Goal: Task Accomplishment & Management: Manage account settings

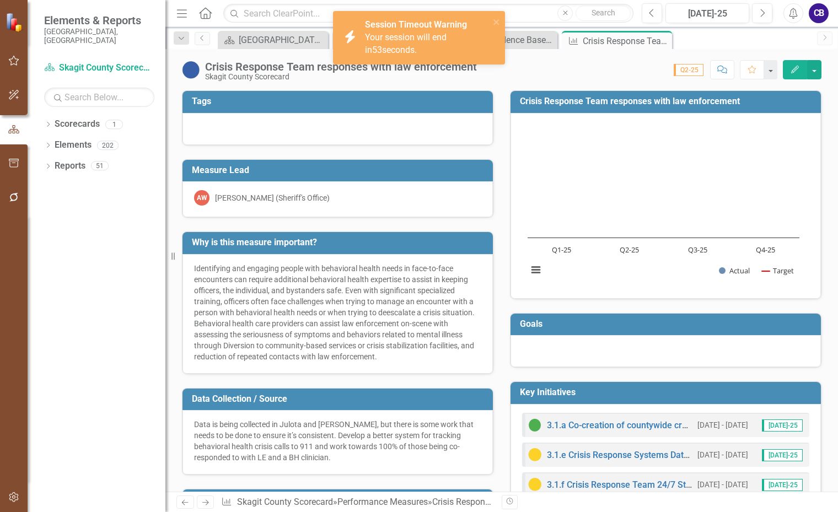
scroll to position [331, 0]
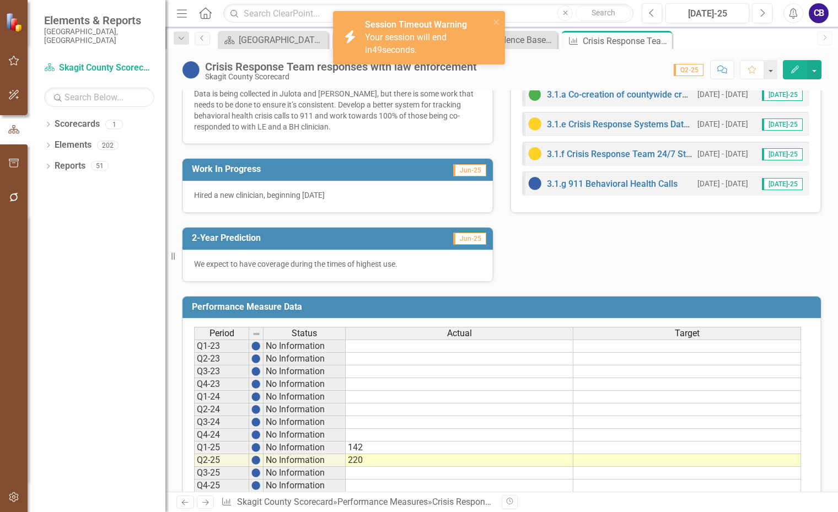
click at [427, 31] on div "Session Timeout Warning Your session will end in 49 seconds." at bounding box center [427, 38] width 125 height 38
click at [474, 39] on div "Your session will end in 48 seconds." at bounding box center [426, 43] width 122 height 25
click at [494, 19] on icon "close" at bounding box center [497, 22] width 8 height 9
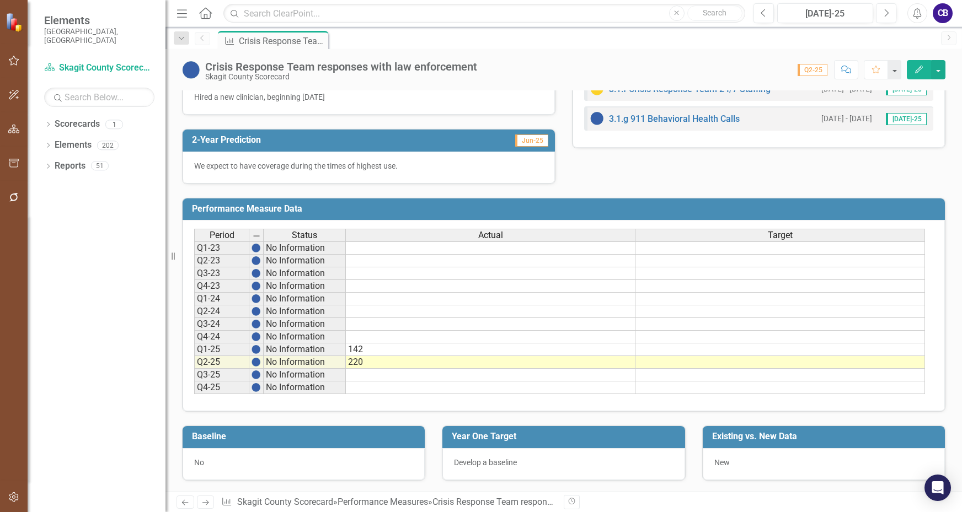
scroll to position [407, 0]
drag, startPoint x: 377, startPoint y: 367, endPoint x: 437, endPoint y: 372, distance: 59.8
click at [380, 366] on td "220" at bounding box center [491, 362] width 290 height 13
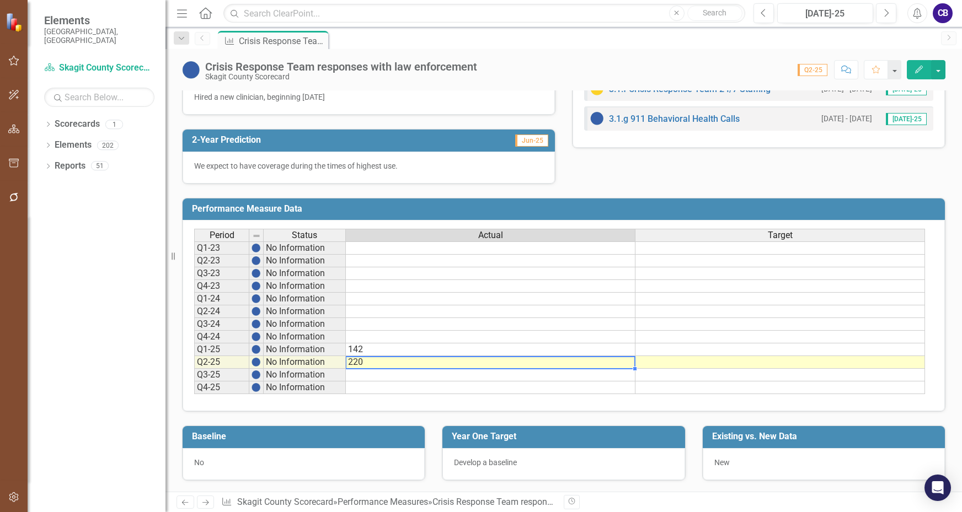
click at [682, 352] on td at bounding box center [780, 350] width 290 height 13
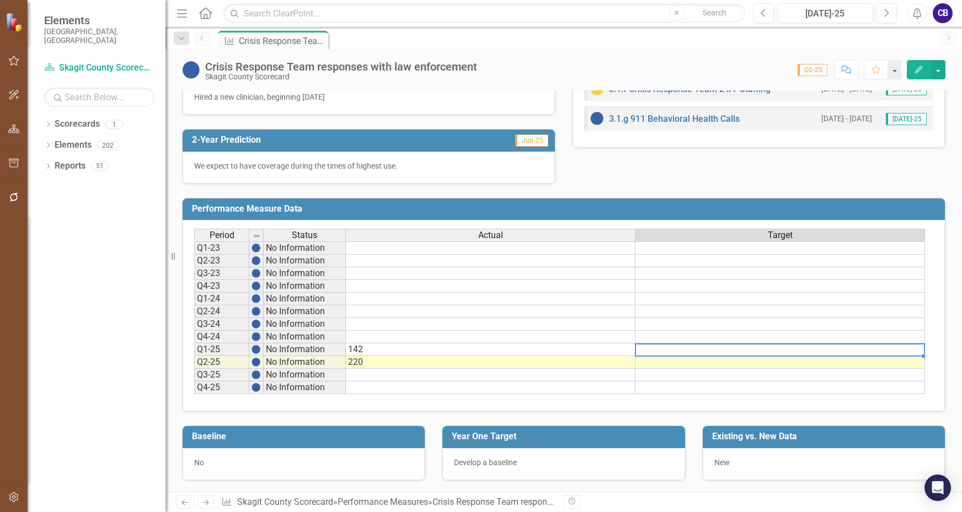
click at [682, 350] on td at bounding box center [780, 350] width 290 height 13
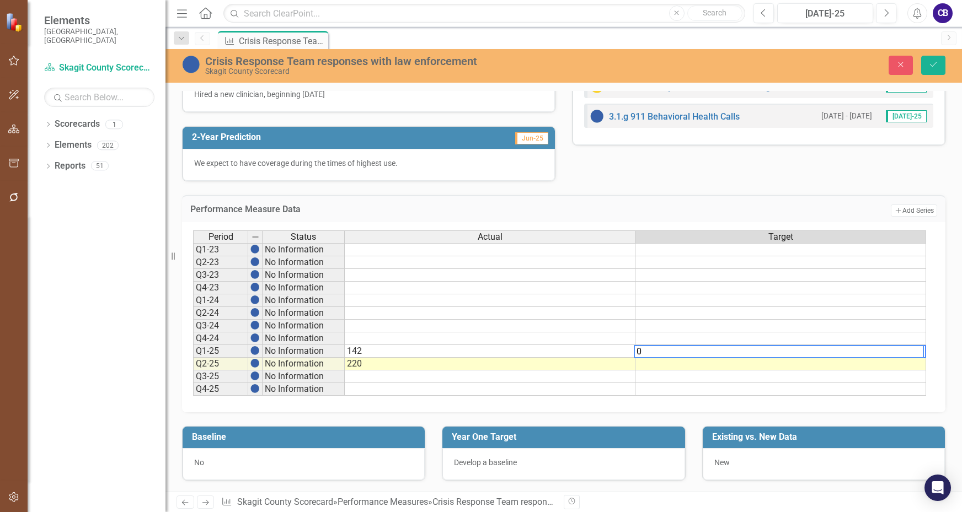
type textarea "0"
click at [757, 365] on td at bounding box center [780, 364] width 291 height 13
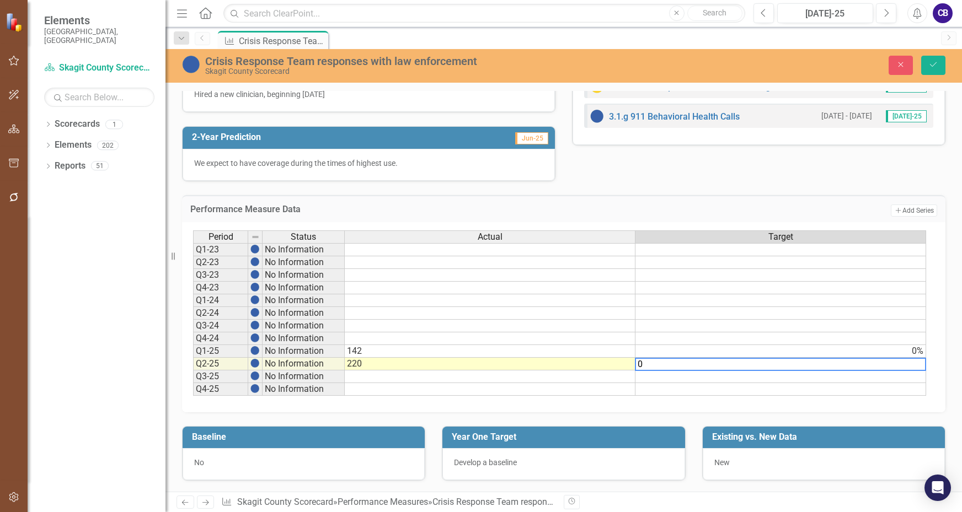
drag, startPoint x: 795, startPoint y: 362, endPoint x: 811, endPoint y: 343, distance: 25.1
click at [800, 356] on div "Period Status Actual Target Q1-23 No Information Q2-23 No Information Q3-23 No …" at bounding box center [559, 314] width 733 height 166
type textarea "0"
click at [924, 66] on button "Save" at bounding box center [933, 65] width 24 height 19
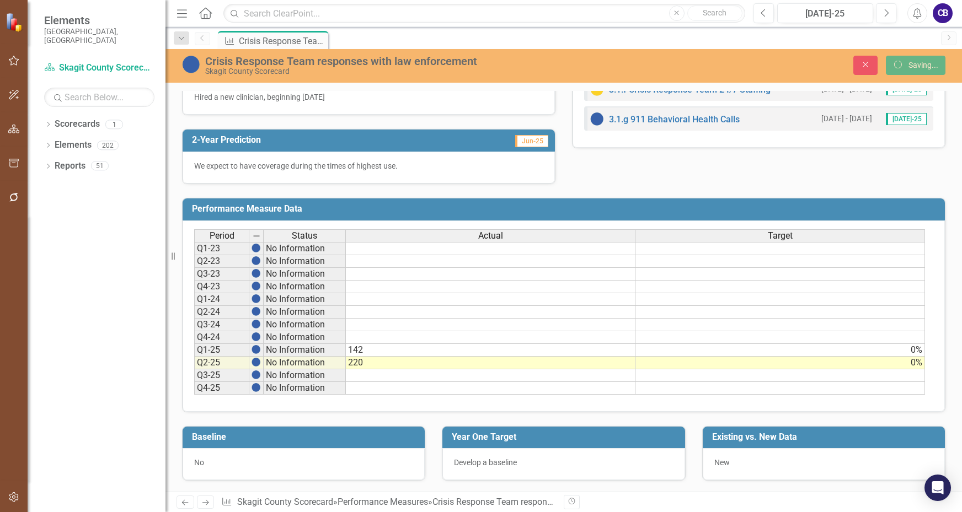
scroll to position [282, 0]
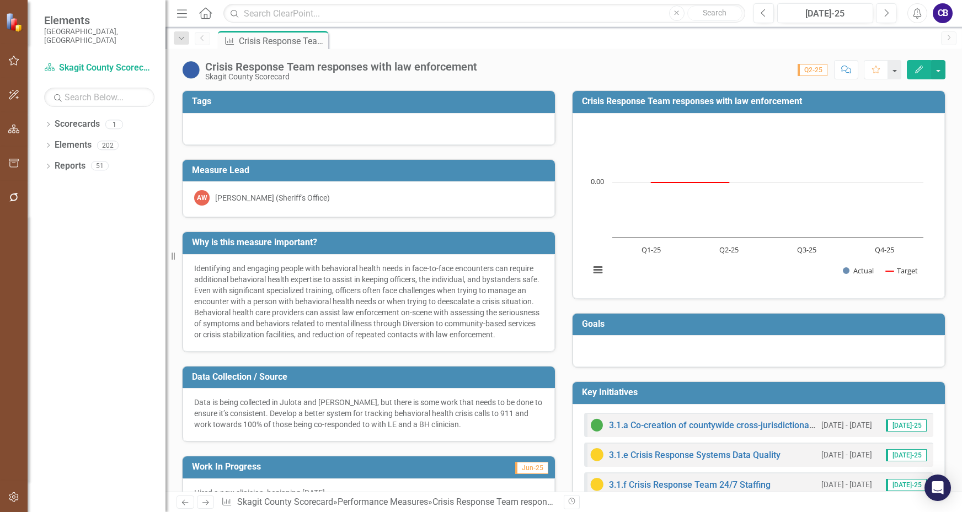
click at [915, 78] on button "Edit" at bounding box center [919, 69] width 24 height 19
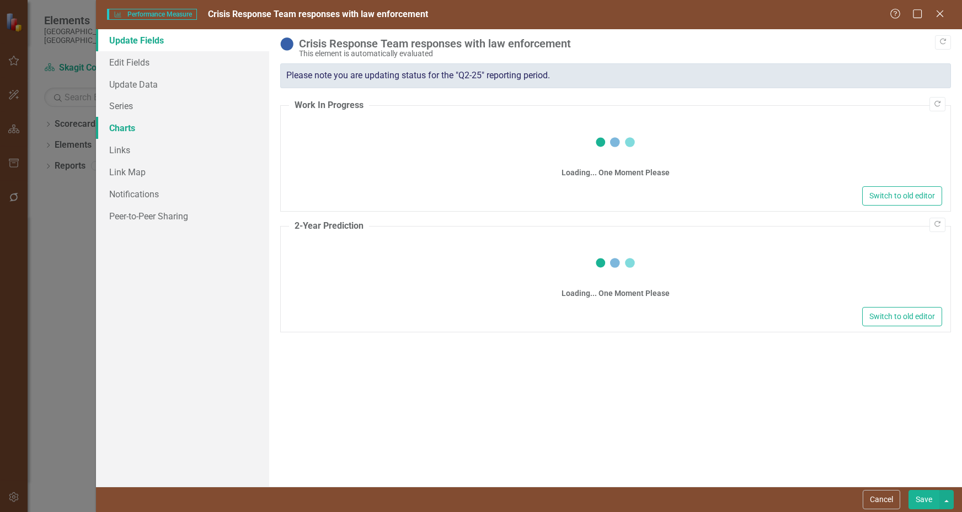
click at [125, 125] on link "Charts" at bounding box center [182, 128] width 173 height 22
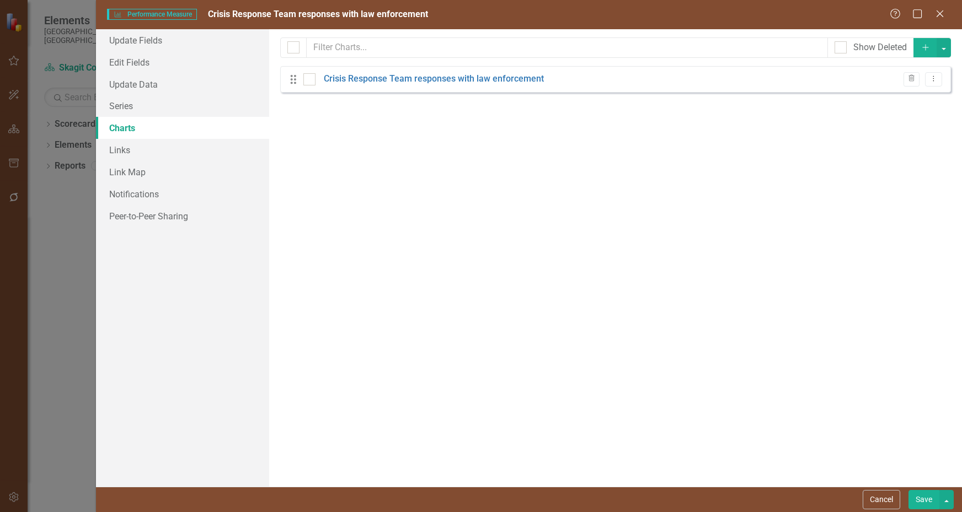
checkbox input "false"
drag, startPoint x: 125, startPoint y: 106, endPoint x: 131, endPoint y: 111, distance: 7.8
click at [124, 106] on link "Series" at bounding box center [182, 106] width 173 height 22
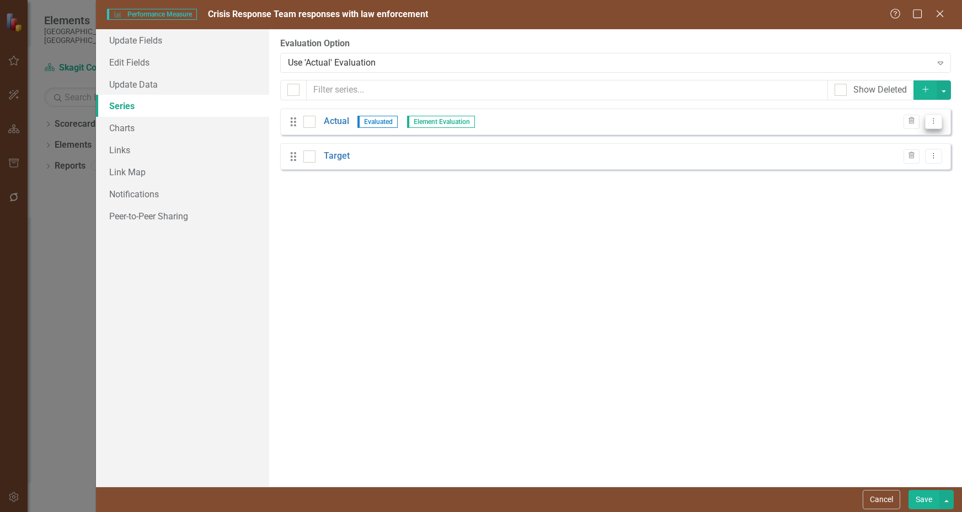
click at [928, 118] on button "Dropdown Menu" at bounding box center [933, 121] width 17 height 15
click at [869, 145] on link "Edit Edit Measure Series" at bounding box center [878, 140] width 125 height 20
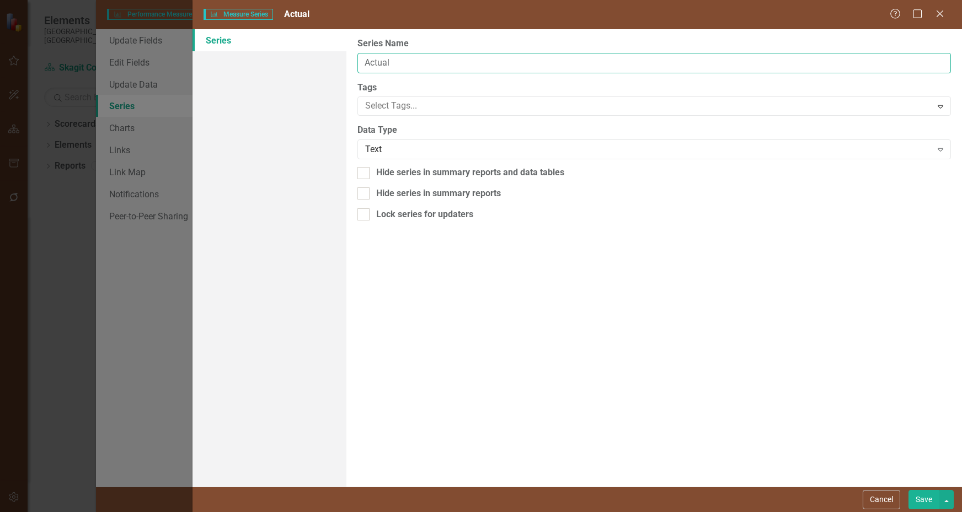
click at [562, 63] on input "Actual" at bounding box center [654, 63] width 594 height 20
click at [875, 501] on button "Cancel" at bounding box center [882, 499] width 38 height 19
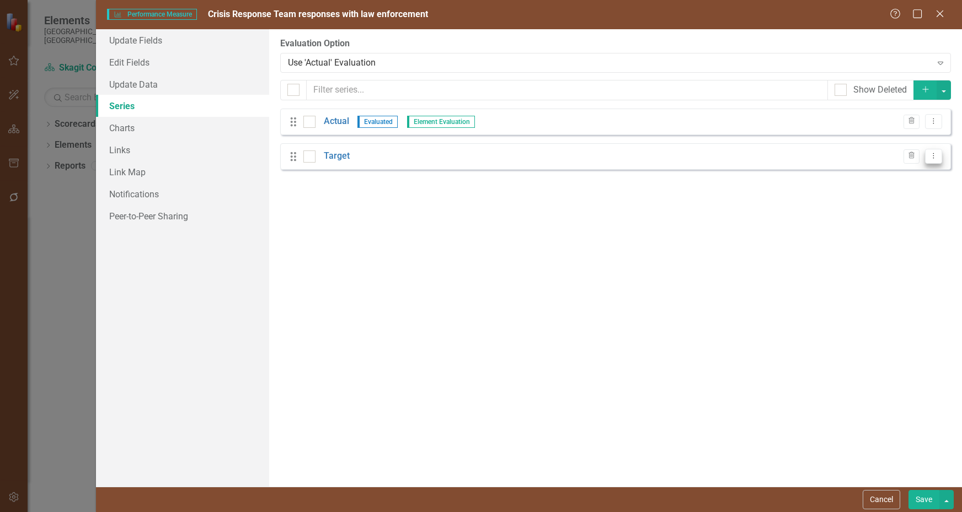
click at [932, 156] on icon "Dropdown Menu" at bounding box center [933, 155] width 9 height 7
click at [877, 178] on link "Edit Edit Measure Series" at bounding box center [878, 174] width 125 height 20
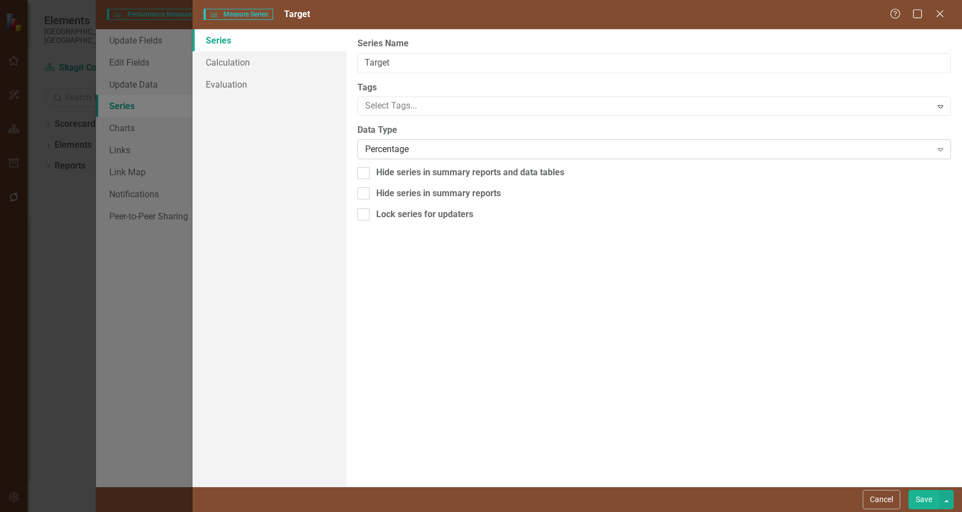
click at [718, 147] on div "Percentage" at bounding box center [648, 149] width 567 height 13
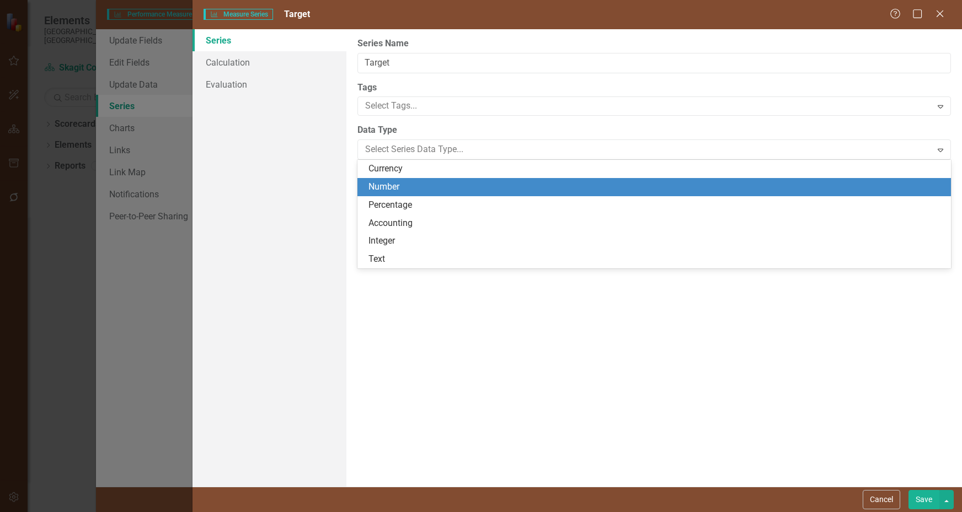
click at [624, 188] on div "Number" at bounding box center [656, 187] width 576 height 13
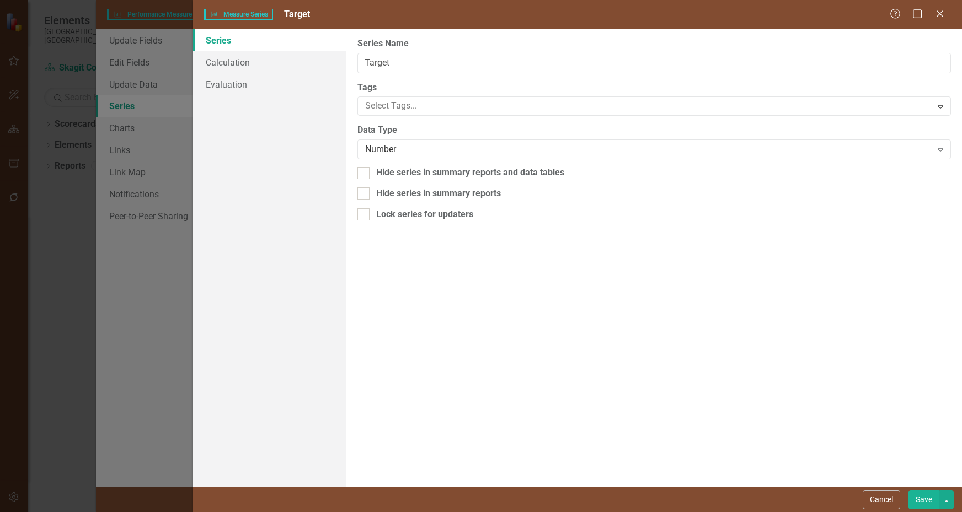
click at [927, 505] on button "Save" at bounding box center [924, 499] width 31 height 19
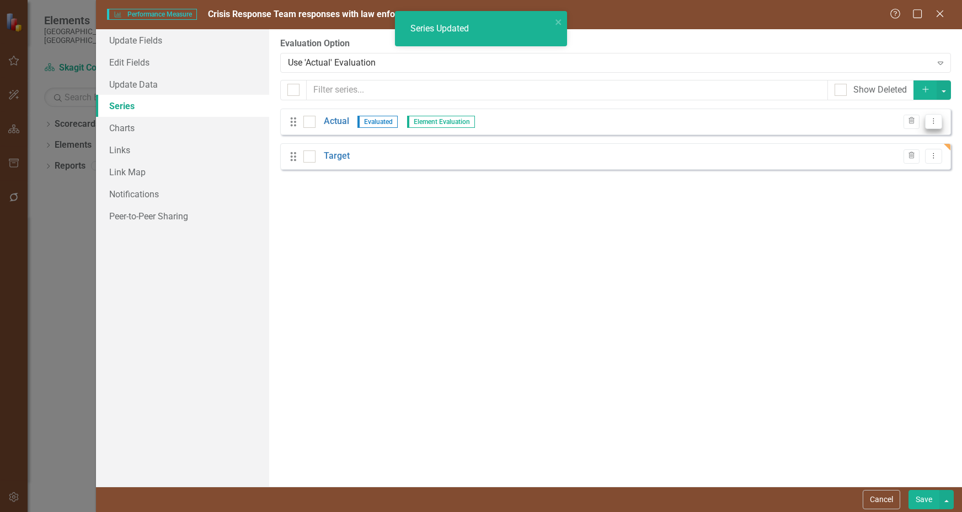
click at [929, 119] on icon "Dropdown Menu" at bounding box center [933, 120] width 9 height 7
click at [868, 142] on link "Edit Edit Measure Series" at bounding box center [878, 140] width 125 height 20
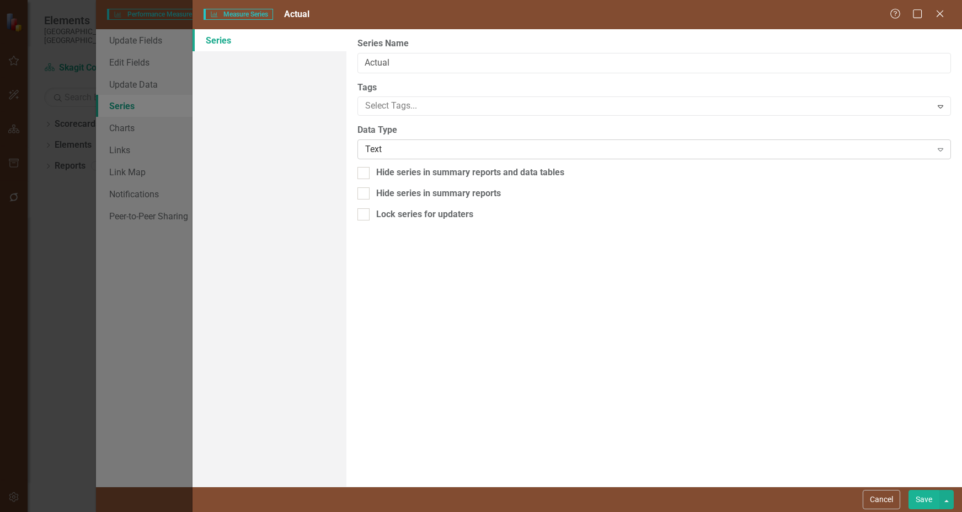
click at [498, 155] on div "Text" at bounding box center [648, 149] width 567 height 13
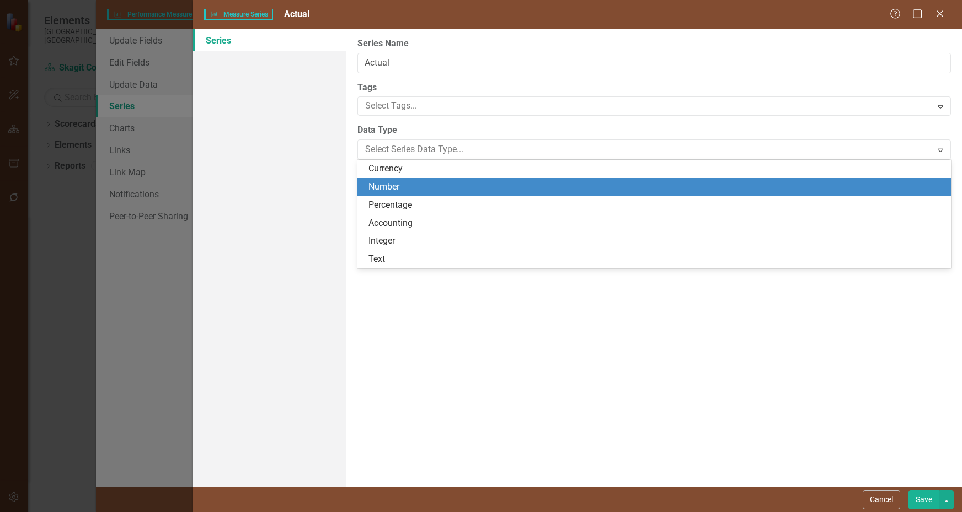
click at [494, 182] on div "Number" at bounding box center [656, 187] width 576 height 13
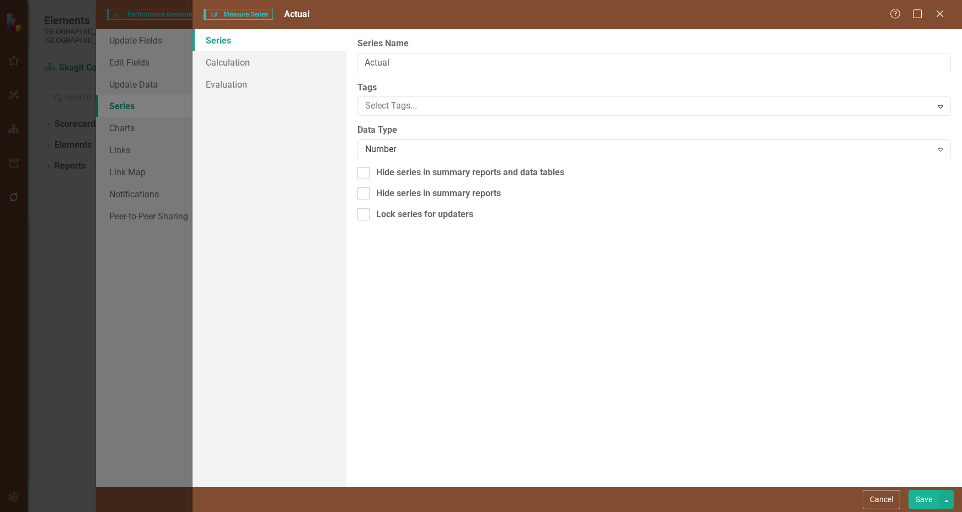
click at [928, 501] on button "Save" at bounding box center [924, 499] width 31 height 19
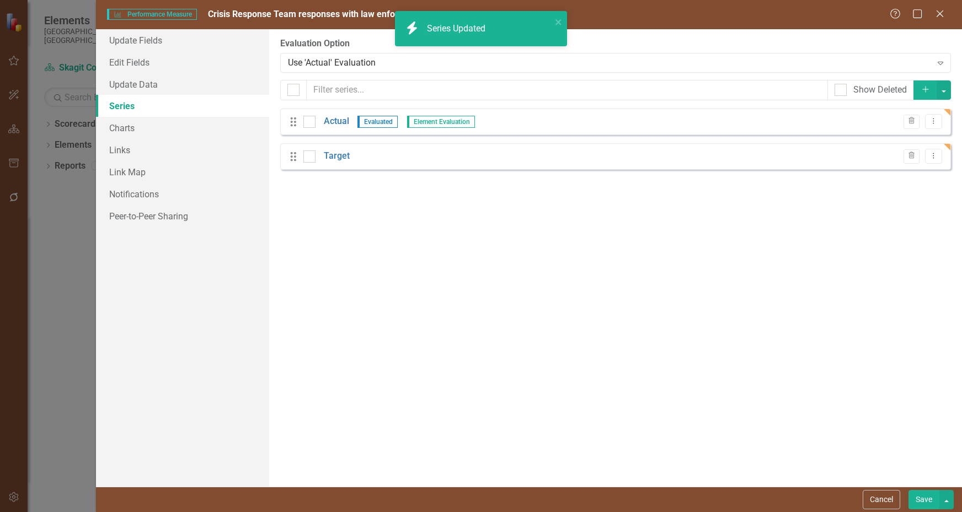
click at [920, 502] on button "Save" at bounding box center [924, 499] width 31 height 19
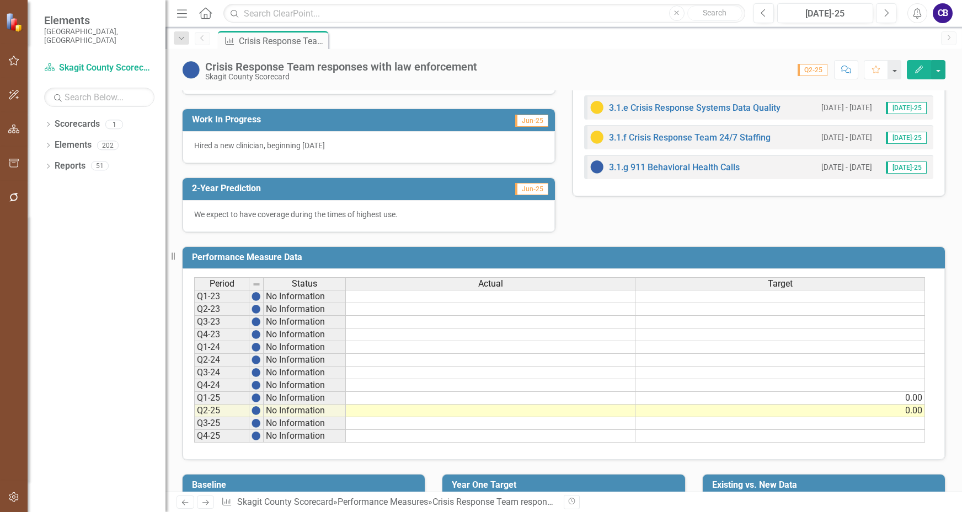
scroll to position [407, 0]
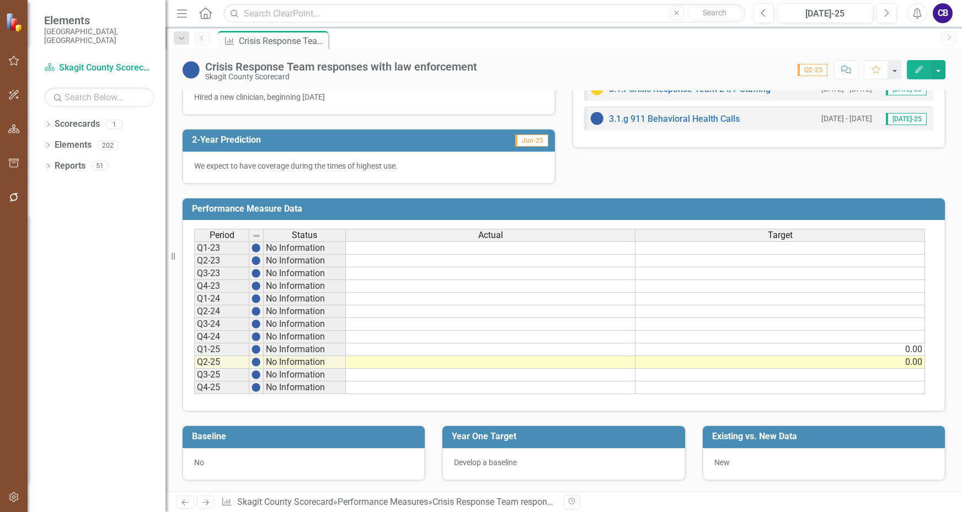
click at [589, 349] on td at bounding box center [491, 350] width 290 height 13
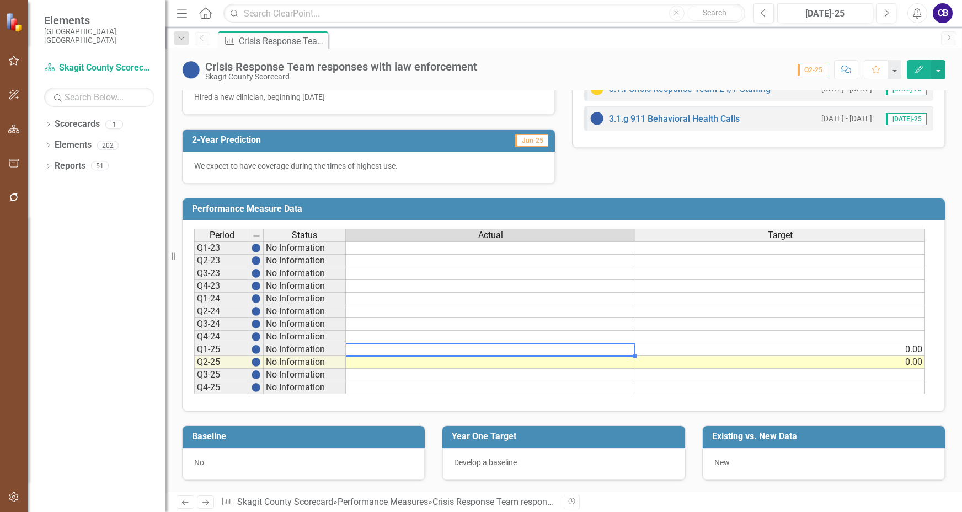
click at [562, 349] on td at bounding box center [491, 350] width 290 height 13
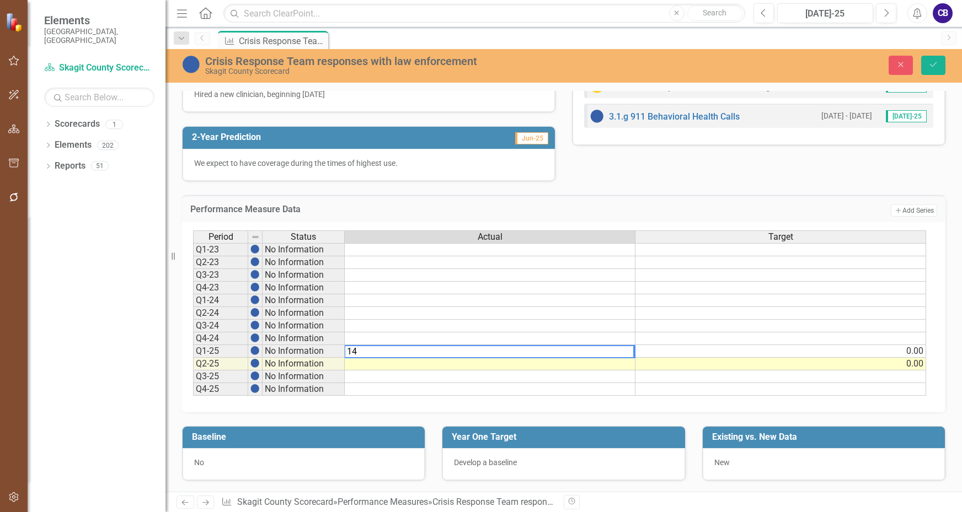
type textarea "142"
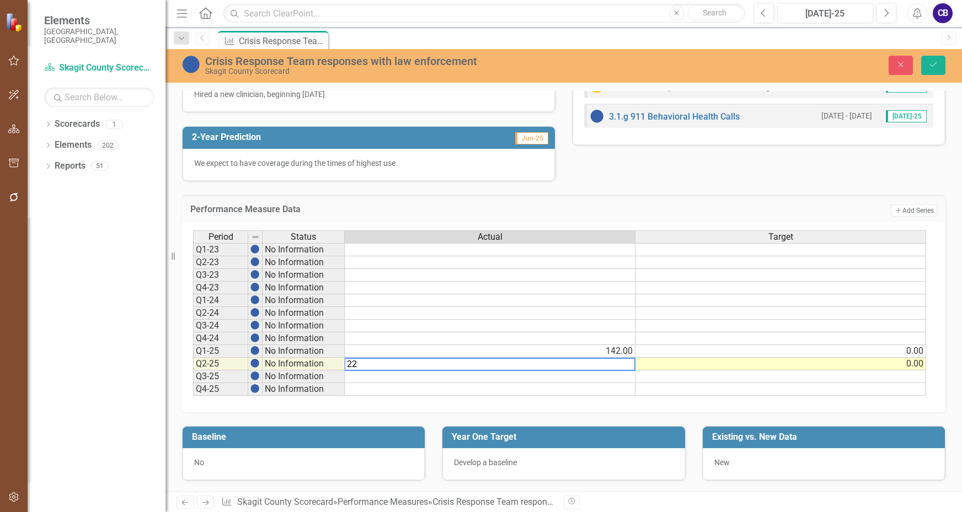
type textarea "220"
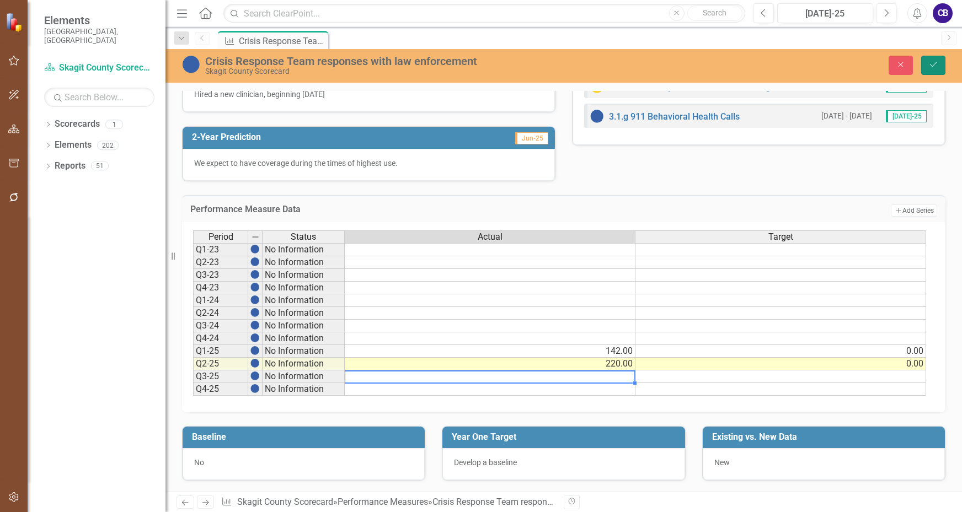
click at [933, 62] on icon "Save" at bounding box center [933, 65] width 10 height 8
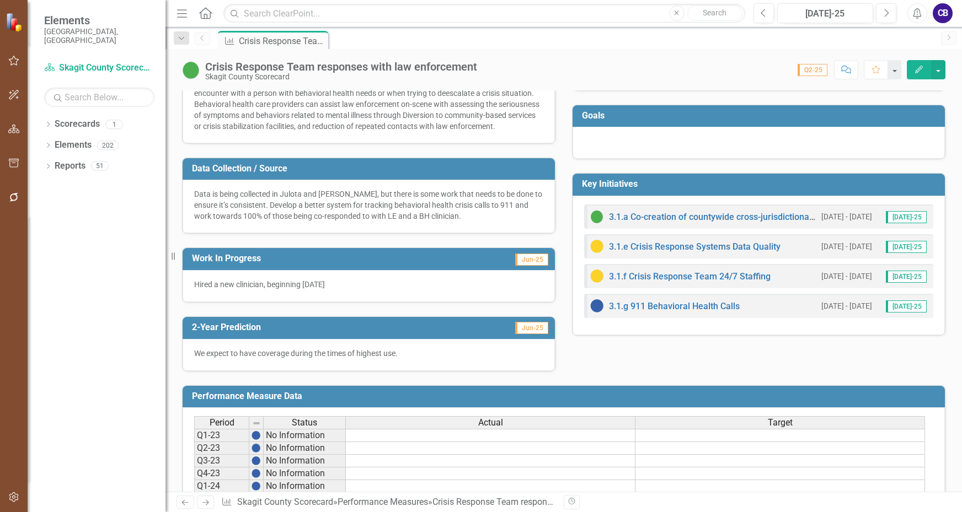
scroll to position [0, 0]
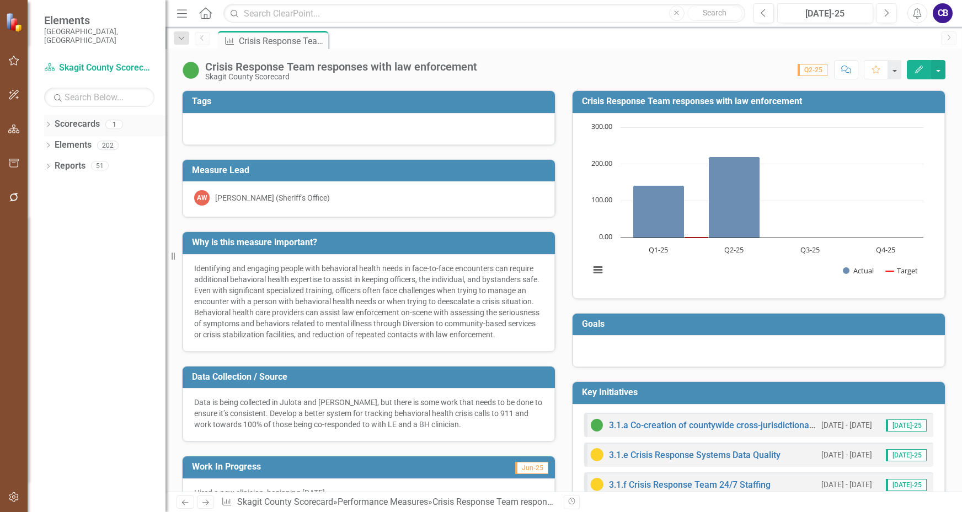
click at [71, 119] on link "Scorecards" at bounding box center [77, 124] width 45 height 13
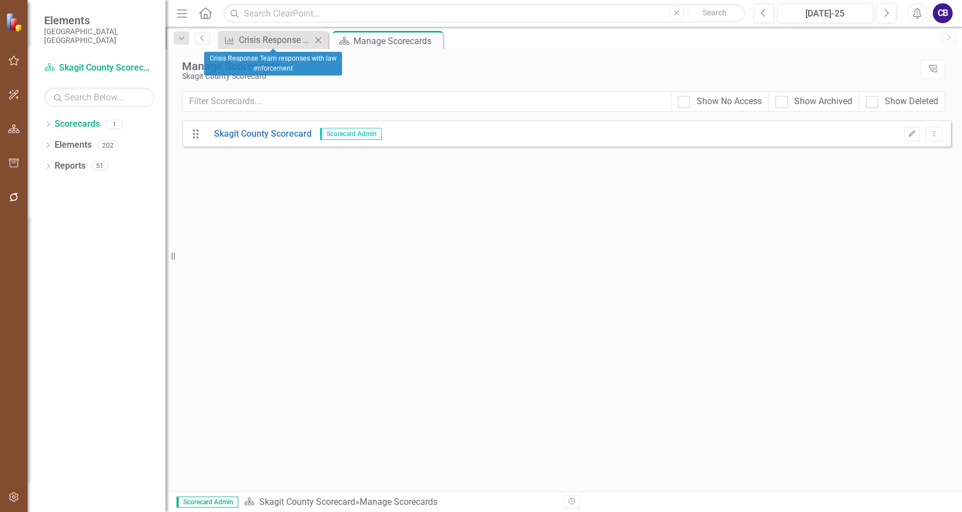
click at [313, 38] on icon "Close" at bounding box center [318, 40] width 11 height 9
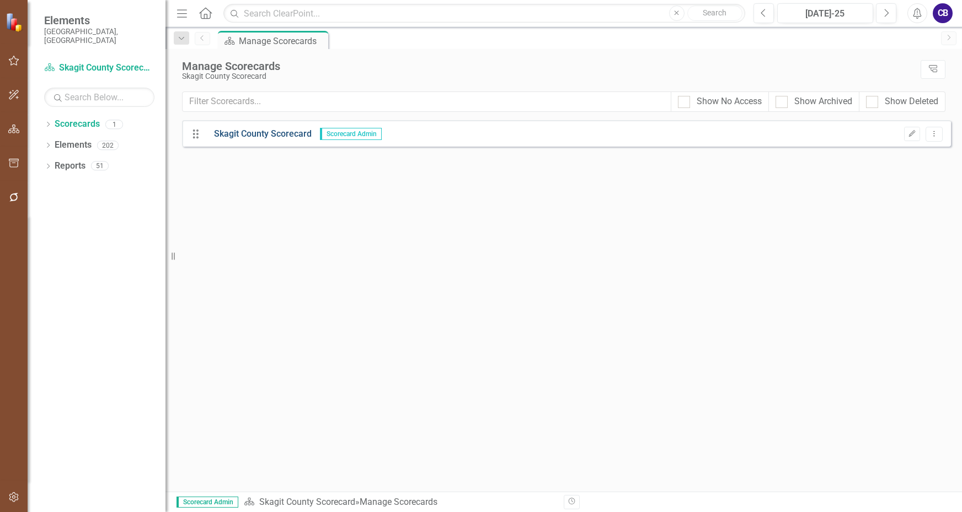
click at [279, 132] on link "Skagit County Scorecard" at bounding box center [259, 134] width 106 height 13
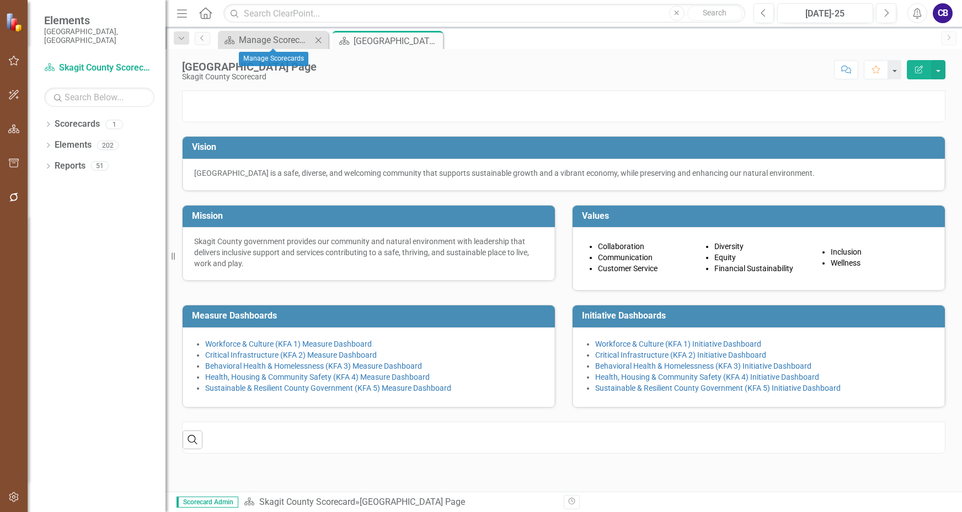
click at [314, 39] on icon "Close" at bounding box center [318, 40] width 11 height 9
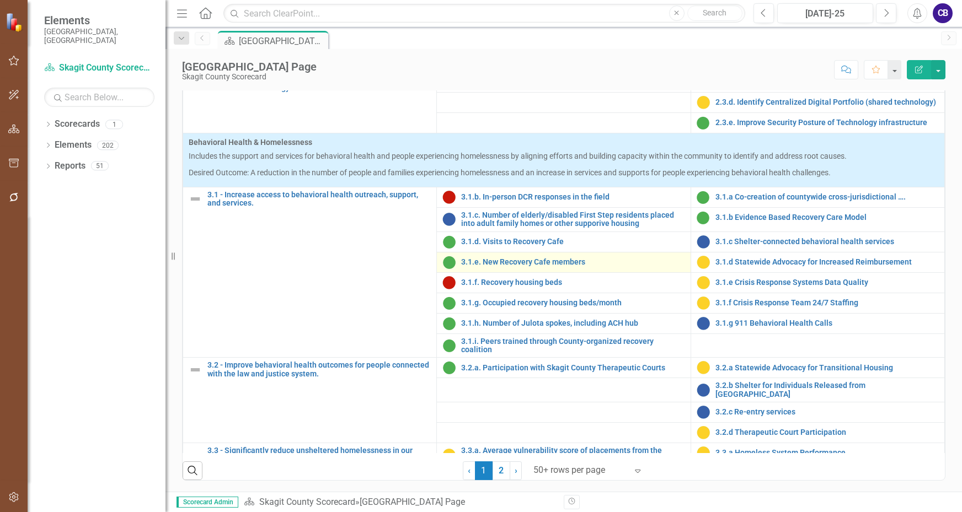
scroll to position [552, 0]
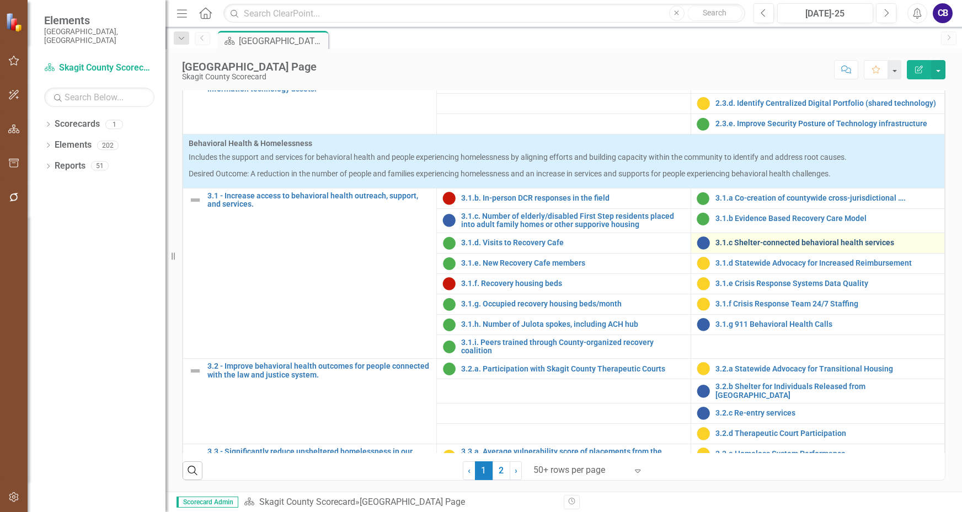
click at [766, 243] on link "3.1.c Shelter-connected behavioral health services" at bounding box center [826, 243] width 223 height 8
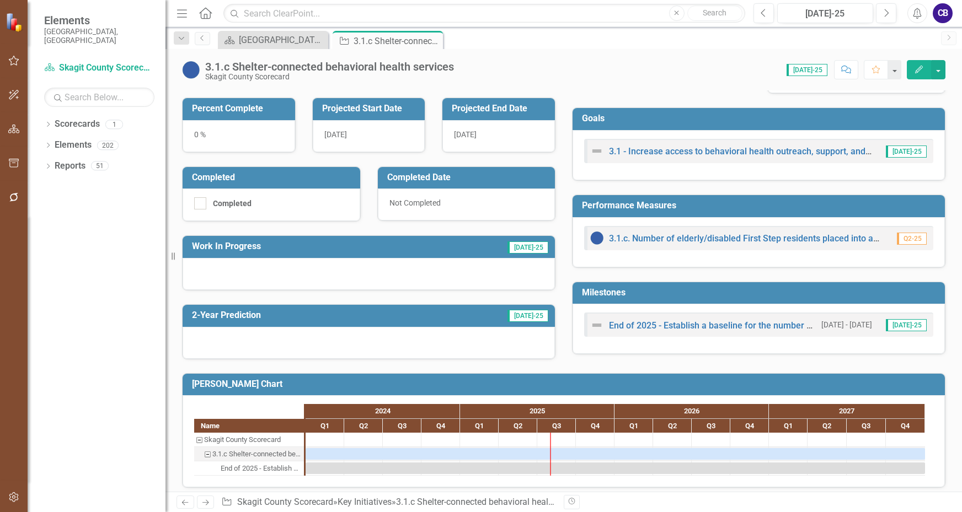
scroll to position [159, 0]
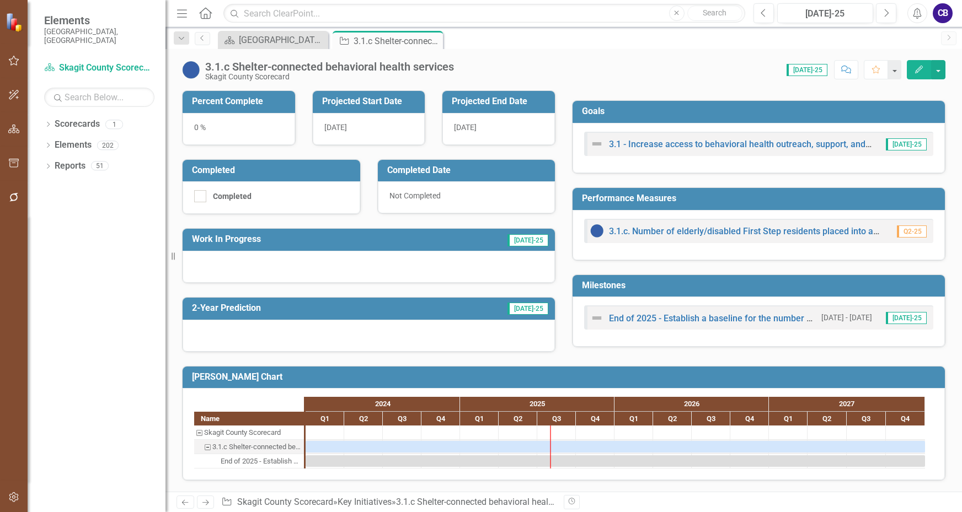
click at [353, 270] on div at bounding box center [369, 267] width 372 height 32
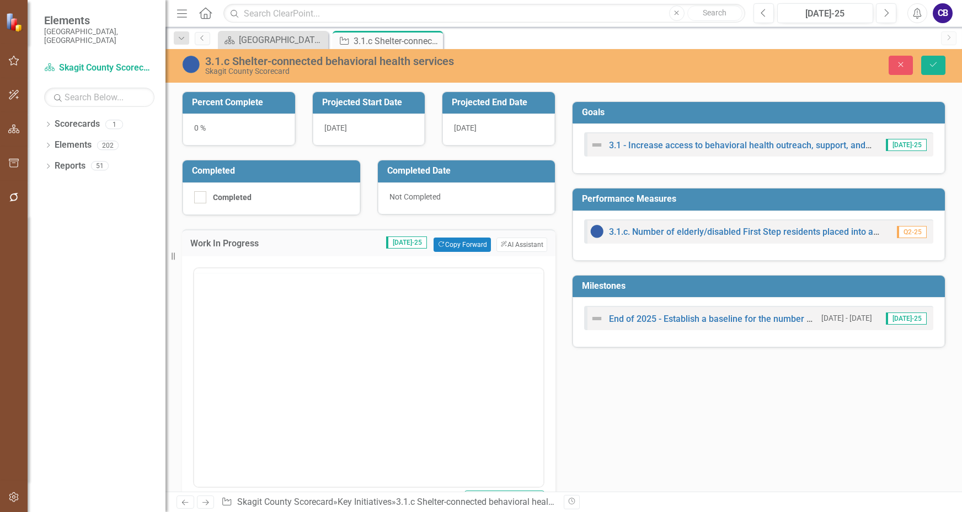
scroll to position [0, 0]
click at [304, 325] on body "Rich Text Area. Press ALT-0 for help." at bounding box center [368, 376] width 349 height 165
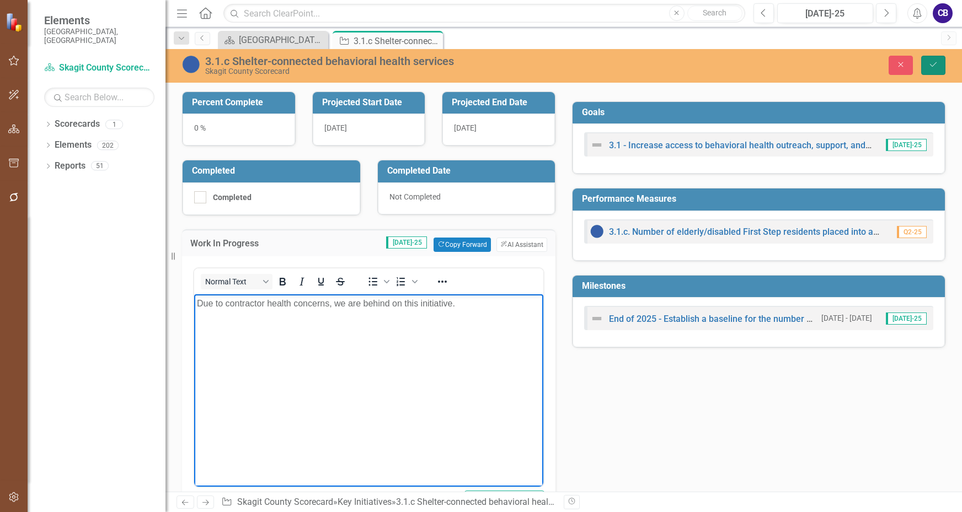
drag, startPoint x: 933, startPoint y: 67, endPoint x: 936, endPoint y: 61, distance: 6.7
click at [933, 67] on icon "Save" at bounding box center [933, 65] width 10 height 8
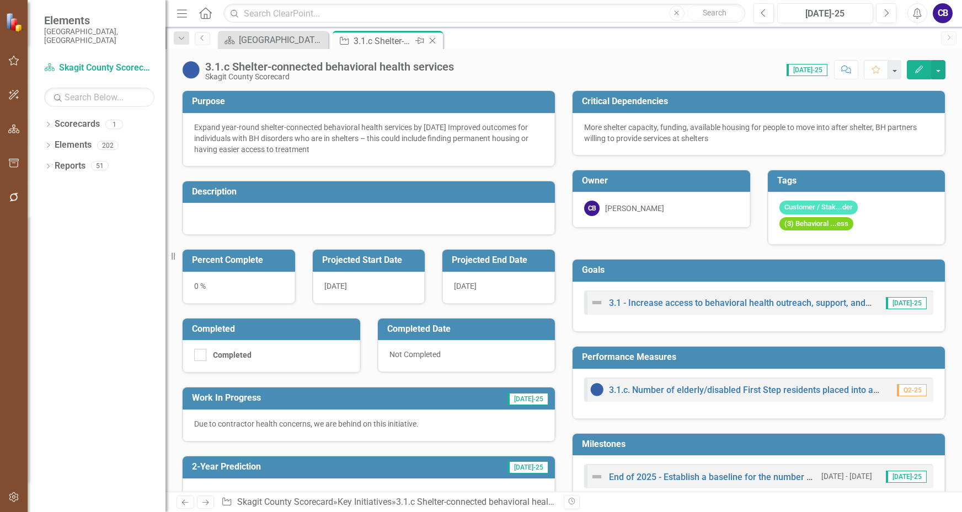
click at [434, 42] on icon "Close" at bounding box center [432, 40] width 11 height 9
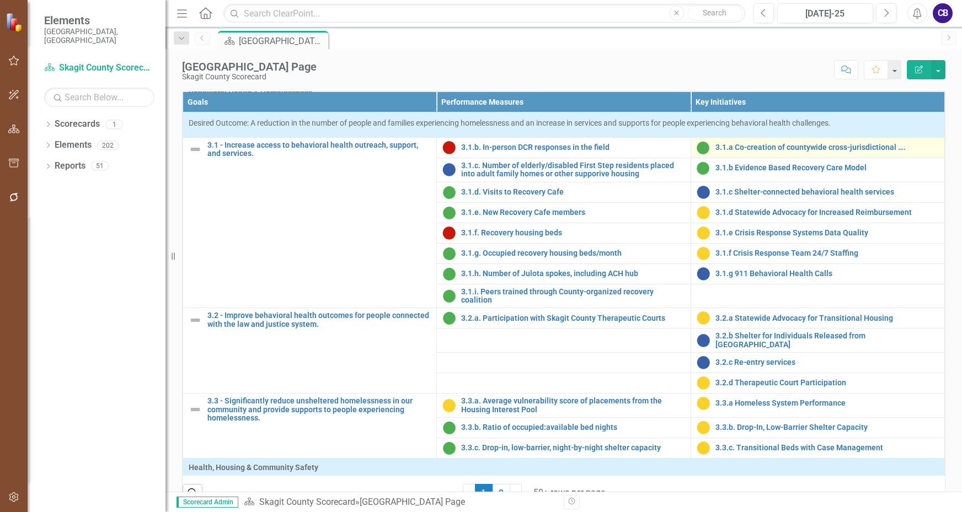
scroll to position [607, 0]
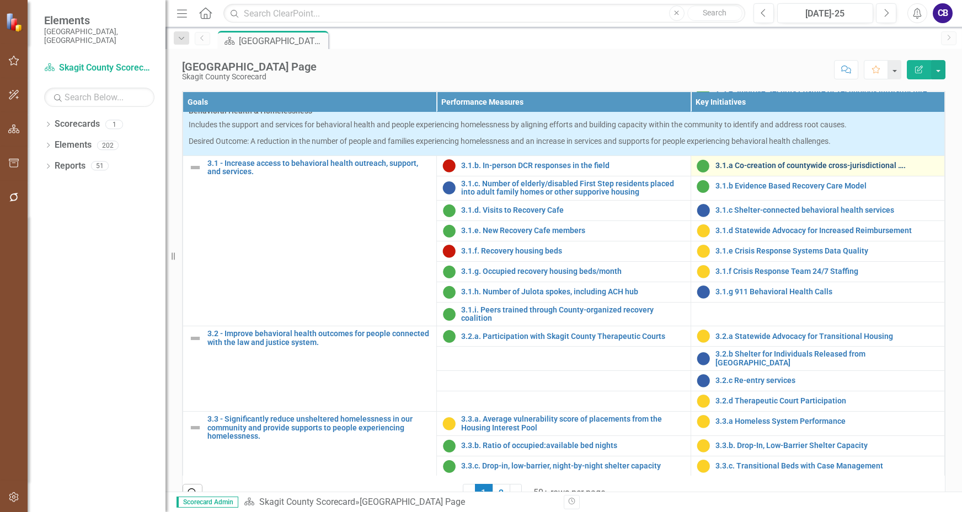
click at [770, 170] on link "3.1.a Co-creation of countywide cross-jurisdictional …." at bounding box center [826, 166] width 223 height 8
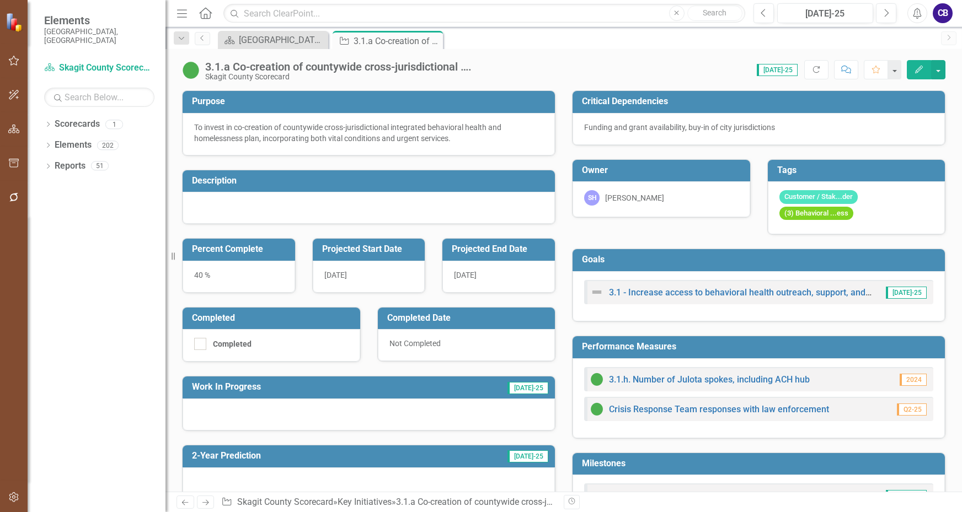
click at [313, 410] on div at bounding box center [369, 415] width 372 height 32
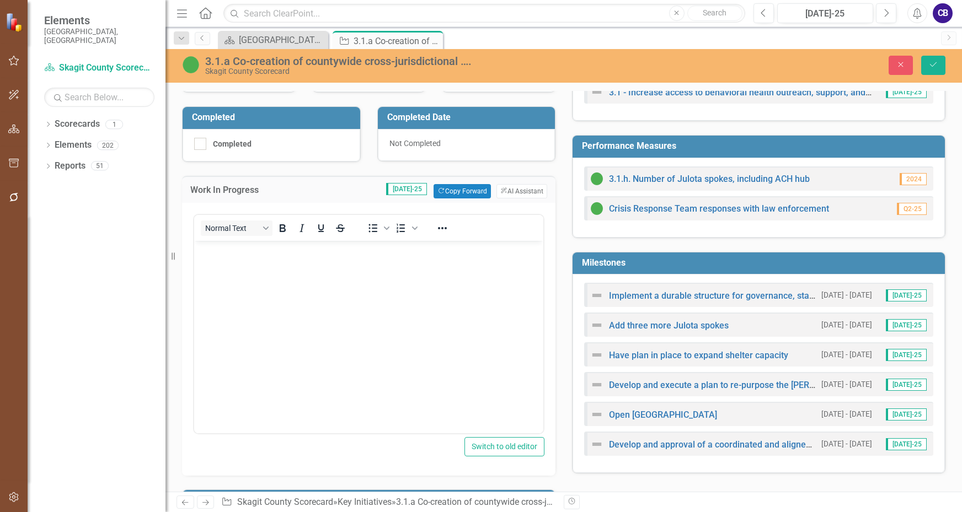
scroll to position [221, 0]
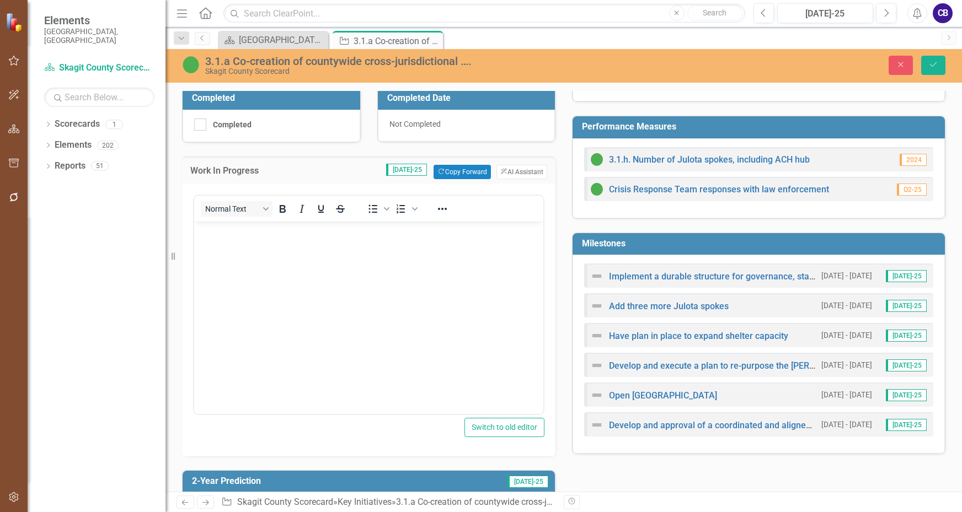
click at [293, 264] on body "Rich Text Area. Press ALT-0 for help." at bounding box center [368, 303] width 349 height 165
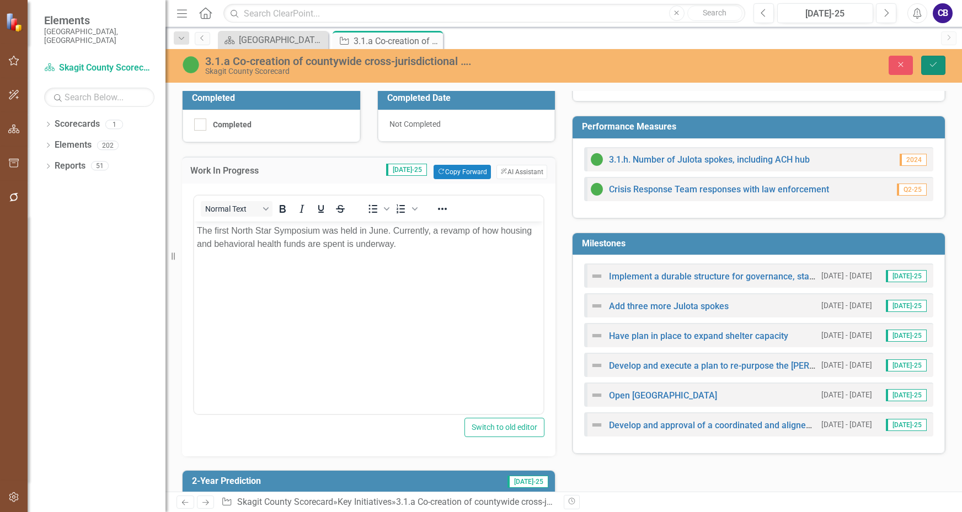
click at [933, 65] on icon "Save" at bounding box center [933, 65] width 10 height 8
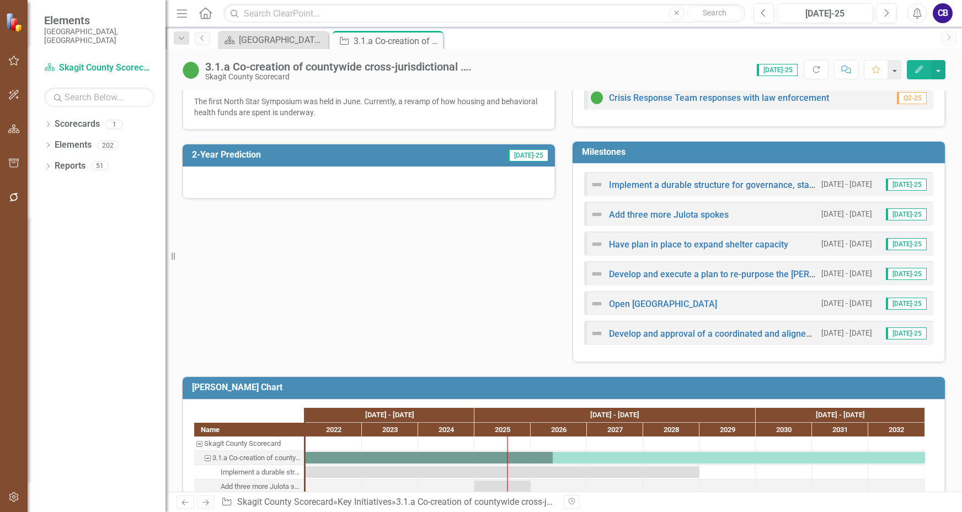
scroll to position [331, 0]
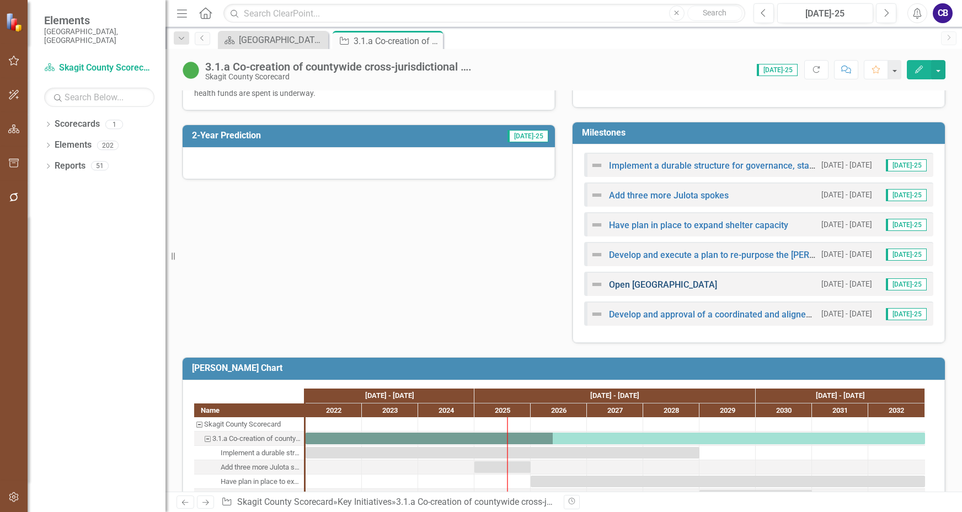
drag, startPoint x: 714, startPoint y: 290, endPoint x: 700, endPoint y: 290, distance: 13.8
click at [709, 290] on div "Open Skagit STAR Center [DATE] - [DATE] [DATE]-25" at bounding box center [758, 284] width 349 height 24
click at [679, 283] on link "Open [GEOGRAPHIC_DATA]" at bounding box center [663, 285] width 108 height 10
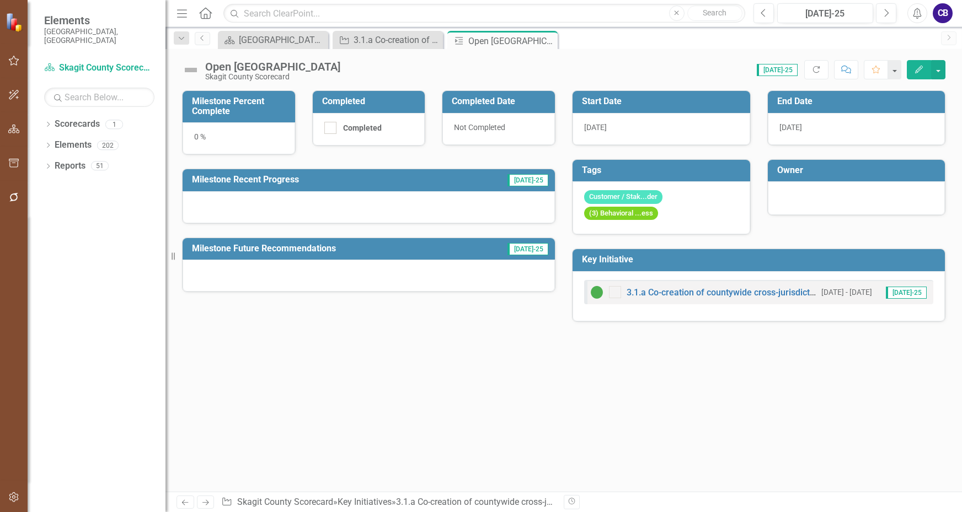
click at [912, 70] on button "Edit" at bounding box center [919, 69] width 24 height 19
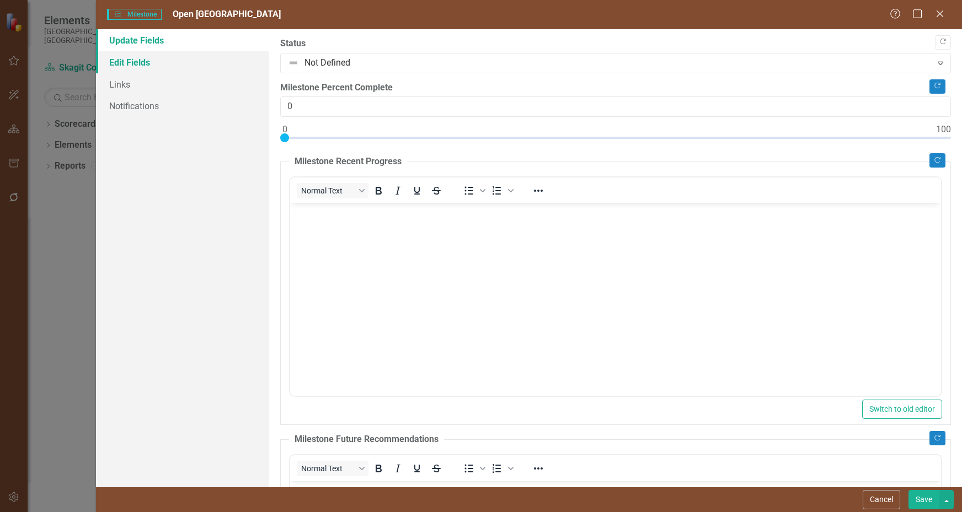
click at [130, 70] on link "Edit Fields" at bounding box center [182, 62] width 173 height 22
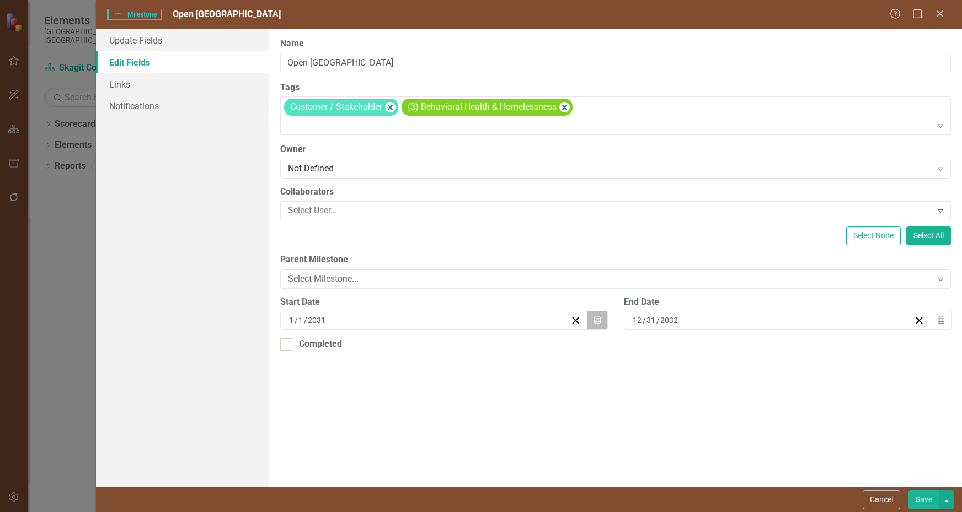
click at [595, 319] on icon "button" at bounding box center [597, 321] width 7 height 8
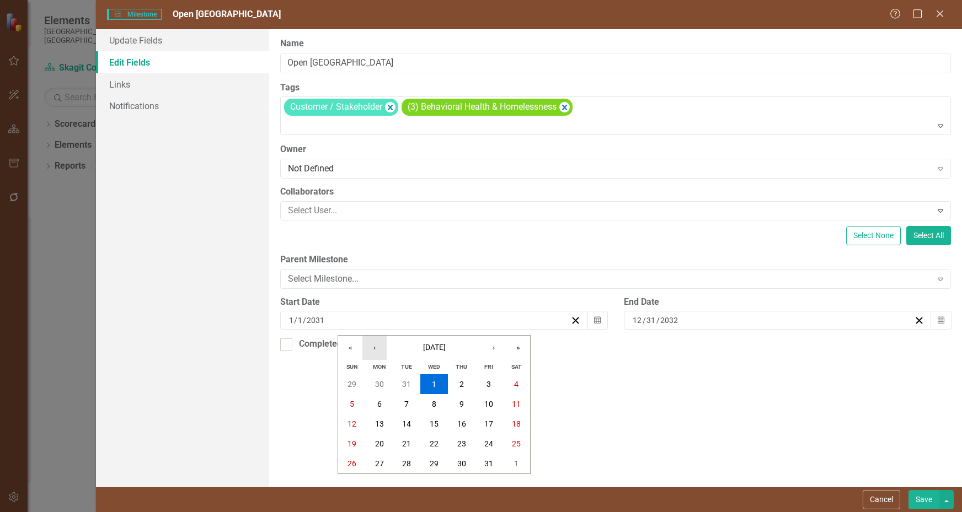
click at [373, 350] on button "‹" at bounding box center [374, 348] width 24 height 24
click at [373, 349] on button "‹" at bounding box center [374, 348] width 24 height 24
click at [375, 347] on button "‹" at bounding box center [374, 348] width 24 height 24
click at [375, 348] on button "‹" at bounding box center [374, 348] width 24 height 24
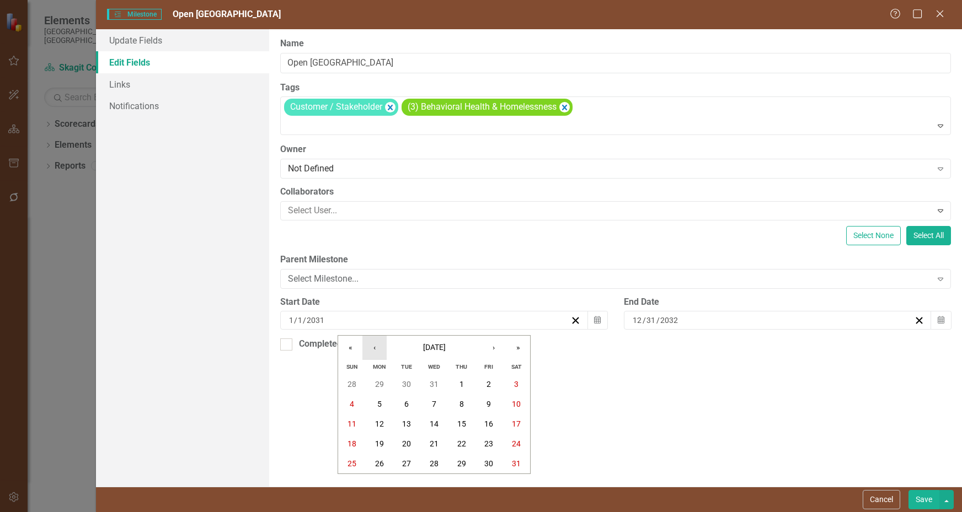
click at [375, 348] on button "‹" at bounding box center [374, 348] width 24 height 24
drag, startPoint x: 375, startPoint y: 348, endPoint x: 368, endPoint y: 350, distance: 7.0
click at [375, 349] on button "‹" at bounding box center [374, 348] width 24 height 24
click at [352, 352] on button "«" at bounding box center [350, 348] width 24 height 24
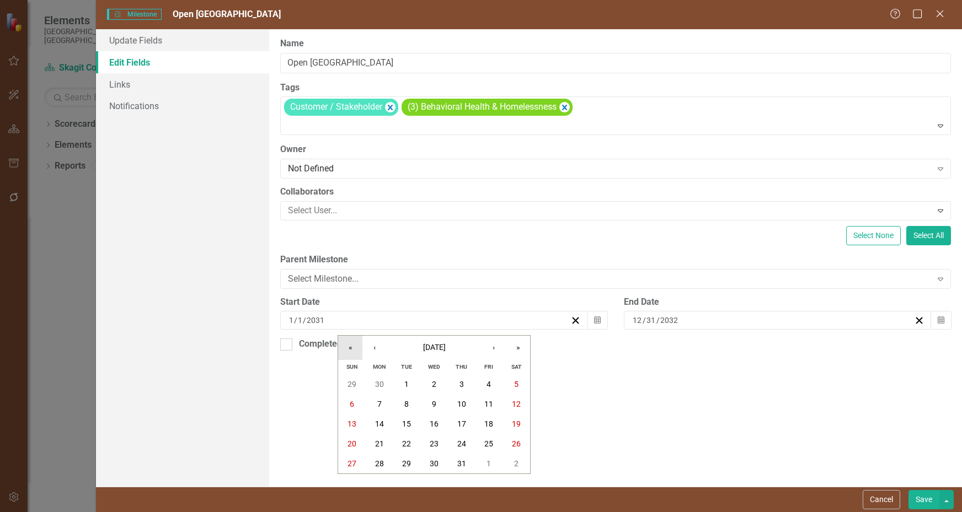
click at [352, 351] on button "«" at bounding box center [350, 348] width 24 height 24
click at [352, 350] on button "«" at bounding box center [350, 348] width 24 height 24
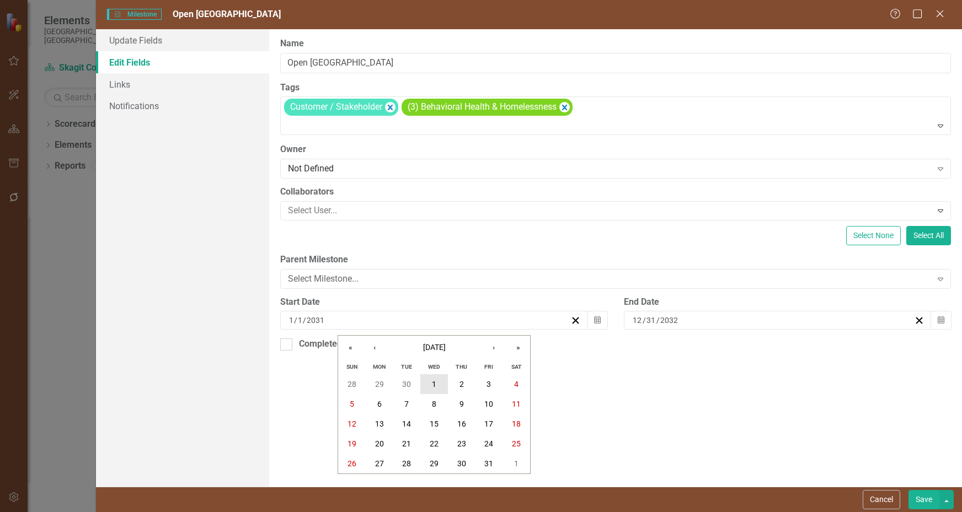
click at [438, 384] on button "1" at bounding box center [434, 385] width 28 height 20
click at [707, 320] on div "[DATE]" at bounding box center [772, 320] width 283 height 11
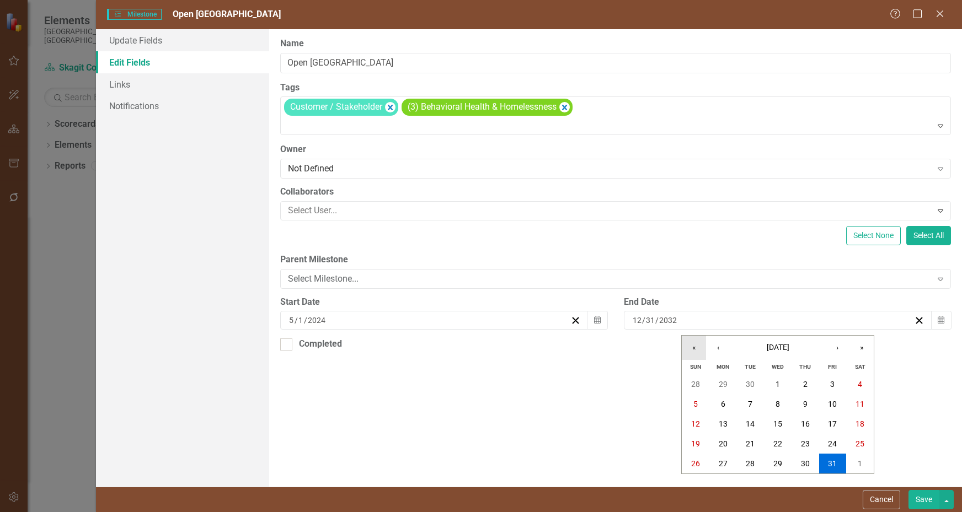
click at [701, 348] on button "«" at bounding box center [694, 348] width 24 height 24
click at [699, 349] on button "«" at bounding box center [694, 348] width 24 height 24
click at [699, 348] on button "«" at bounding box center [694, 348] width 24 height 24
click at [698, 348] on button "«" at bounding box center [694, 348] width 24 height 24
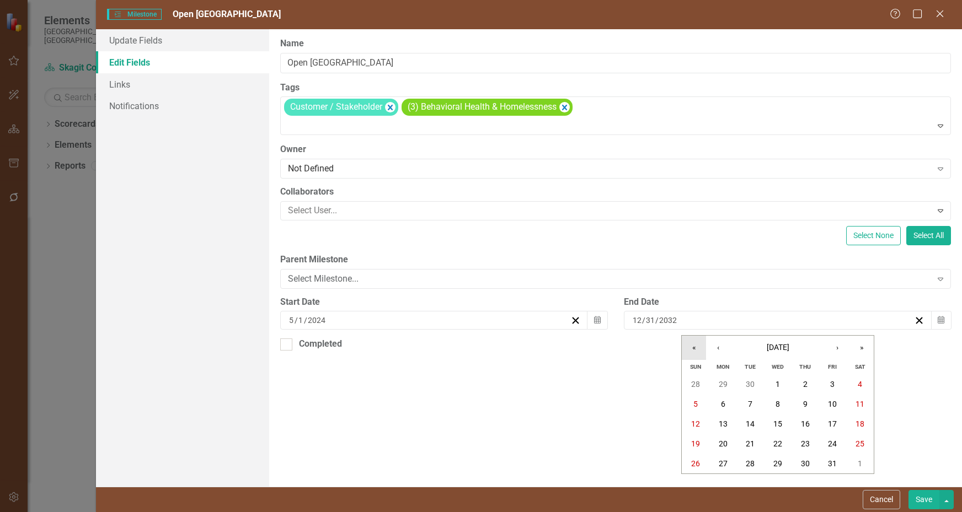
click at [698, 348] on button "«" at bounding box center [694, 348] width 24 height 24
click at [699, 345] on button "«" at bounding box center [694, 348] width 24 height 24
click at [830, 345] on button "›" at bounding box center [837, 348] width 24 height 24
click at [808, 387] on button "1" at bounding box center [806, 385] width 28 height 20
click at [923, 498] on button "Save" at bounding box center [924, 499] width 31 height 19
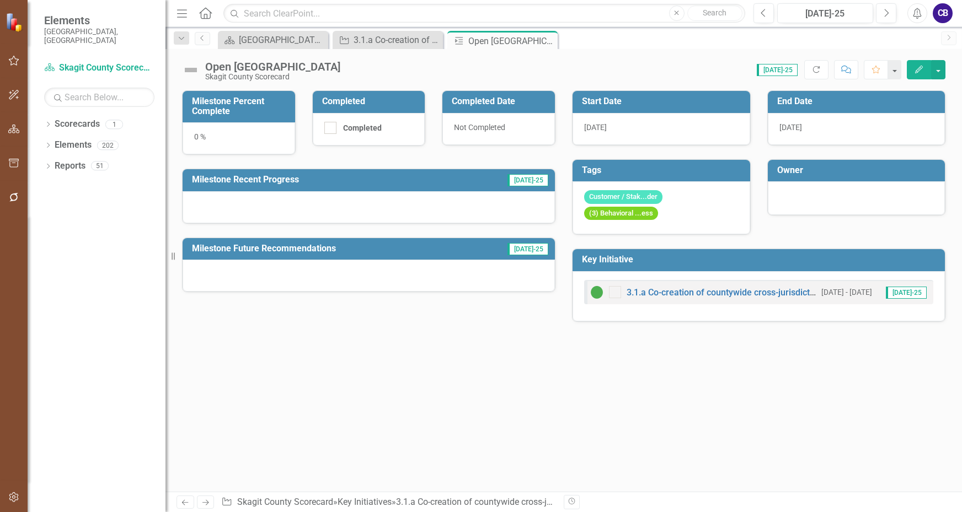
click at [195, 136] on div "0 %" at bounding box center [239, 138] width 113 height 32
click at [196, 135] on div "0 %" at bounding box center [239, 138] width 113 height 32
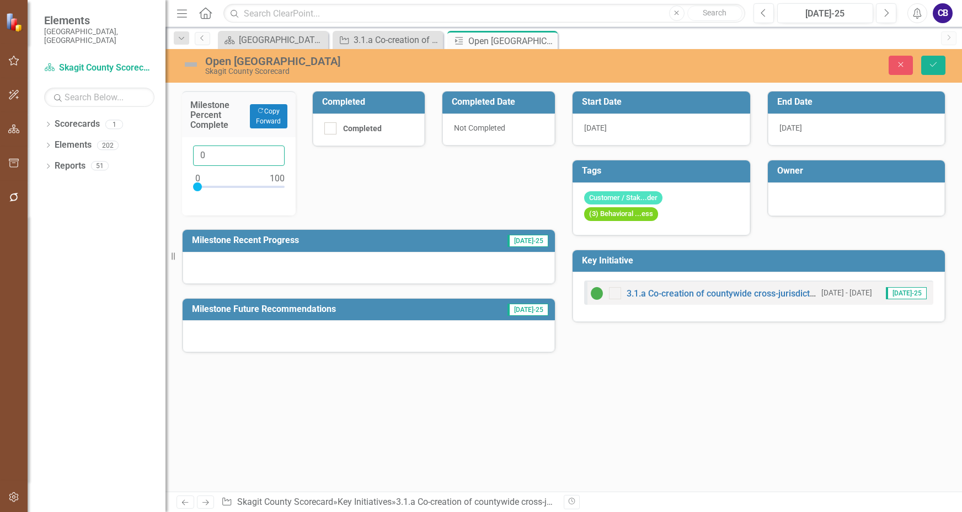
drag, startPoint x: 207, startPoint y: 155, endPoint x: 183, endPoint y: 147, distance: 26.0
click at [181, 157] on div "Milestone Percent Complete Copy Forward Copy Forward 0" at bounding box center [239, 146] width 130 height 138
type input "50"
click at [356, 180] on div "Milestone Percent Complete Copy Forward Copy Forward 50 Completed Completed Com…" at bounding box center [369, 215] width 390 height 276
click at [931, 65] on icon "Save" at bounding box center [933, 65] width 10 height 8
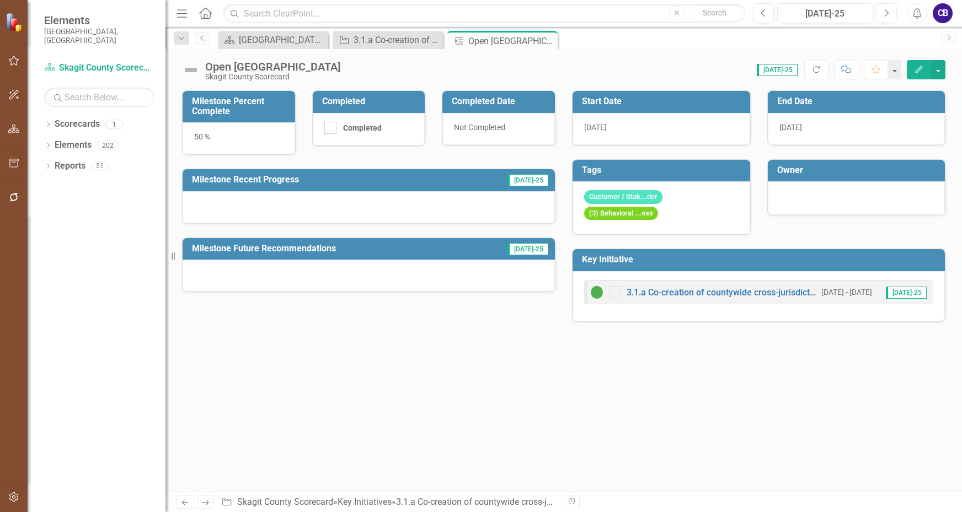
drag, startPoint x: 549, startPoint y: 41, endPoint x: 544, endPoint y: 30, distance: 12.4
click at [0, 0] on icon "Close" at bounding box center [0, 0] width 0 height 0
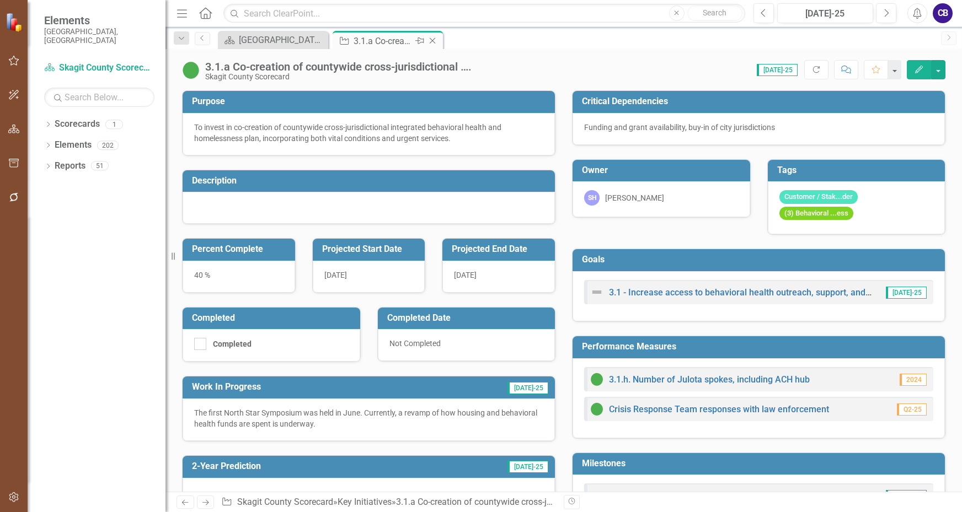
click at [436, 40] on icon "Close" at bounding box center [432, 40] width 11 height 9
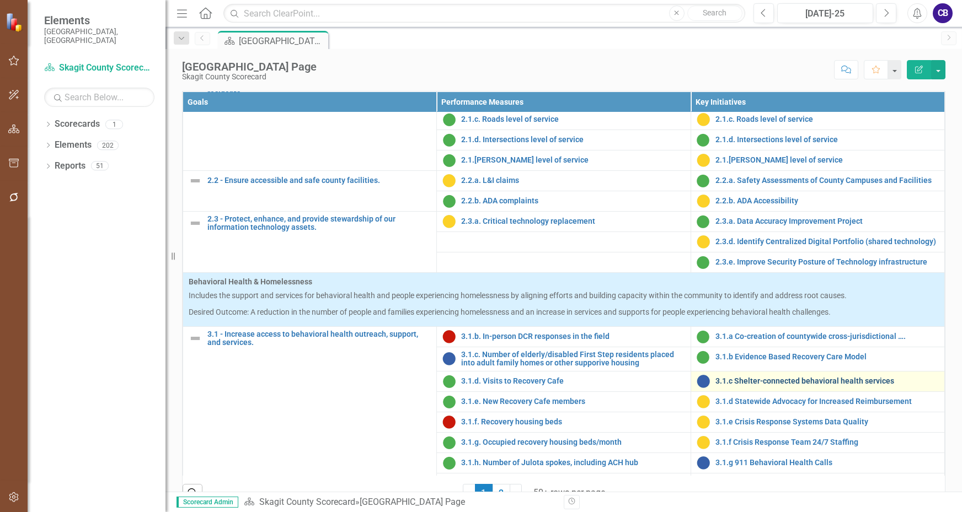
scroll to position [662, 0]
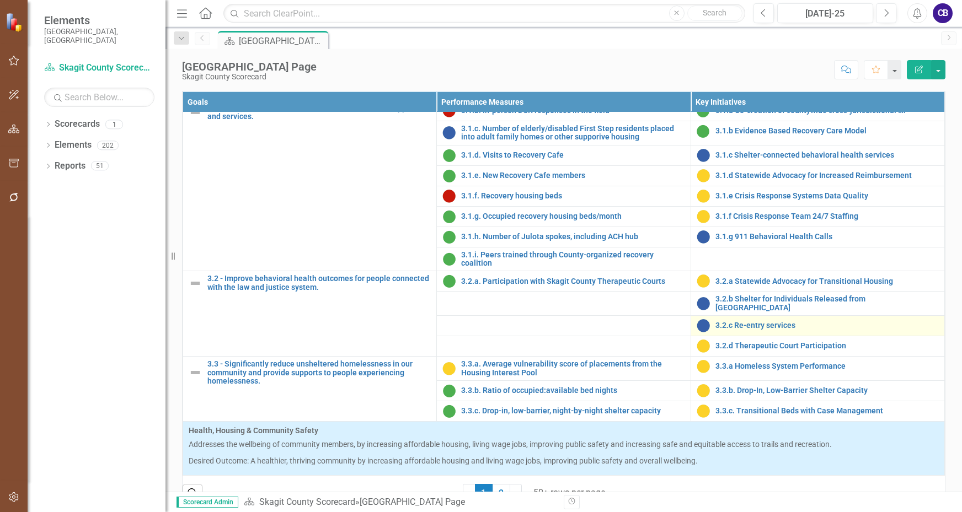
click at [737, 333] on div "3.2.c Re-entry services" at bounding box center [818, 325] width 242 height 13
click at [720, 330] on link "3.2.c Re-entry services" at bounding box center [826, 326] width 223 height 8
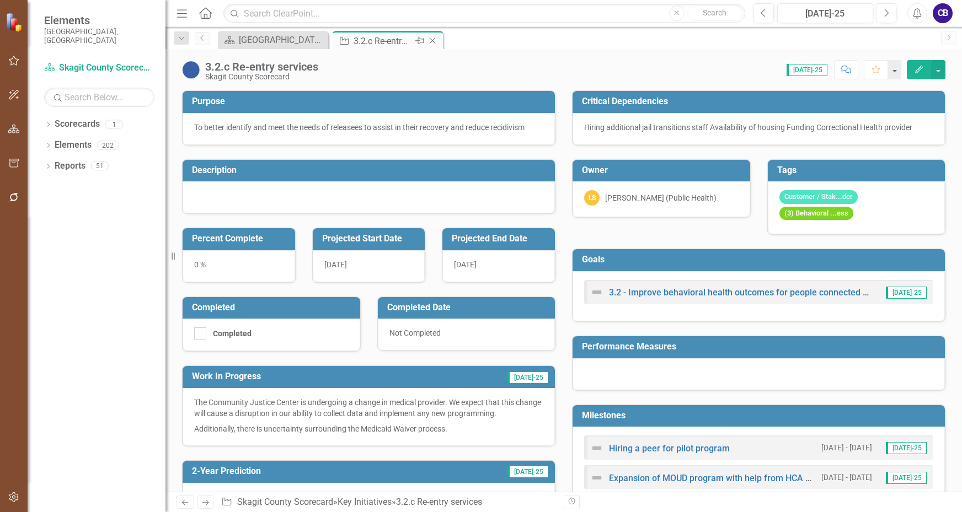
click at [434, 40] on icon "Close" at bounding box center [432, 40] width 11 height 9
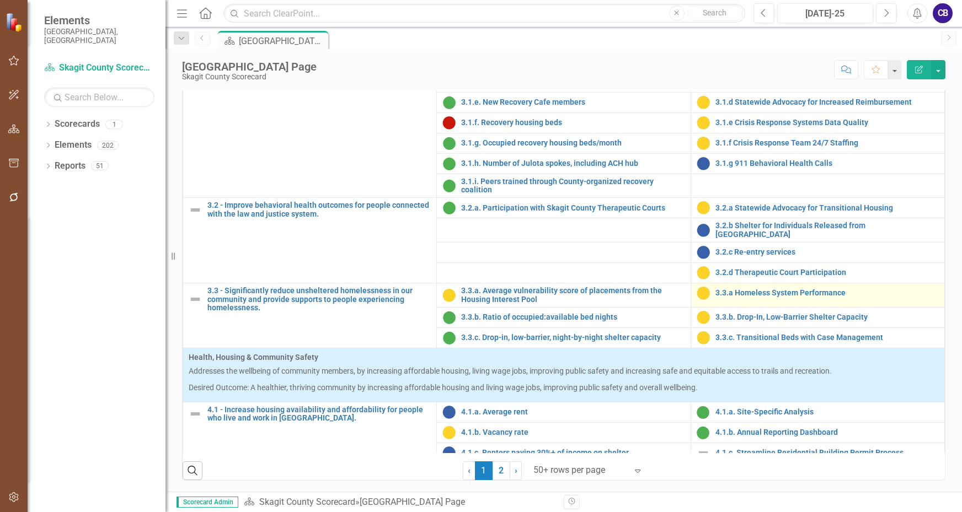
scroll to position [717, 0]
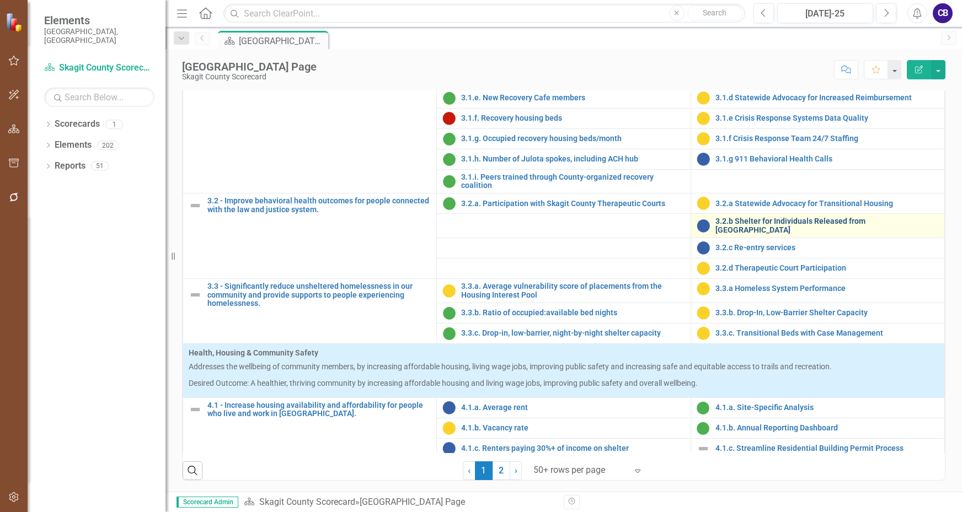
click at [722, 234] on link "3.2.b Shelter for Individuals Released from [GEOGRAPHIC_DATA]" at bounding box center [826, 225] width 223 height 17
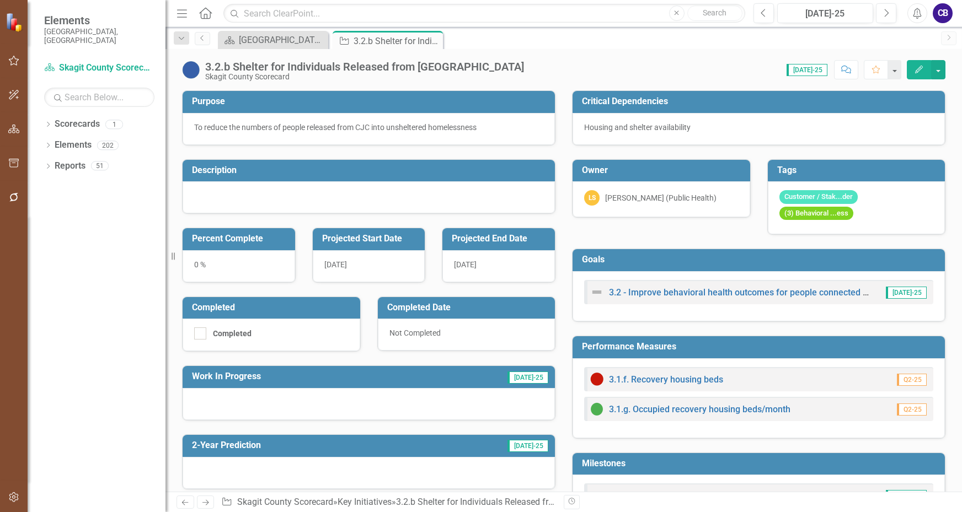
click at [351, 188] on div at bounding box center [369, 197] width 372 height 32
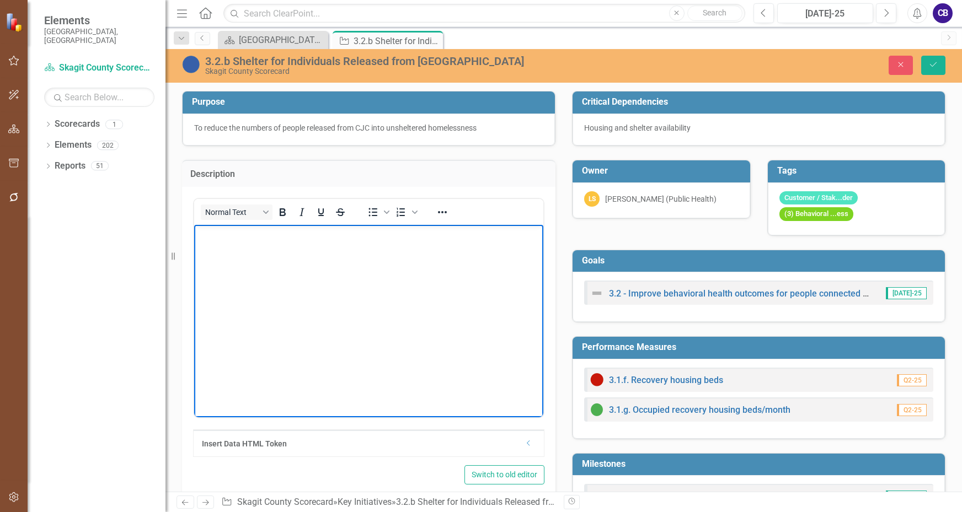
click at [340, 250] on body "Rich Text Area. Press ALT-0 for help." at bounding box center [368, 307] width 349 height 165
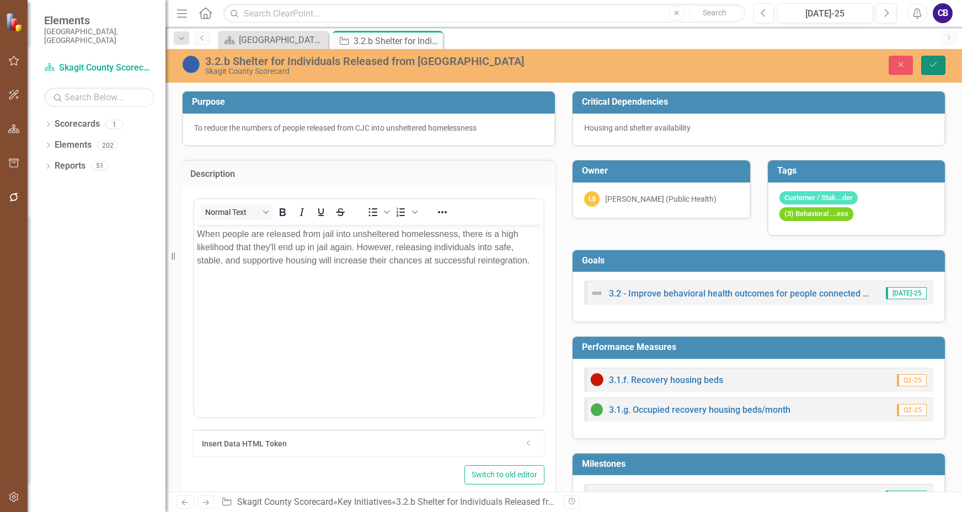
click at [932, 66] on icon "Save" at bounding box center [933, 65] width 10 height 8
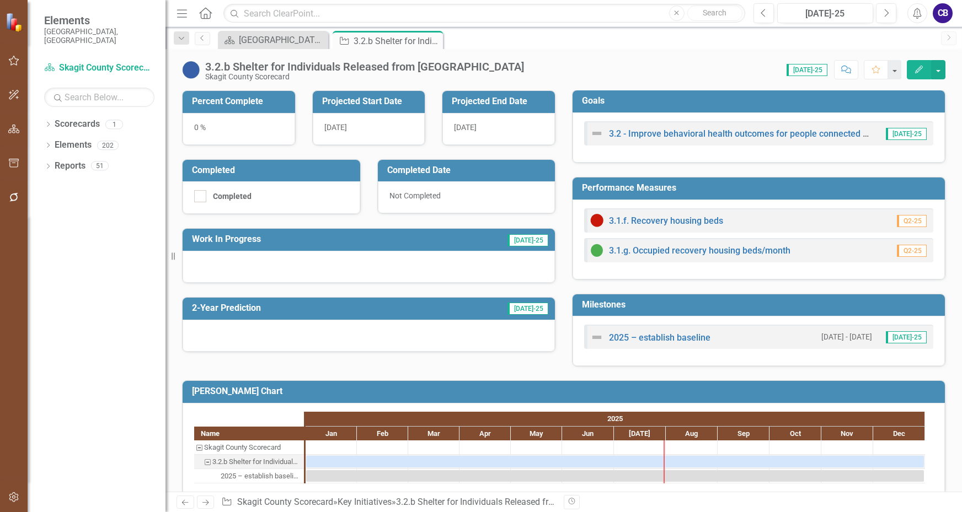
scroll to position [165, 0]
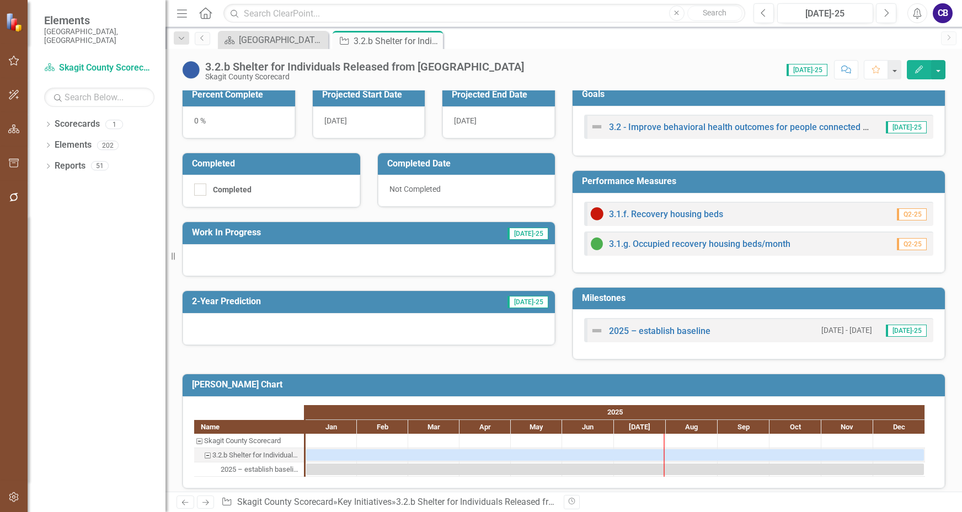
click at [242, 254] on div at bounding box center [369, 260] width 372 height 32
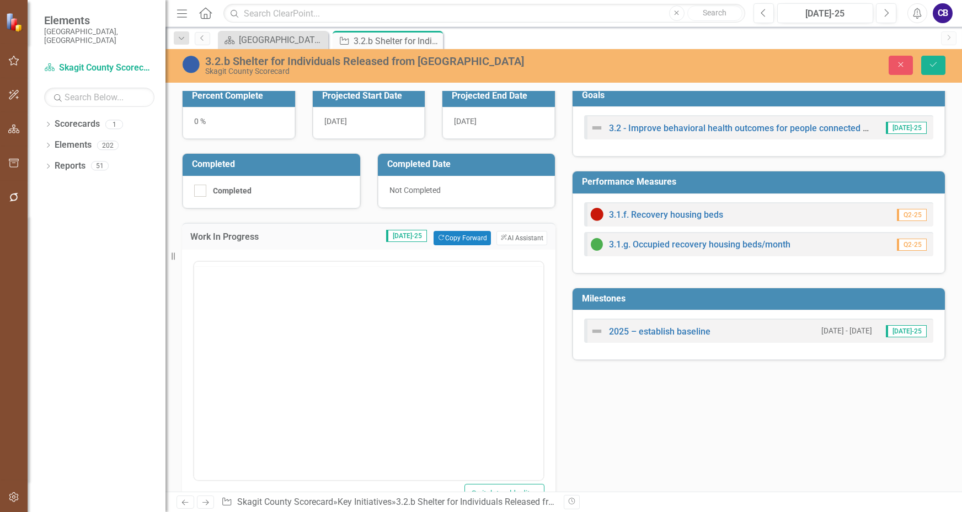
scroll to position [0, 0]
click at [261, 307] on body "Rich Text Area. Press ALT-0 for help." at bounding box center [368, 369] width 349 height 165
click at [289, 37] on div "[GEOGRAPHIC_DATA] Page" at bounding box center [275, 40] width 73 height 14
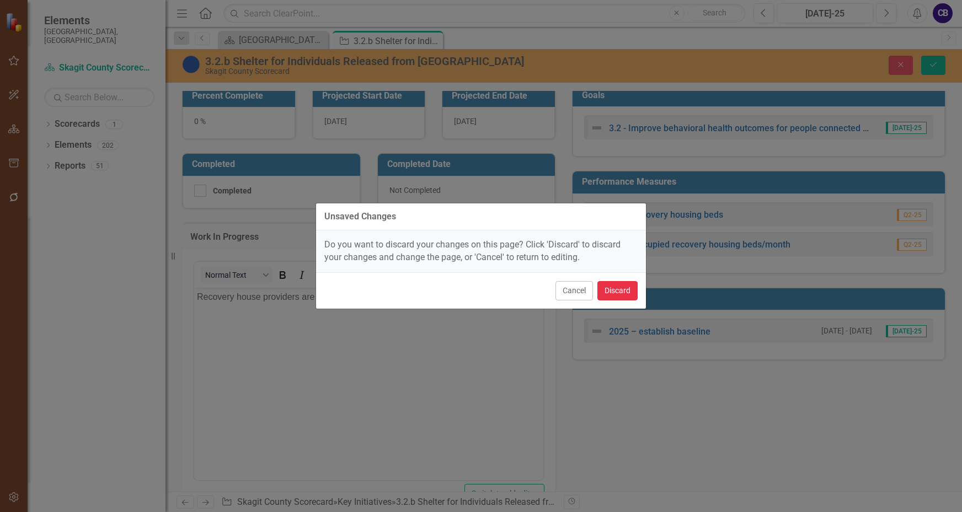
click at [612, 293] on button "Discard" at bounding box center [617, 290] width 40 height 19
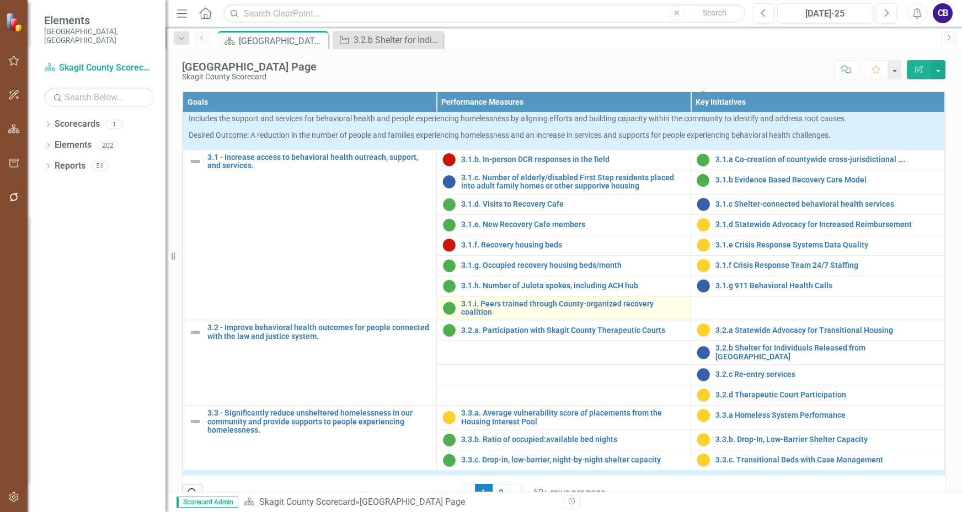
scroll to position [662, 0]
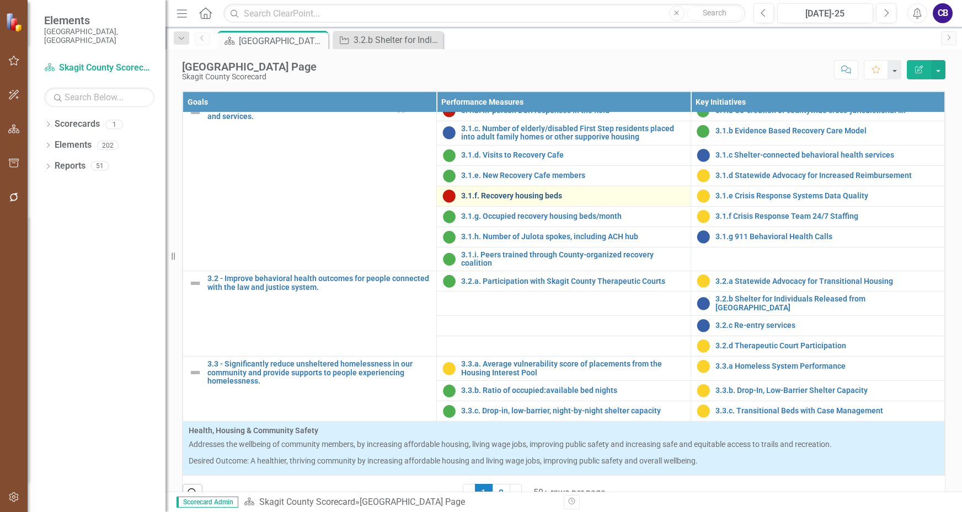
click at [543, 200] on link "3.1.f. Recovery housing beds" at bounding box center [572, 196] width 223 height 8
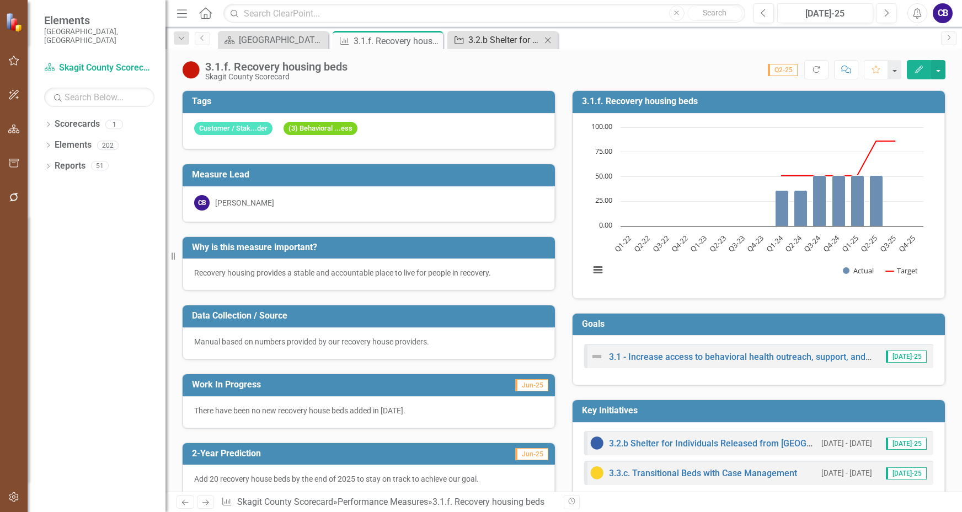
click at [508, 46] on div "3.2.b Shelter for Individuals Released from [GEOGRAPHIC_DATA]" at bounding box center [504, 40] width 73 height 14
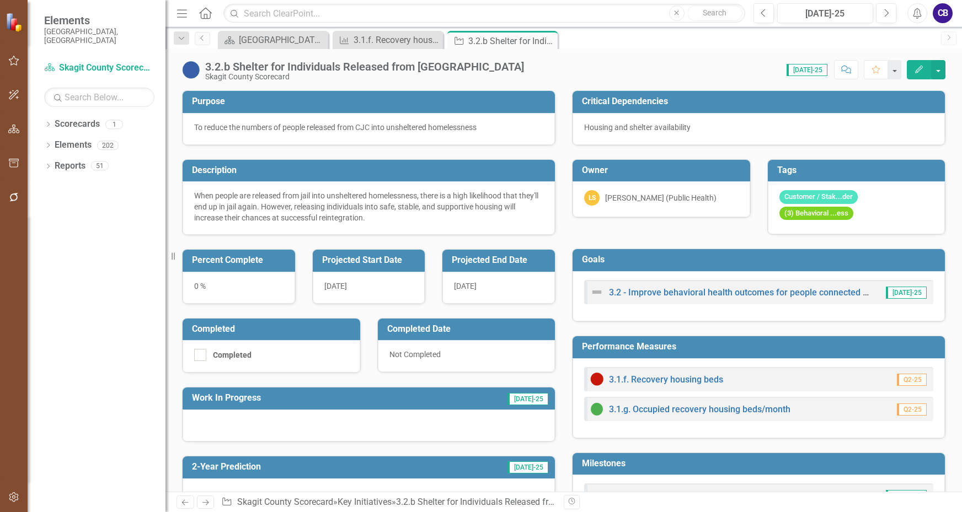
click at [291, 417] on div at bounding box center [369, 426] width 372 height 32
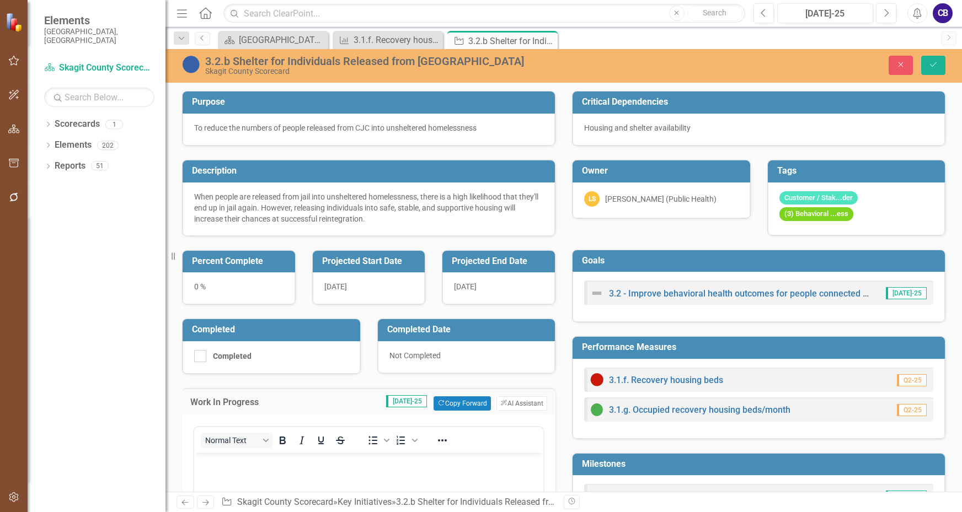
click at [286, 460] on p "Rich Text Area. Press ALT-0 for help." at bounding box center [369, 462] width 344 height 13
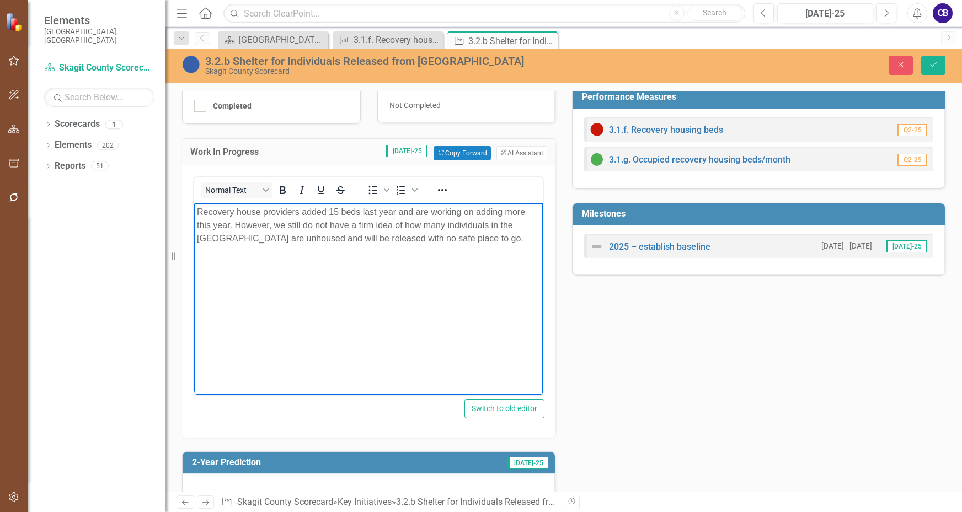
scroll to position [277, 0]
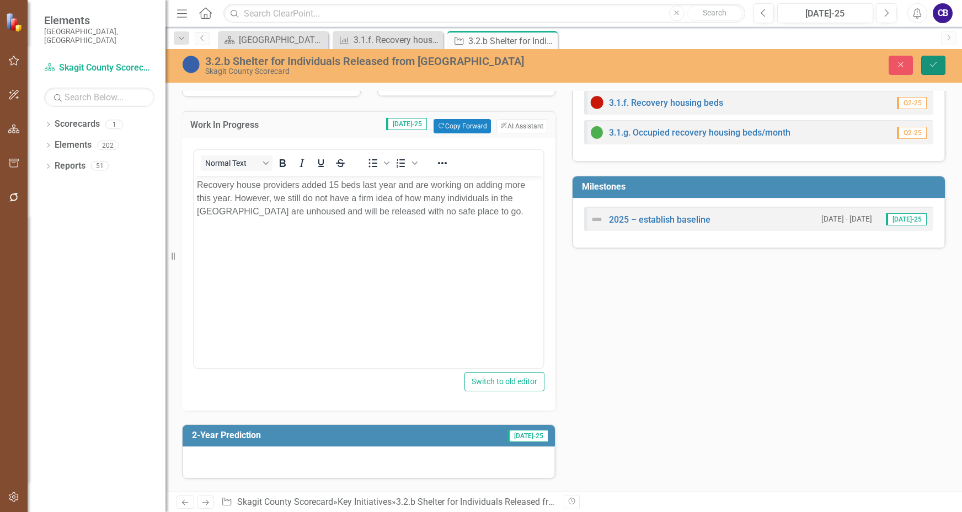
drag, startPoint x: 934, startPoint y: 66, endPoint x: 936, endPoint y: 73, distance: 7.9
click at [934, 67] on icon "Save" at bounding box center [933, 65] width 10 height 8
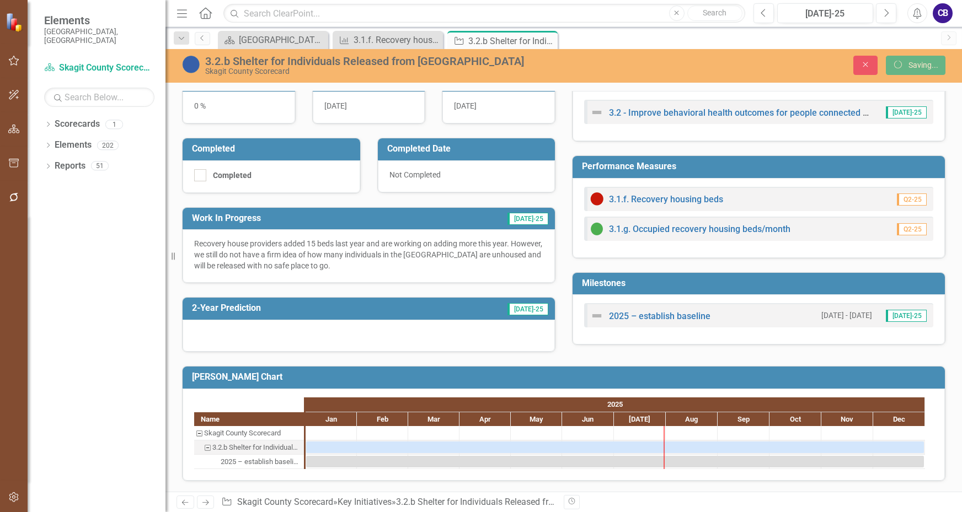
scroll to position [181, 0]
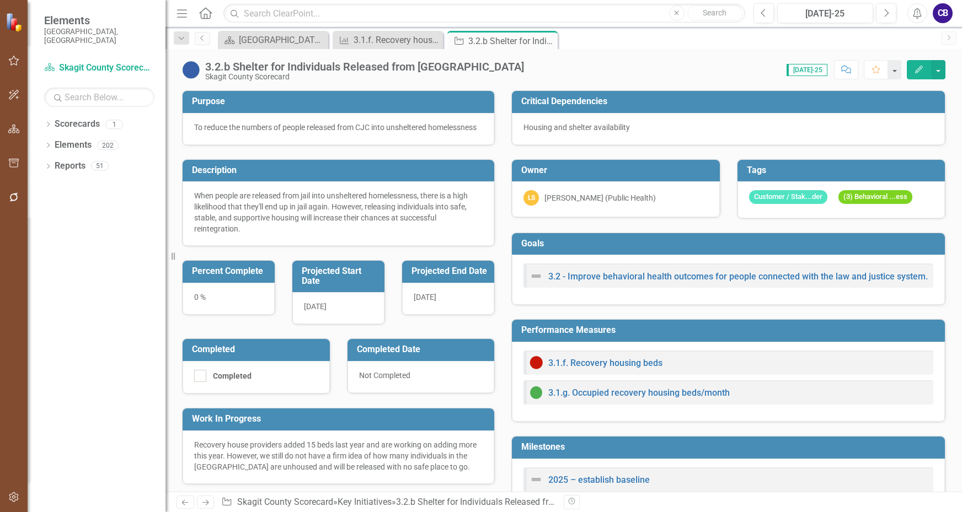
click at [335, 324] on div "[DATE]" at bounding box center [338, 308] width 92 height 32
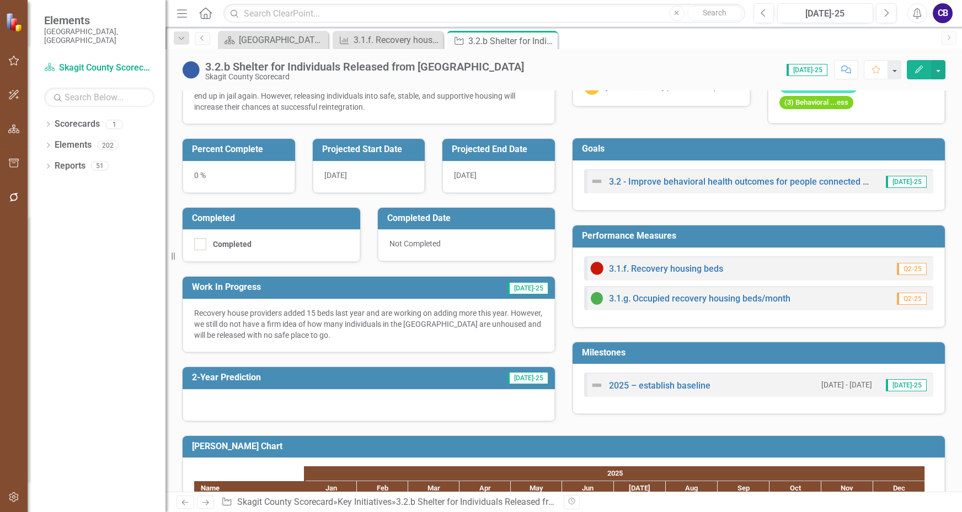
scroll to position [180, 0]
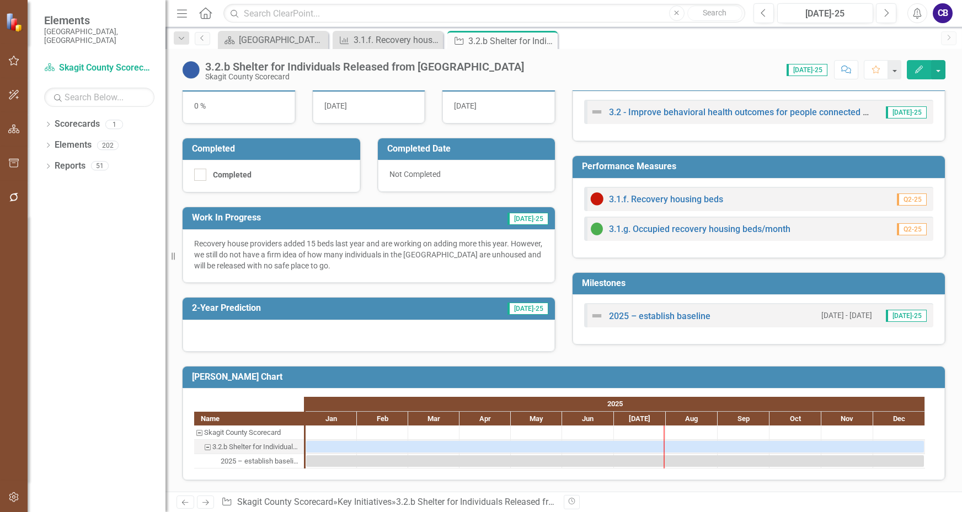
click at [266, 338] on div at bounding box center [369, 336] width 372 height 32
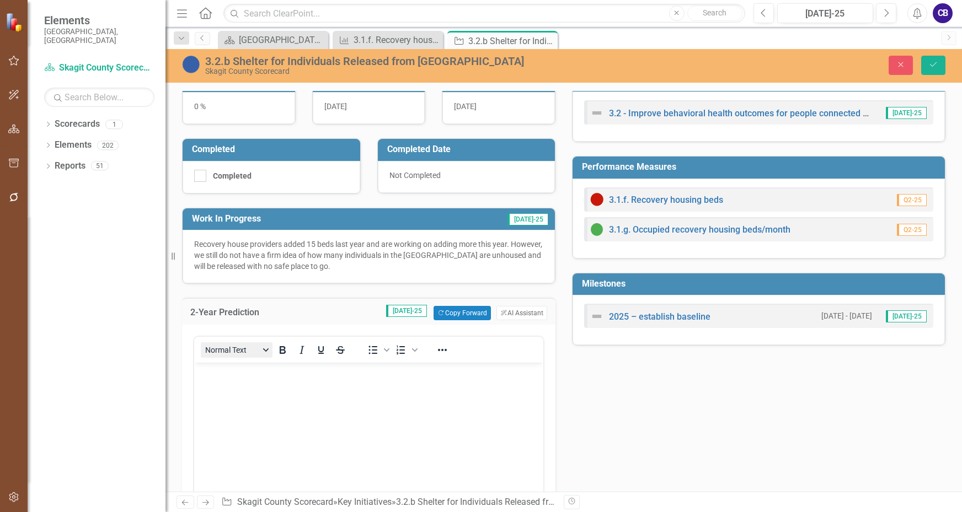
scroll to position [0, 0]
click at [274, 386] on body "Rich Text Area. Press ALT-0 for help." at bounding box center [368, 445] width 349 height 165
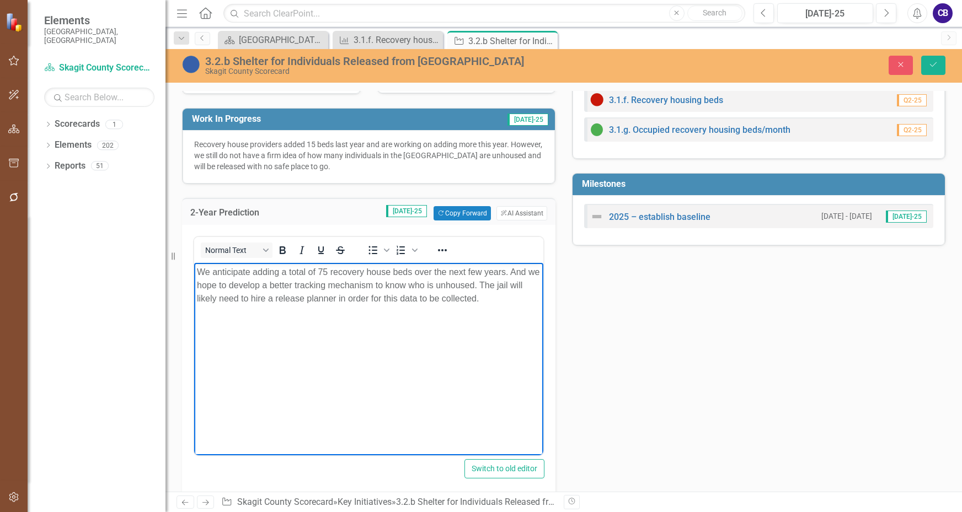
scroll to position [291, 0]
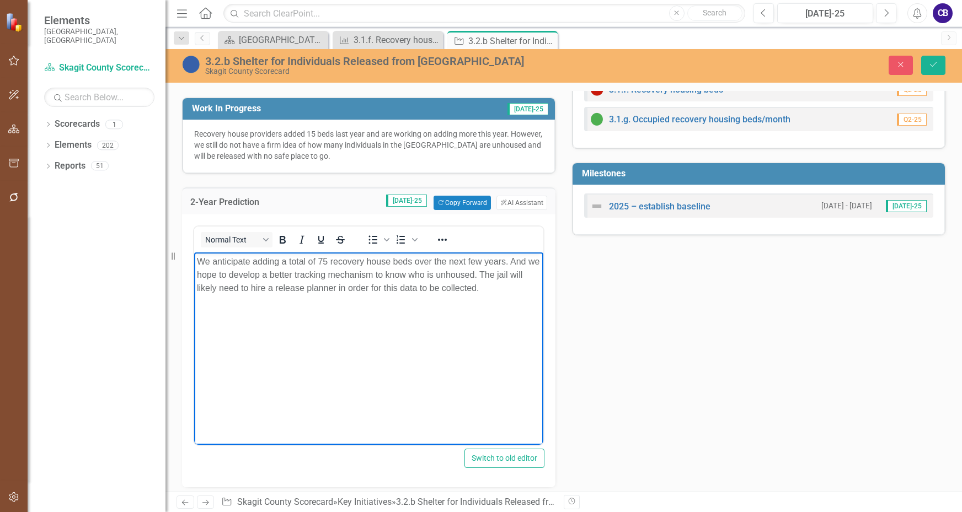
click at [475, 286] on p "We anticipate adding a total of 75 recovery house beds over the next few years.…" at bounding box center [369, 275] width 344 height 40
click at [932, 67] on icon "Save" at bounding box center [933, 65] width 10 height 8
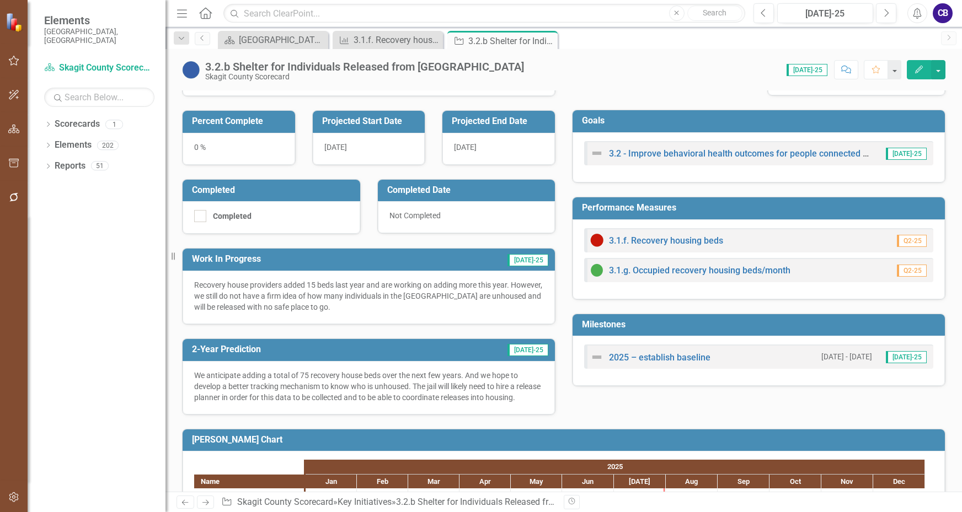
scroll to position [0, 0]
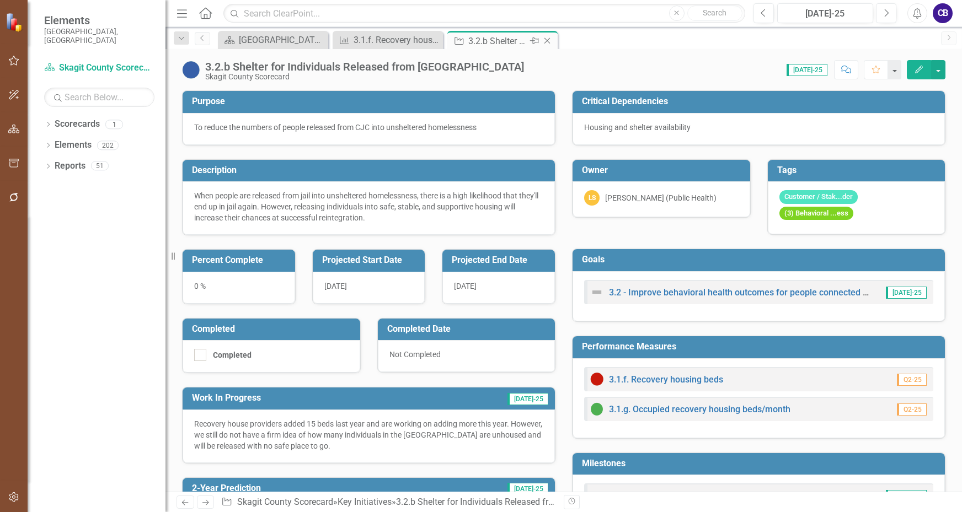
click at [549, 39] on icon "Close" at bounding box center [547, 40] width 11 height 9
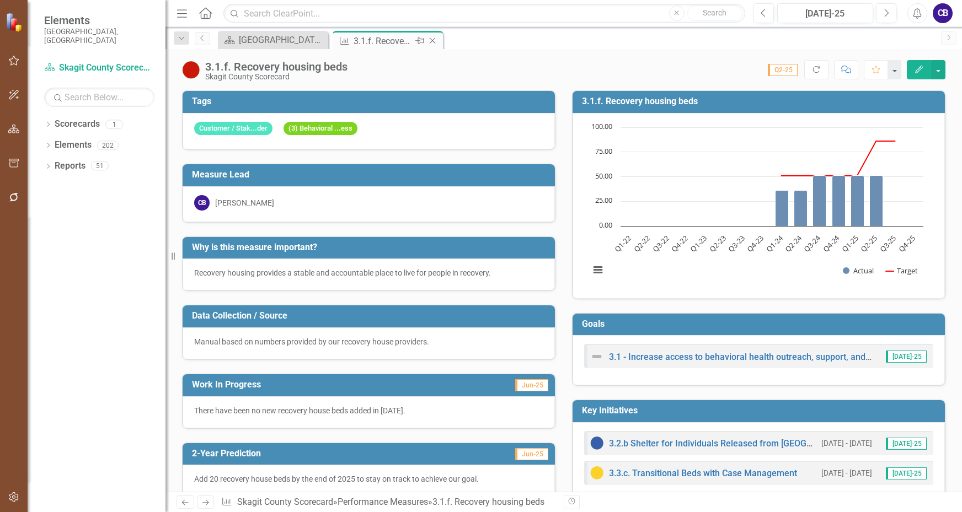
click at [435, 43] on icon at bounding box center [433, 41] width 6 height 6
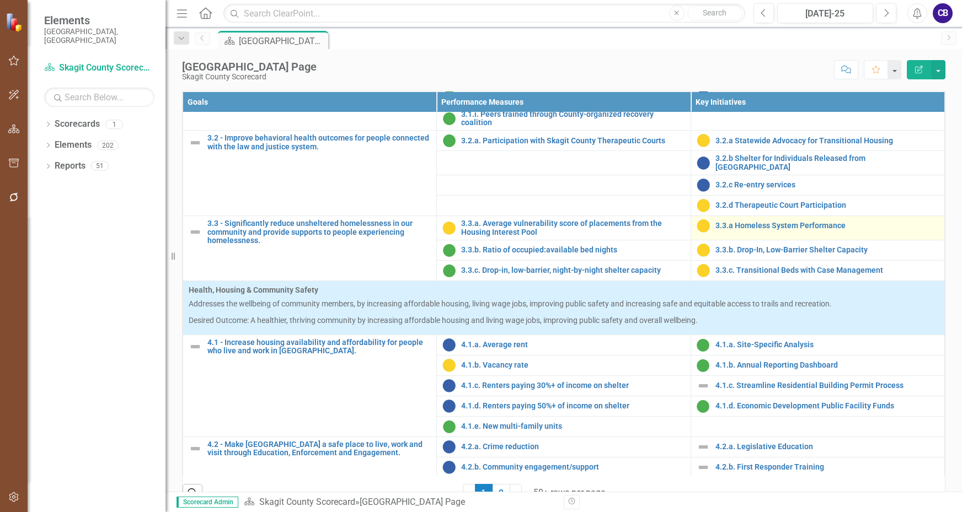
scroll to position [827, 0]
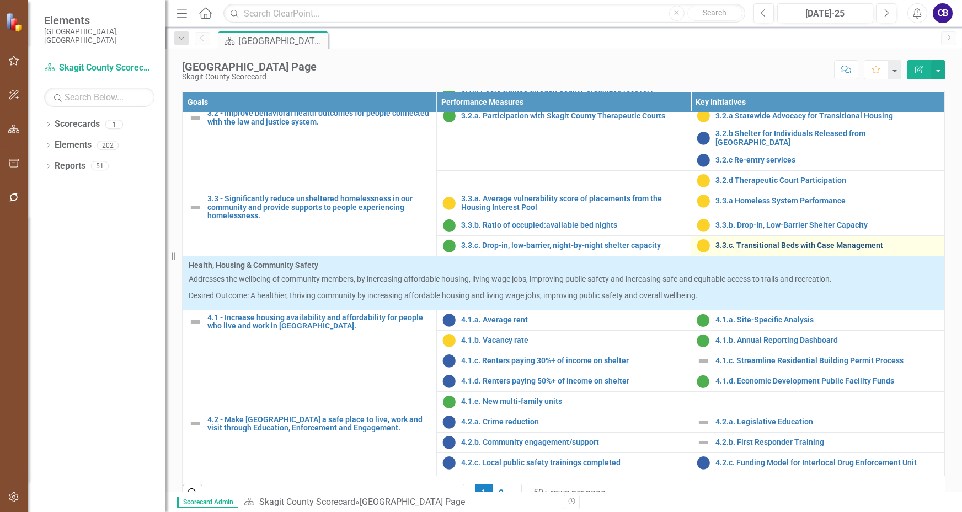
click at [765, 250] on link "3.3.c. Transitional Beds with Case Management" at bounding box center [826, 246] width 223 height 8
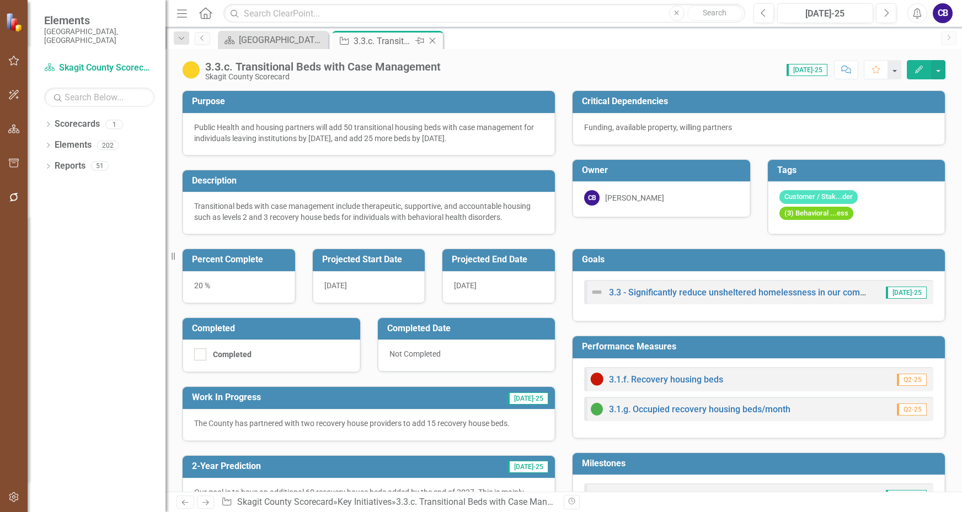
click at [434, 39] on icon "Close" at bounding box center [432, 40] width 11 height 9
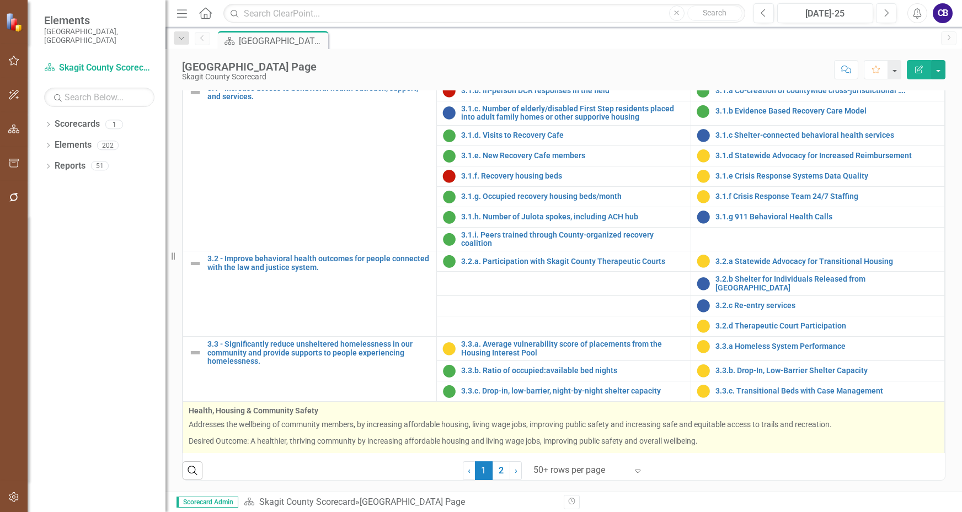
scroll to position [662, 0]
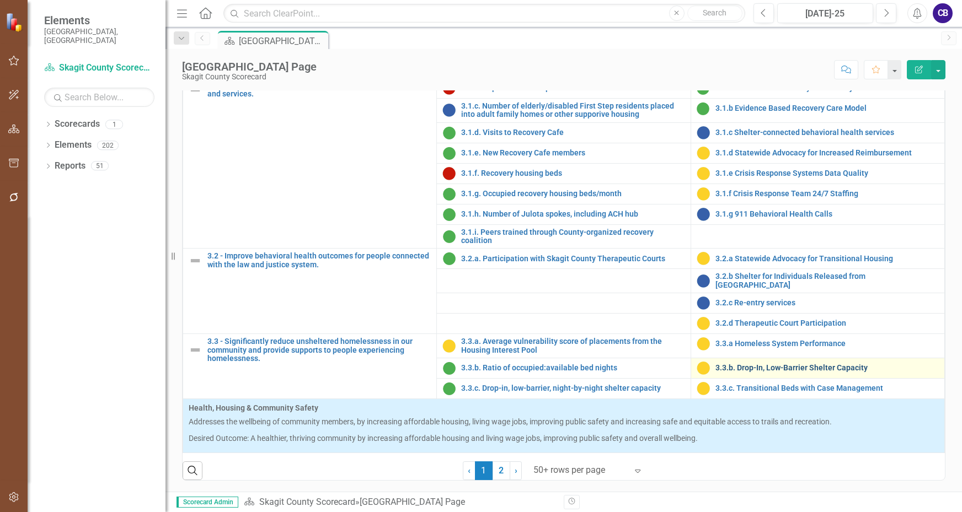
click at [738, 367] on link "3.3.b. Drop-In, Low-Barrier Shelter Capacity" at bounding box center [826, 368] width 223 height 8
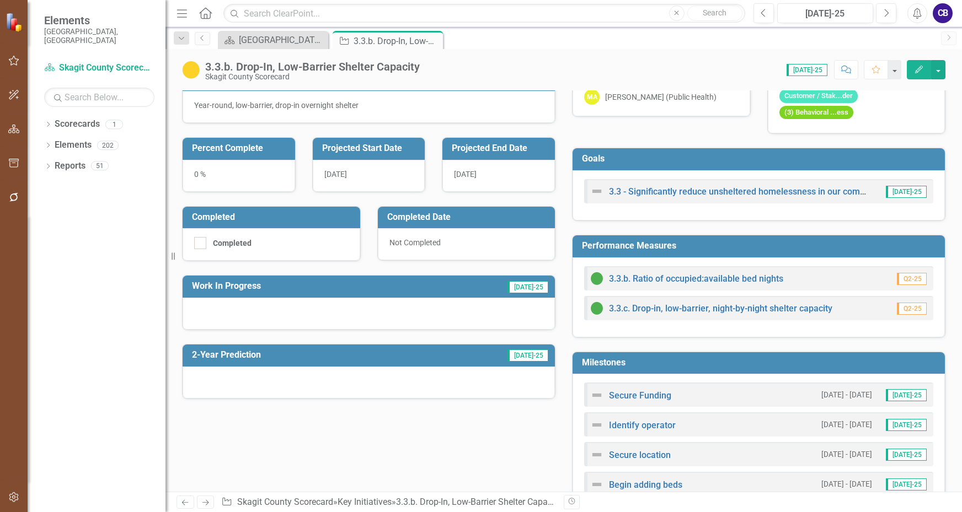
scroll to position [110, 0]
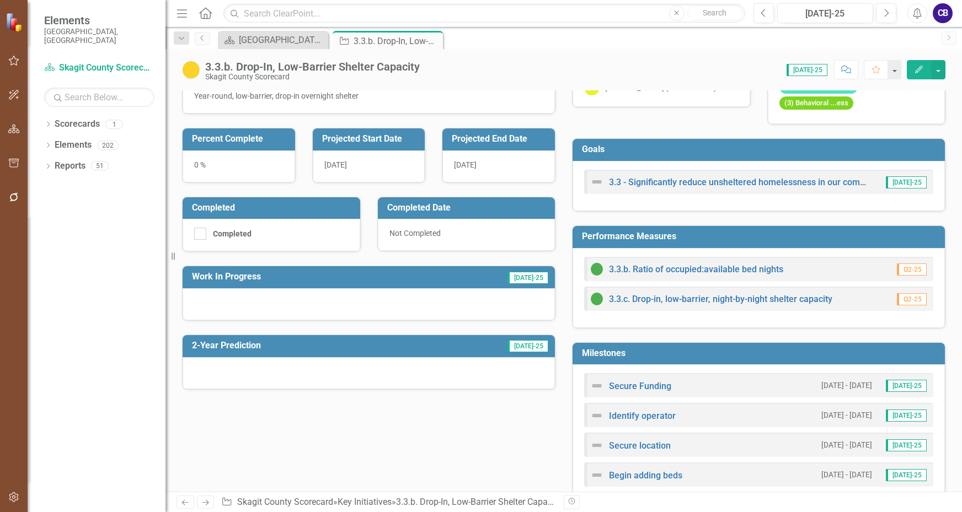
click at [247, 296] on div at bounding box center [369, 304] width 372 height 32
click at [250, 299] on div at bounding box center [369, 304] width 372 height 32
click at [249, 299] on div at bounding box center [369, 304] width 372 height 32
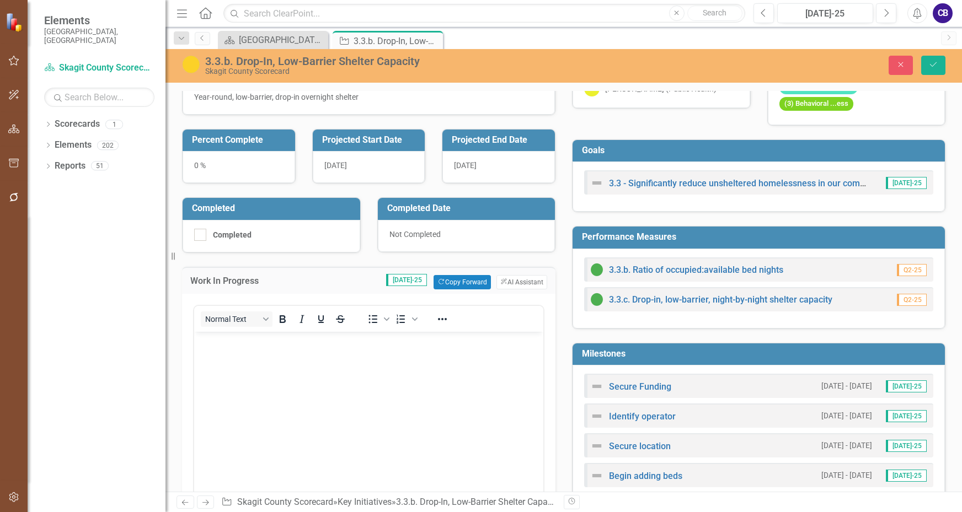
scroll to position [0, 0]
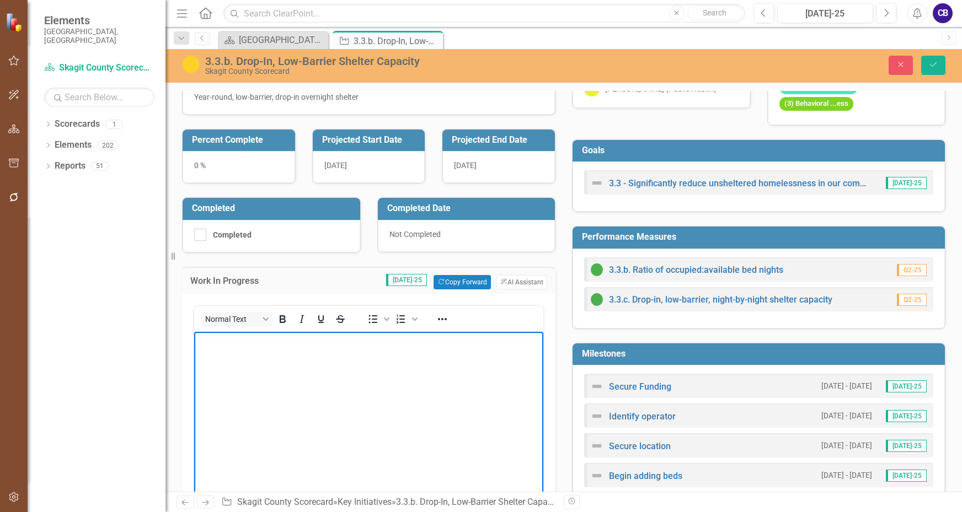
click at [256, 343] on p "Rich Text Area. Press ALT-0 for help." at bounding box center [369, 340] width 344 height 13
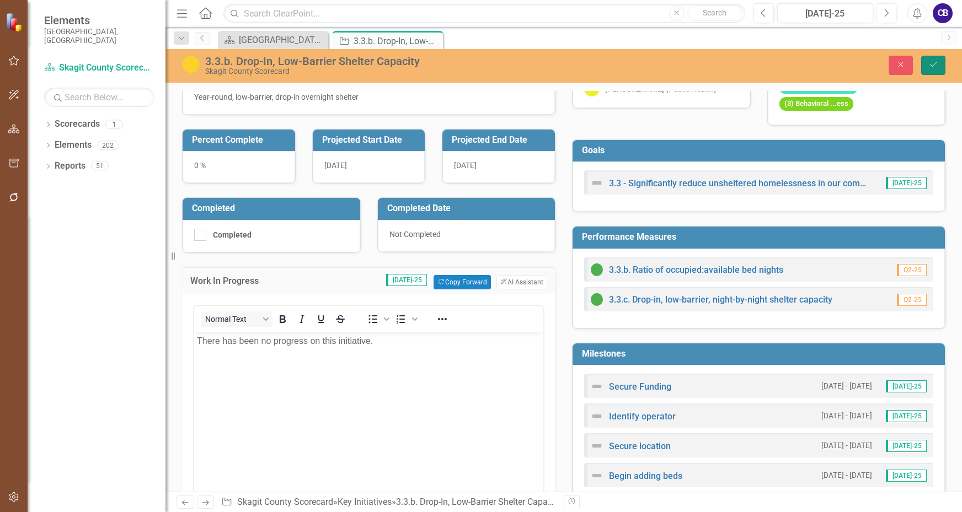
click at [930, 59] on button "Save" at bounding box center [933, 65] width 24 height 19
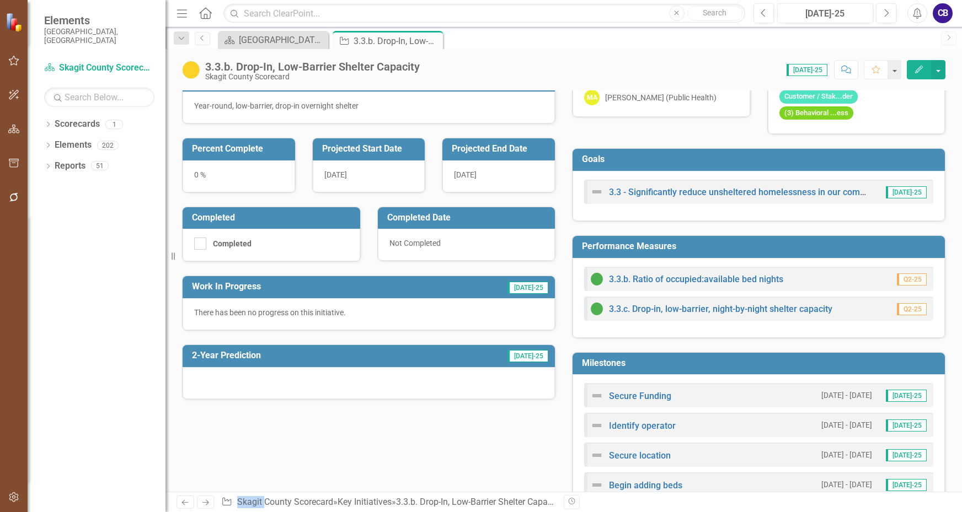
scroll to position [110, 0]
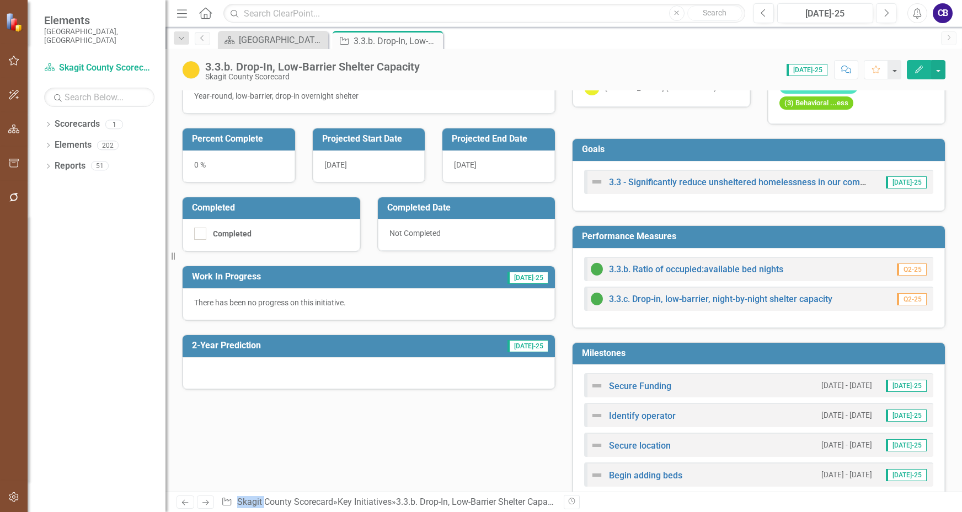
click at [297, 372] on div at bounding box center [369, 373] width 372 height 32
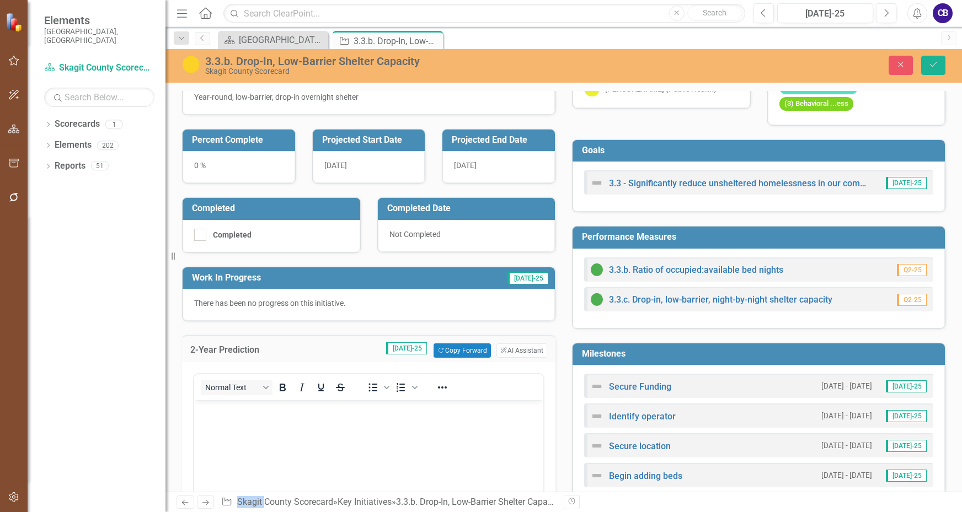
scroll to position [0, 0]
click at [295, 418] on body "Rich Text Area. Press ALT-0 for help." at bounding box center [368, 482] width 349 height 165
click at [927, 72] on button "Save" at bounding box center [933, 65] width 24 height 19
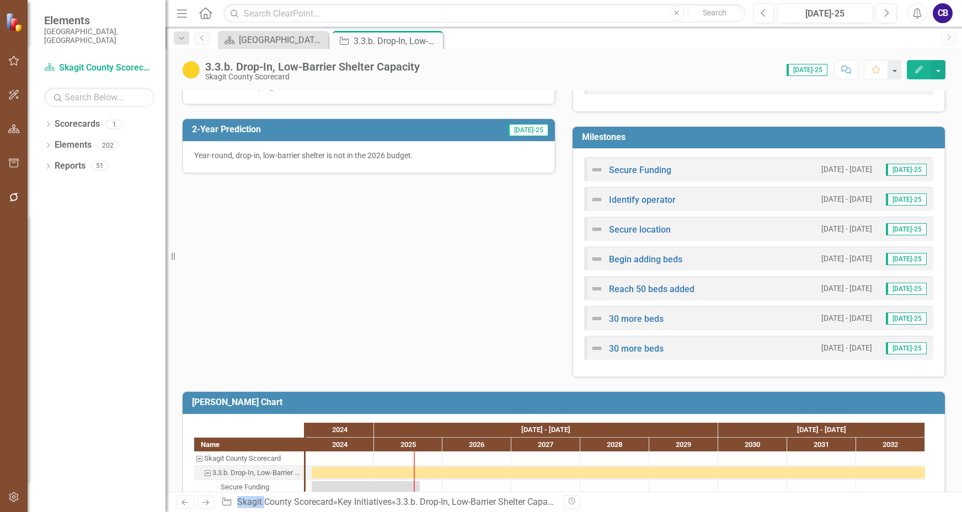
scroll to position [331, 0]
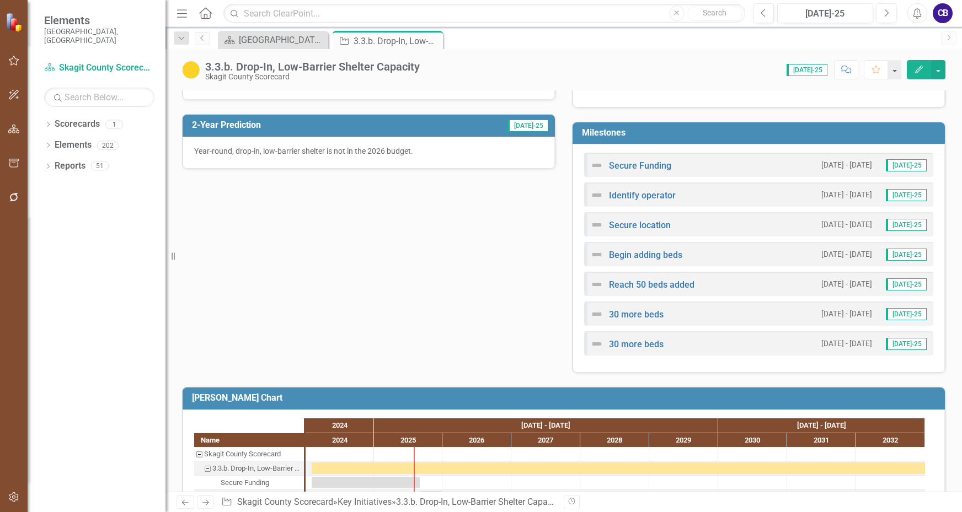
click at [0, 0] on icon "Close" at bounding box center [0, 0] width 0 height 0
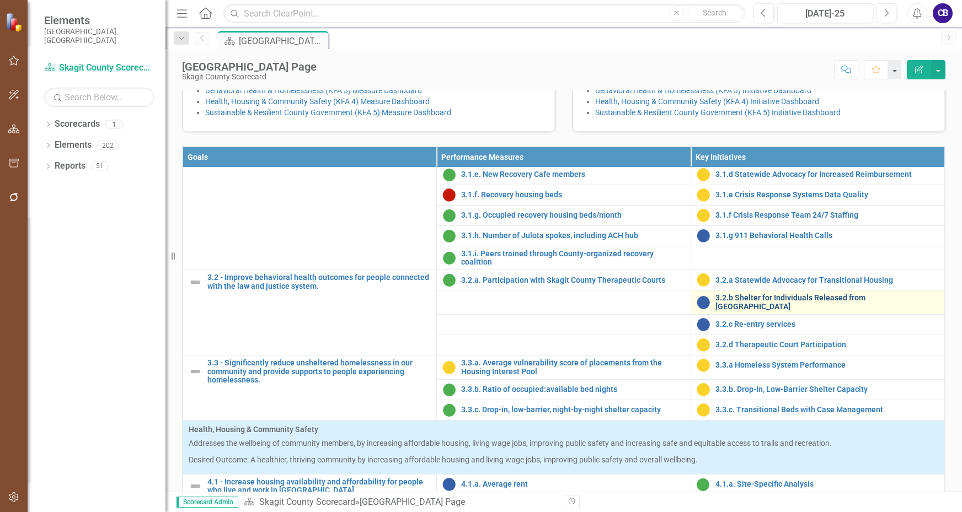
scroll to position [772, 0]
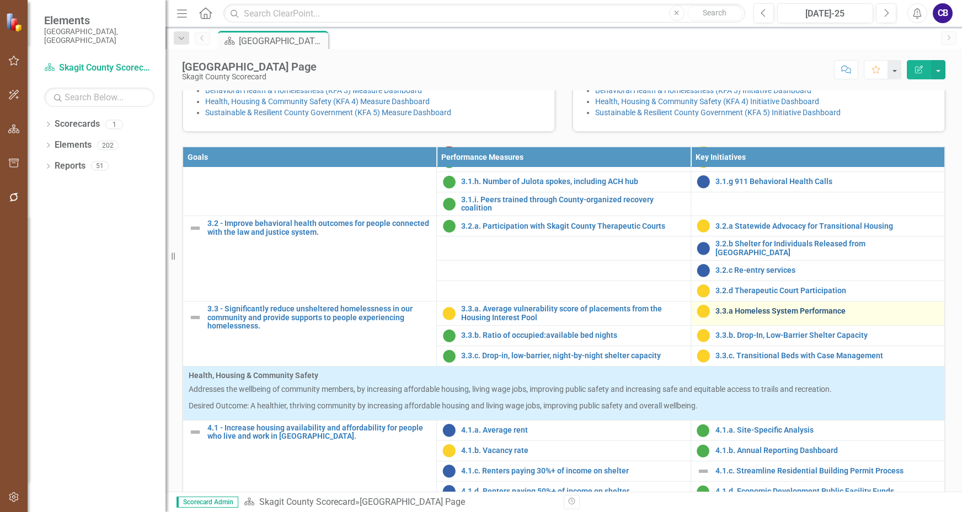
click at [773, 316] on link "3.3.a Homeless System Performance" at bounding box center [826, 311] width 223 height 8
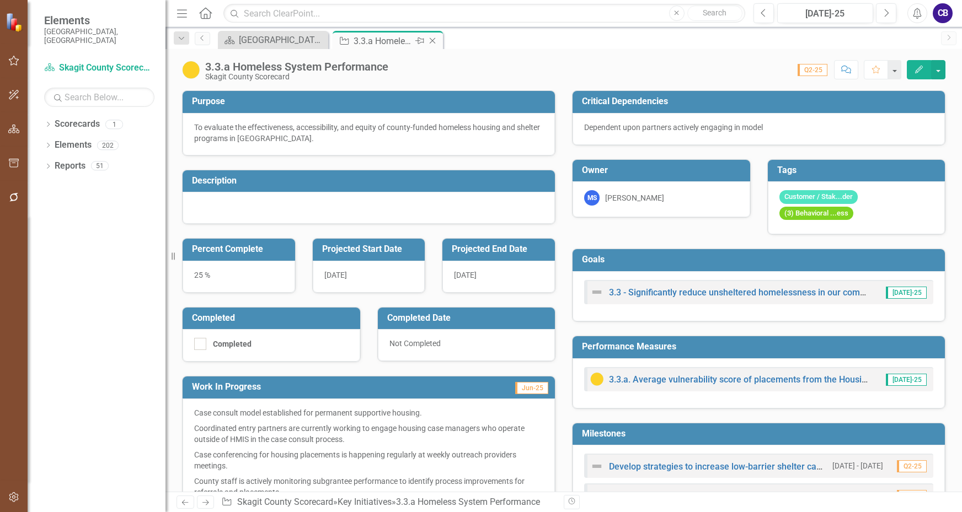
click at [427, 40] on icon "Close" at bounding box center [432, 40] width 11 height 9
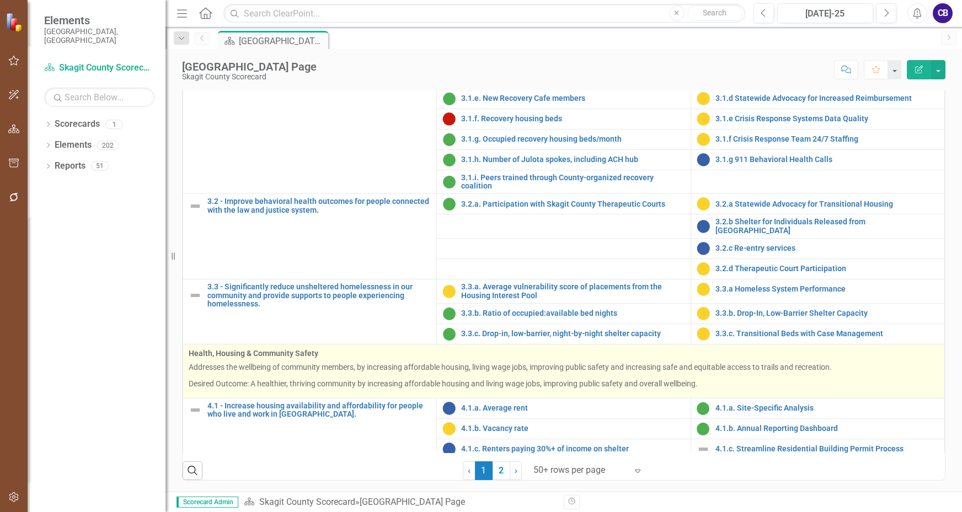
scroll to position [717, 0]
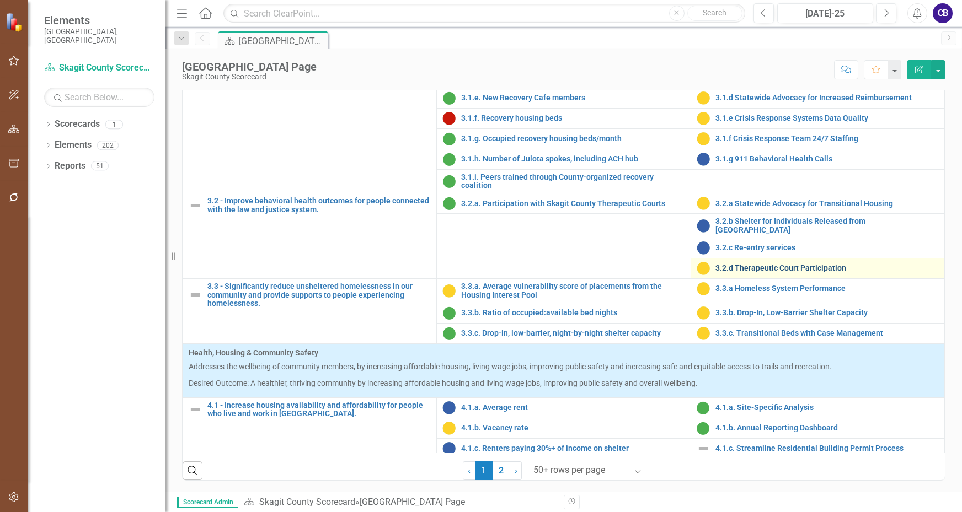
click at [758, 266] on link "3.2.d Therapeutic Court Participation" at bounding box center [826, 268] width 223 height 8
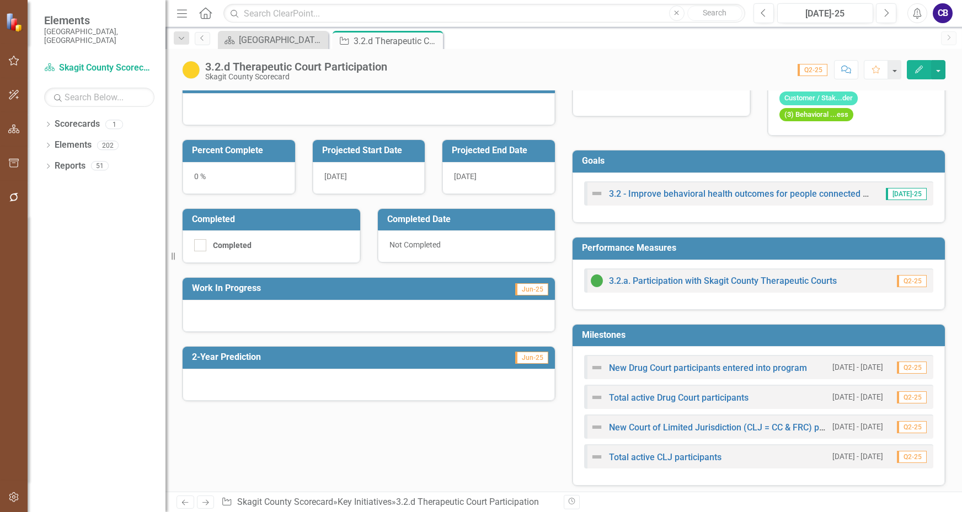
scroll to position [110, 0]
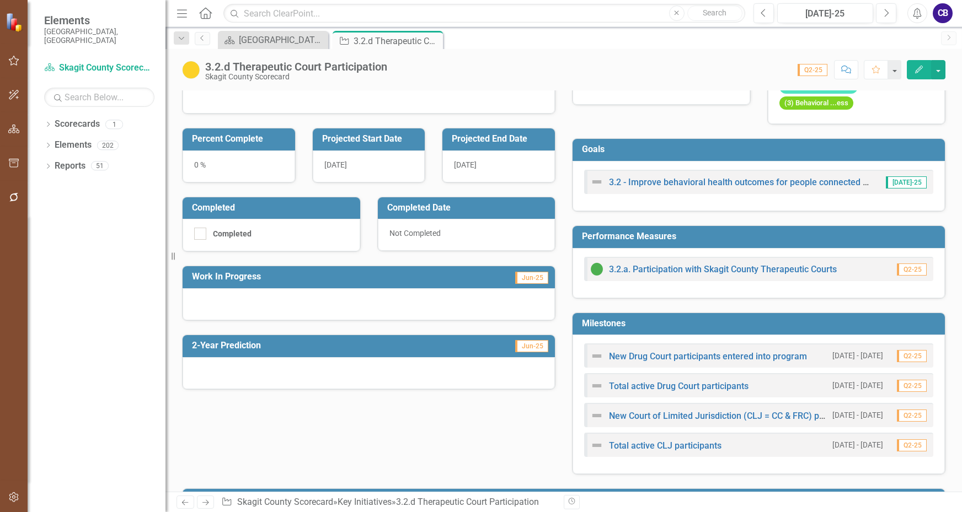
click at [300, 305] on div at bounding box center [369, 304] width 372 height 32
click at [300, 304] on div at bounding box center [369, 304] width 372 height 32
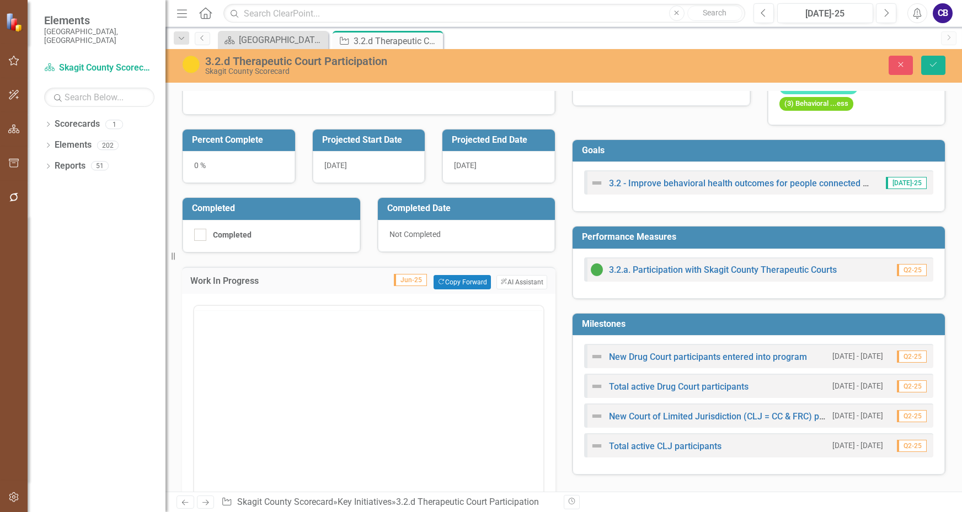
scroll to position [0, 0]
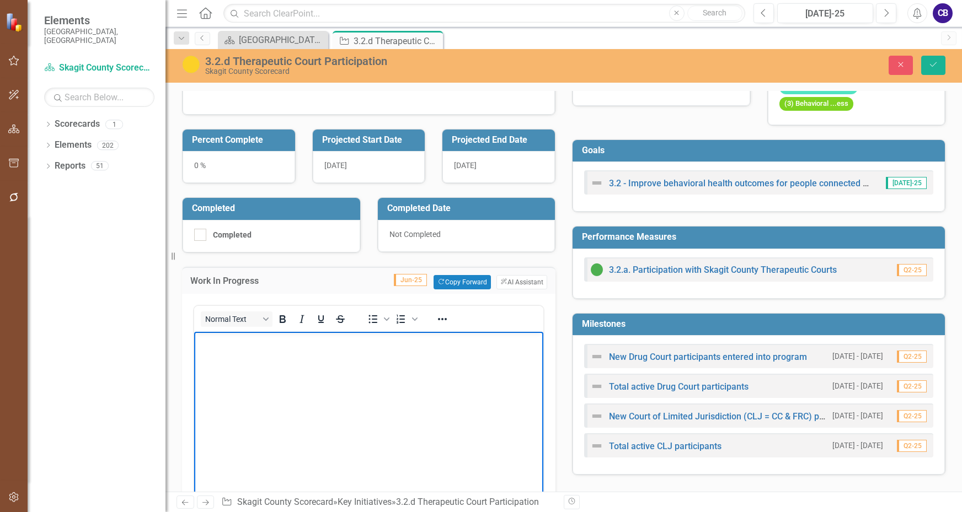
click at [292, 346] on p "Rich Text Area. Press ALT-0 for help." at bounding box center [369, 340] width 344 height 13
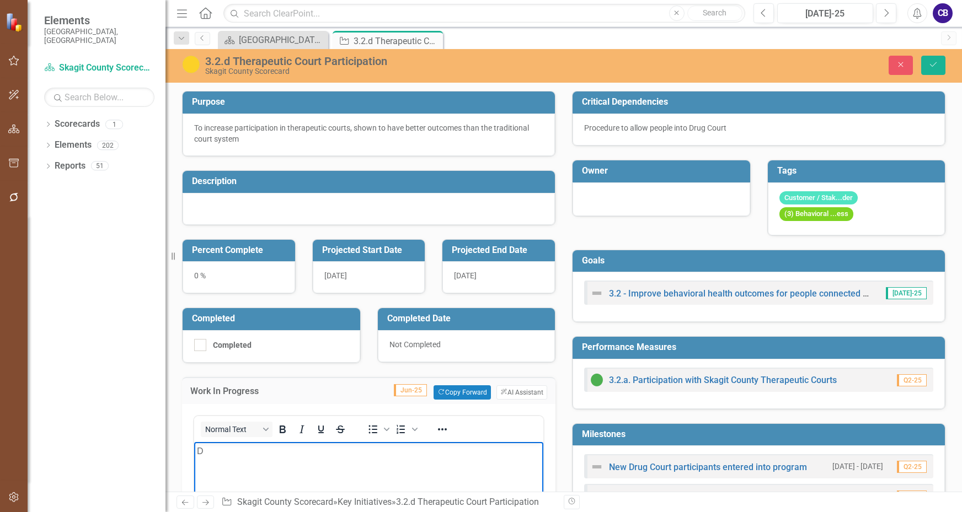
scroll to position [110, 0]
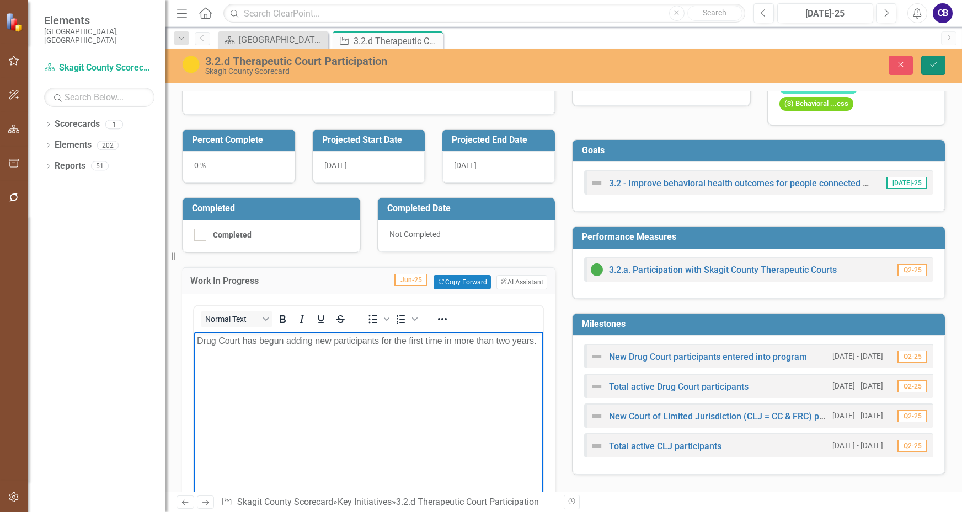
click at [940, 71] on button "Save" at bounding box center [933, 65] width 24 height 19
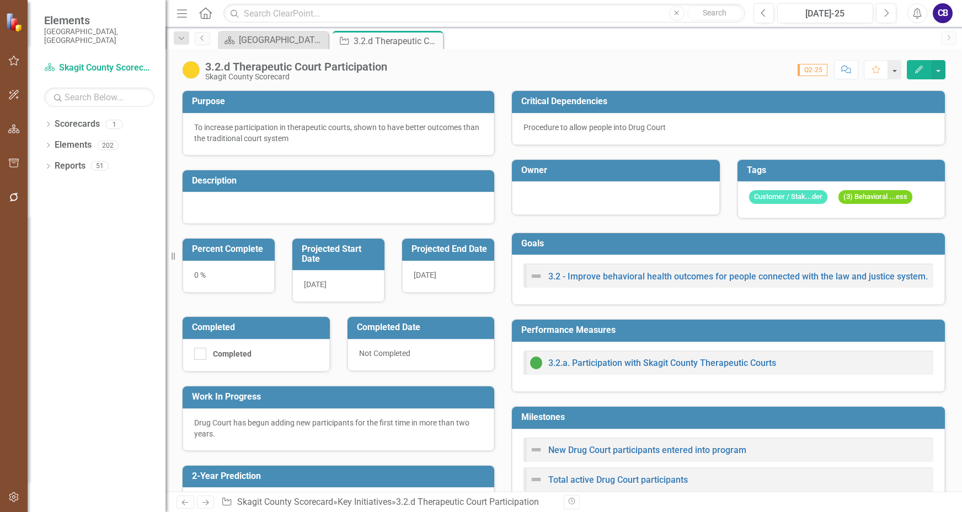
click at [306, 370] on div "Completed" at bounding box center [256, 355] width 147 height 33
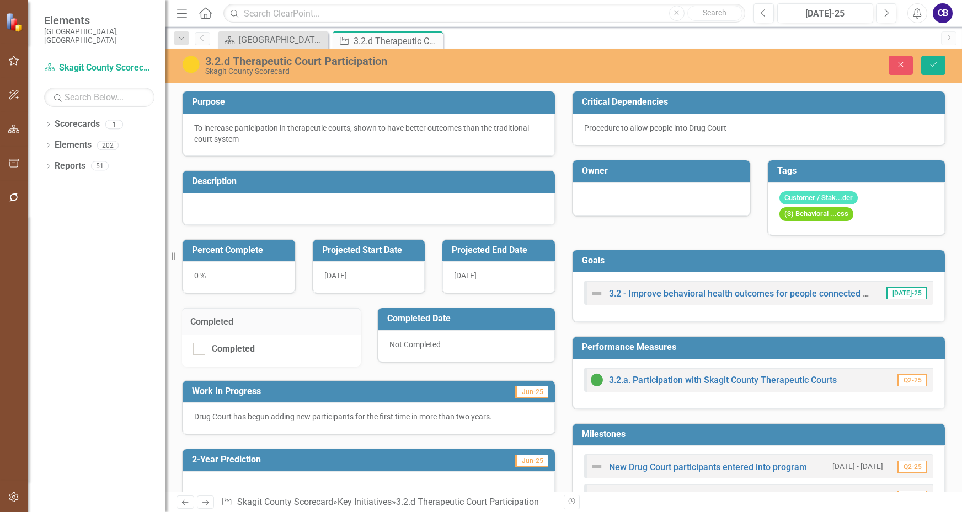
scroll to position [165, 0]
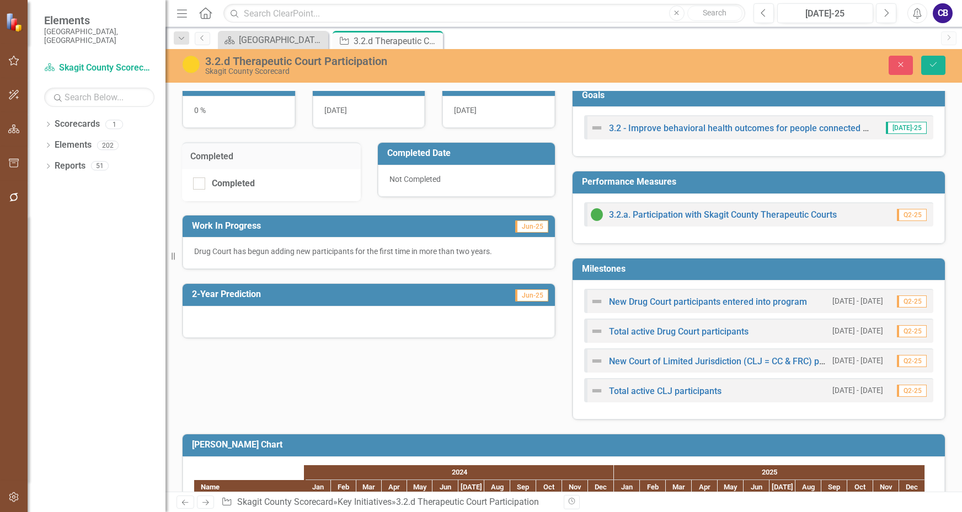
click at [268, 318] on div at bounding box center [369, 322] width 372 height 32
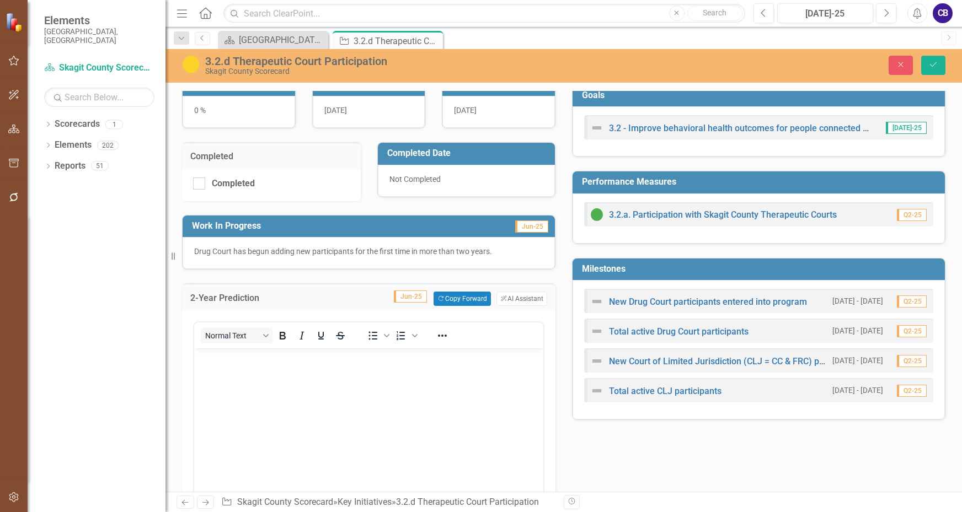
scroll to position [221, 0]
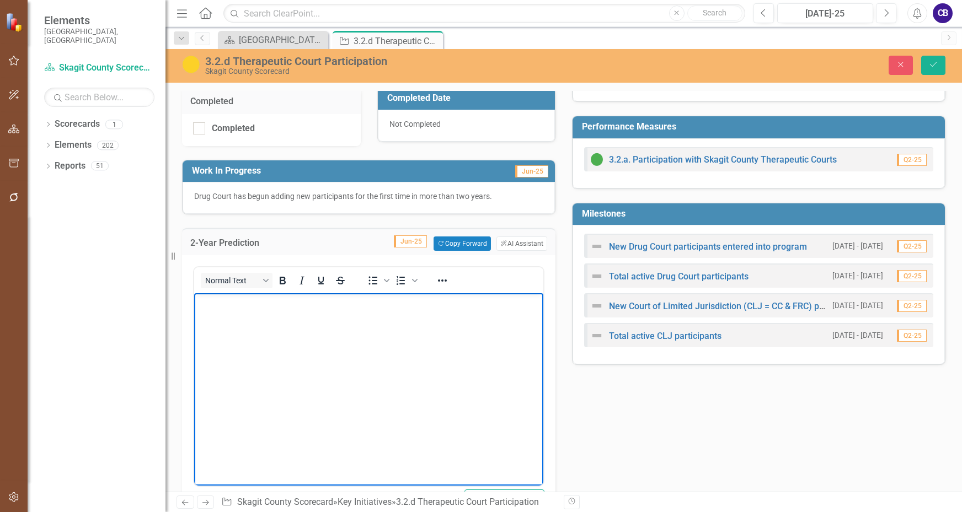
click at [266, 351] on body "Rich Text Area. Press ALT-0 for help." at bounding box center [368, 375] width 349 height 165
click at [300, 331] on body "Rich Text Area. Press ALT-0 for help." at bounding box center [368, 375] width 349 height 165
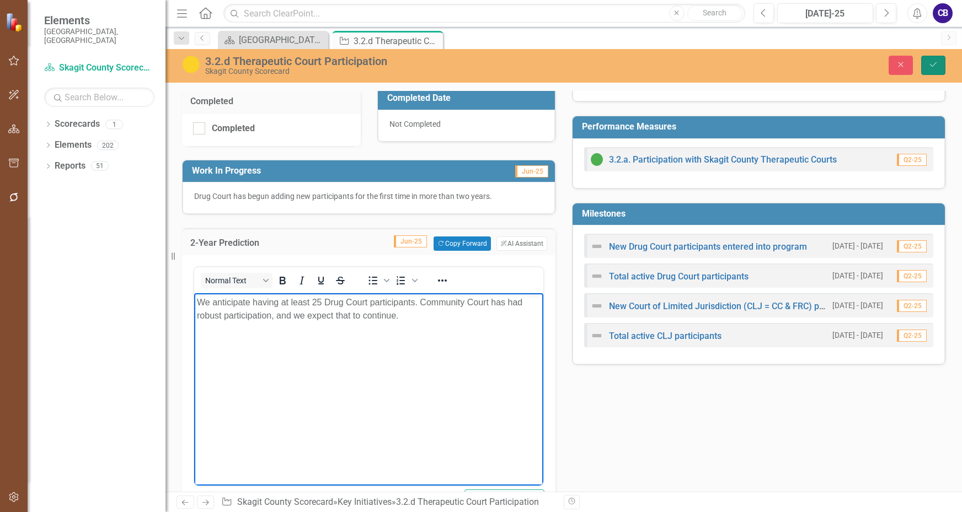
click at [932, 63] on icon "Save" at bounding box center [933, 65] width 10 height 8
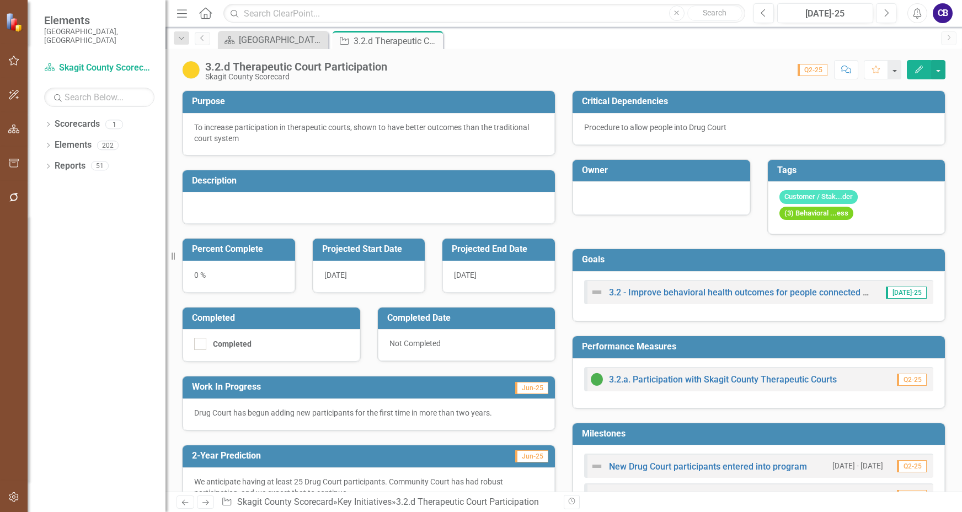
click at [0, 0] on icon "Close" at bounding box center [0, 0] width 0 height 0
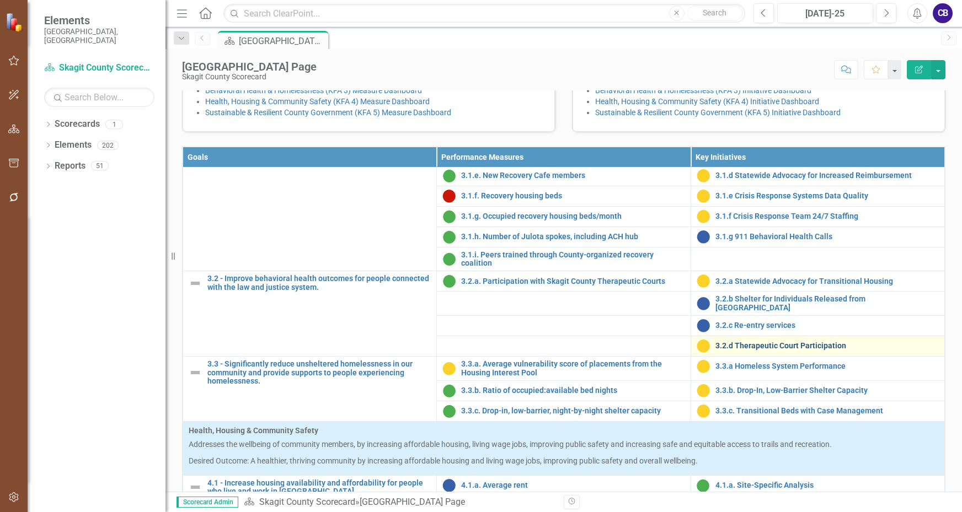
scroll to position [772, 0]
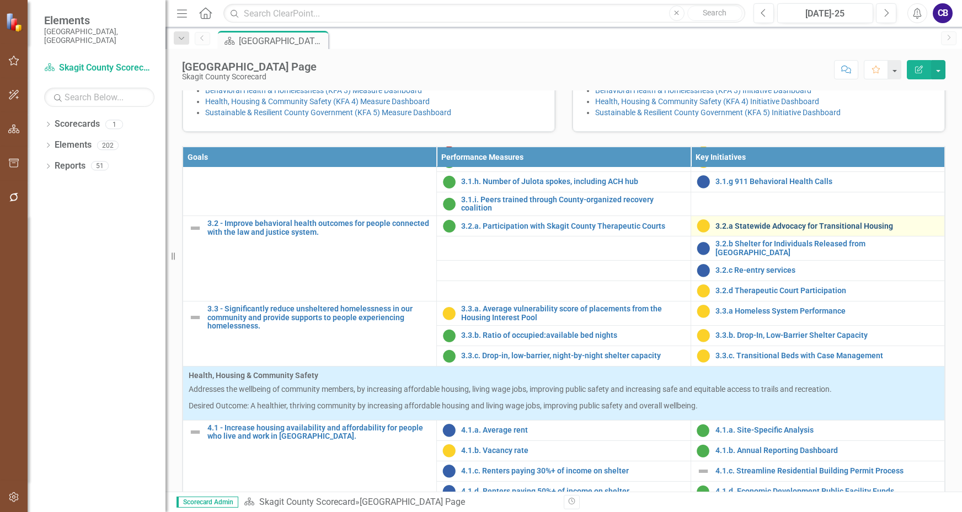
click at [755, 231] on link "3.2.a Statewide Advocacy for Transitional Housing" at bounding box center [826, 226] width 223 height 8
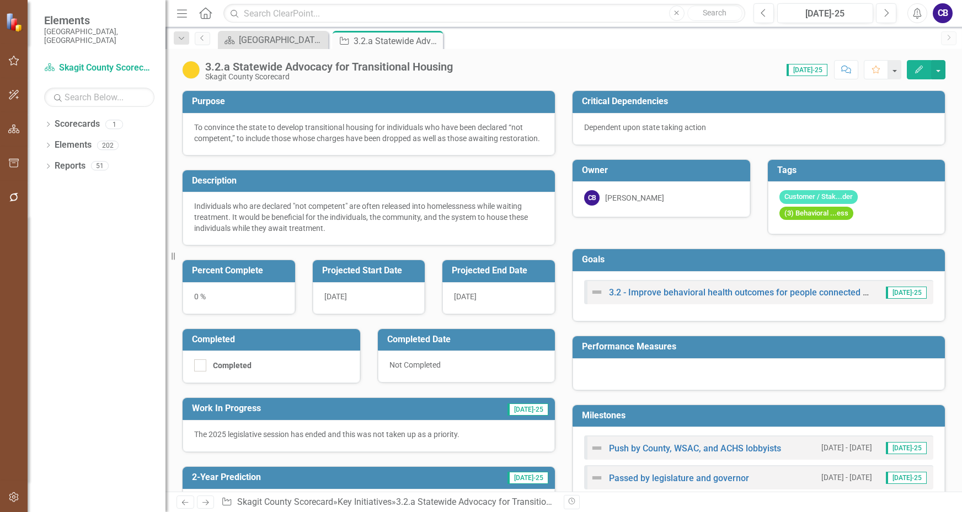
scroll to position [188, 0]
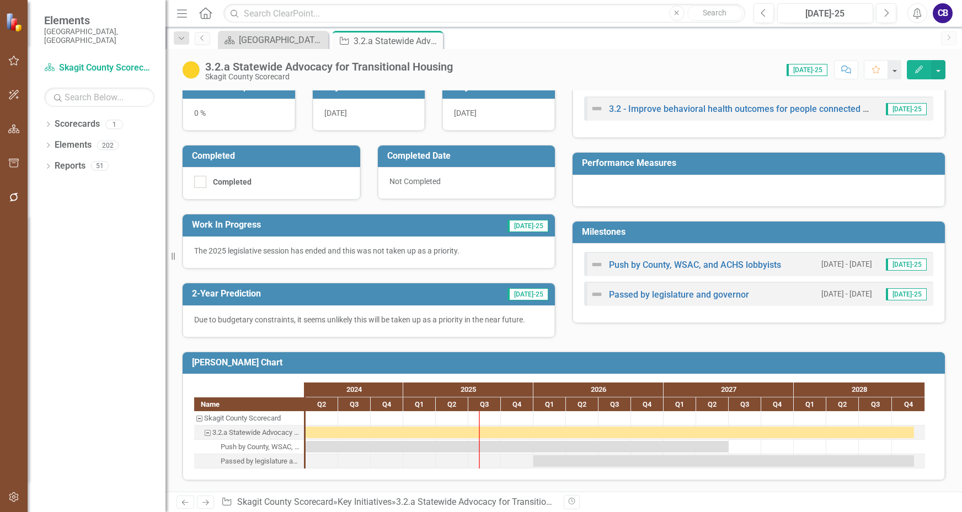
click at [0, 0] on icon at bounding box center [0, 0] width 0 height 0
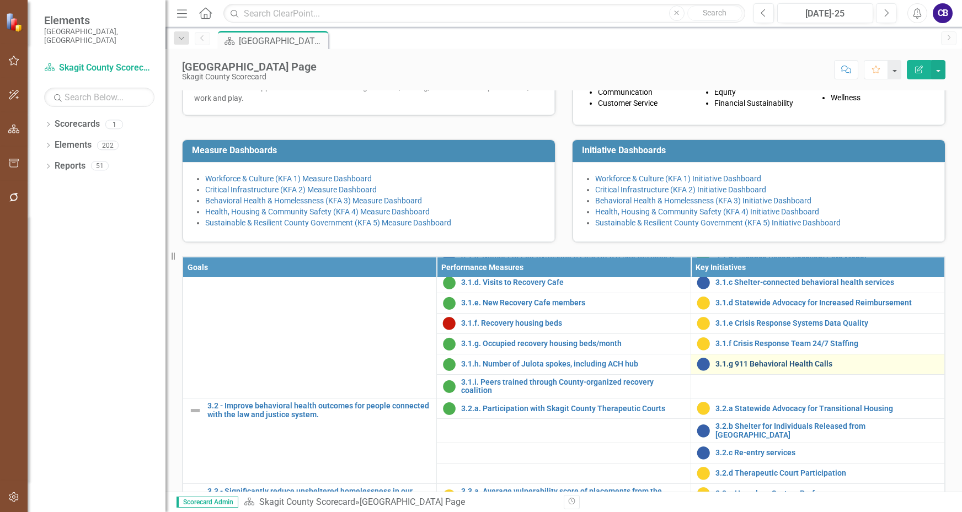
scroll to position [717, 0]
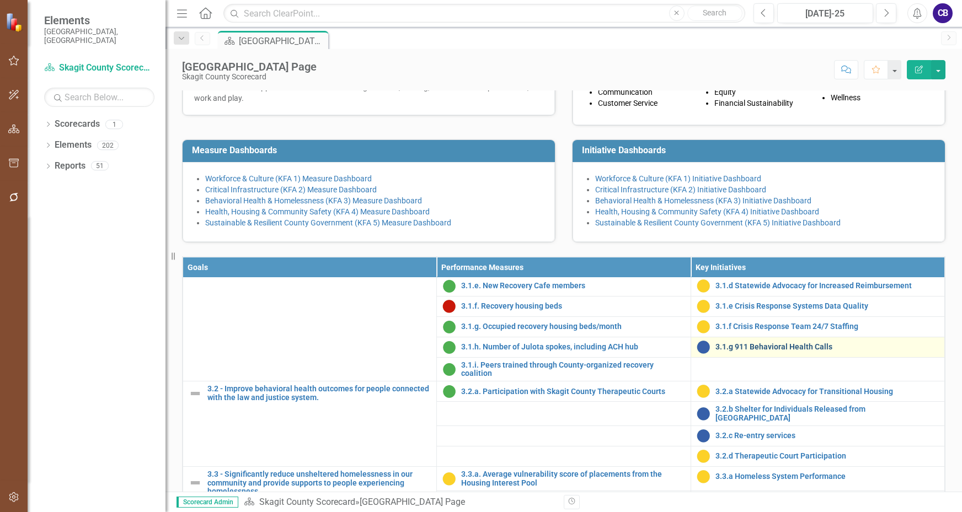
click at [778, 351] on link "3.1.g 911 Behavioral Health Calls" at bounding box center [826, 347] width 223 height 8
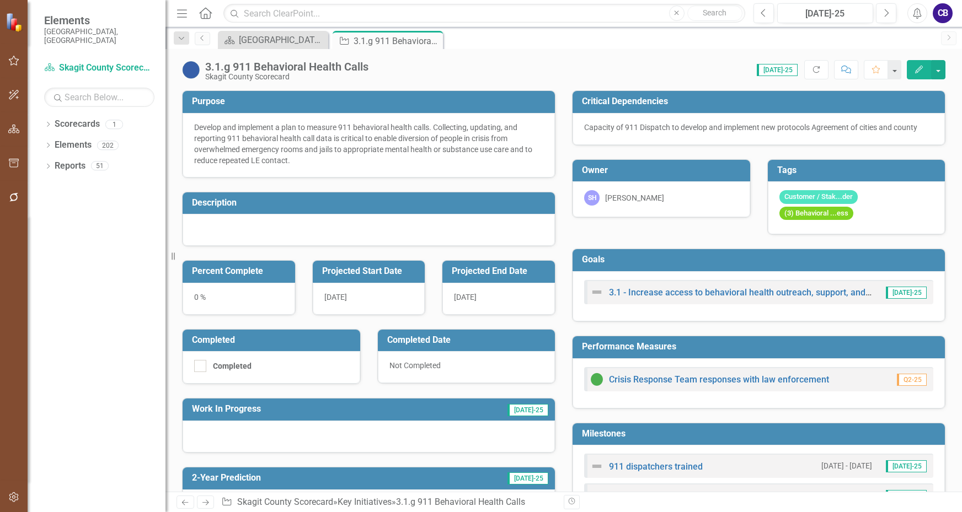
click at [291, 226] on div at bounding box center [369, 230] width 372 height 32
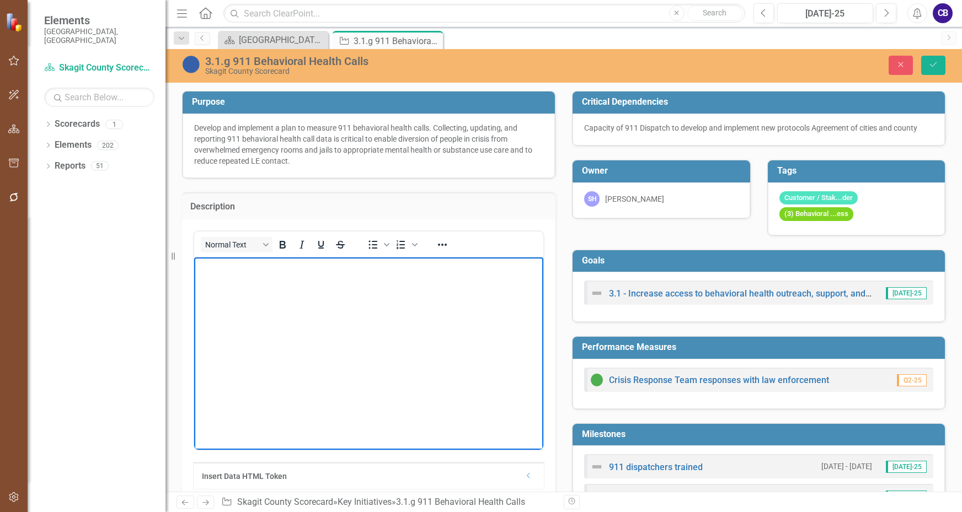
click at [270, 282] on body "Rich Text Area. Press ALT-0 for help." at bounding box center [368, 339] width 349 height 165
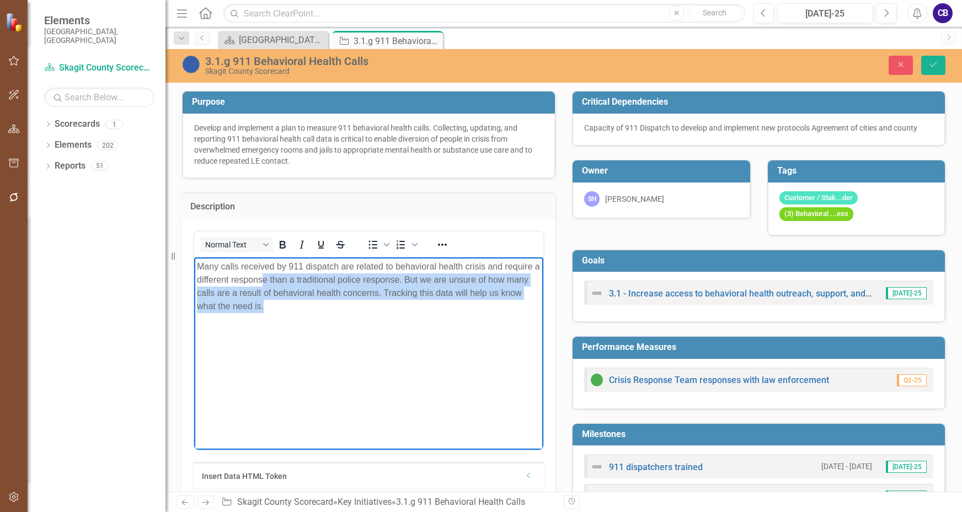
drag, startPoint x: 273, startPoint y: 288, endPoint x: 381, endPoint y: 276, distance: 108.3
click at [287, 355] on body "Many calls received by 911 dispatch are related to behavioral health crisis and…" at bounding box center [368, 339] width 349 height 165
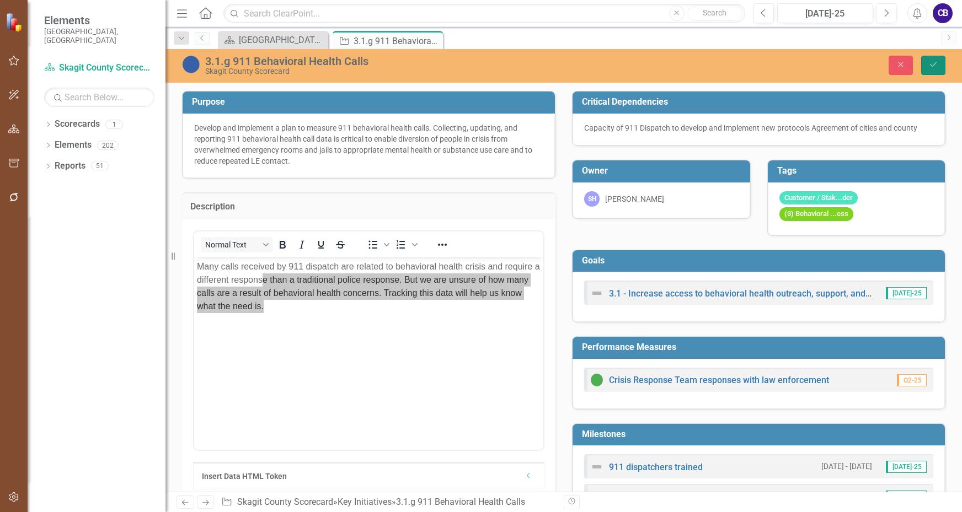
drag, startPoint x: 926, startPoint y: 71, endPoint x: 960, endPoint y: 57, distance: 36.4
click at [927, 71] on button "Save" at bounding box center [933, 65] width 24 height 19
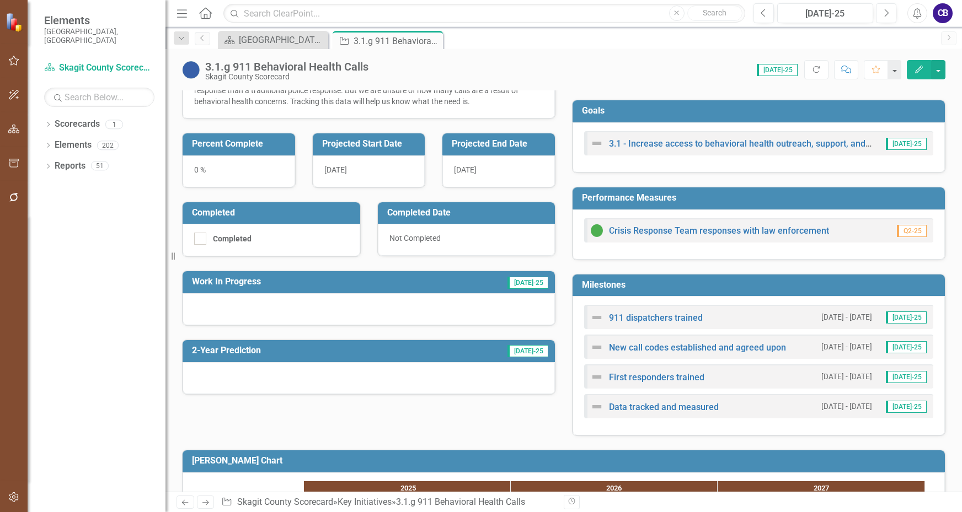
scroll to position [165, 0]
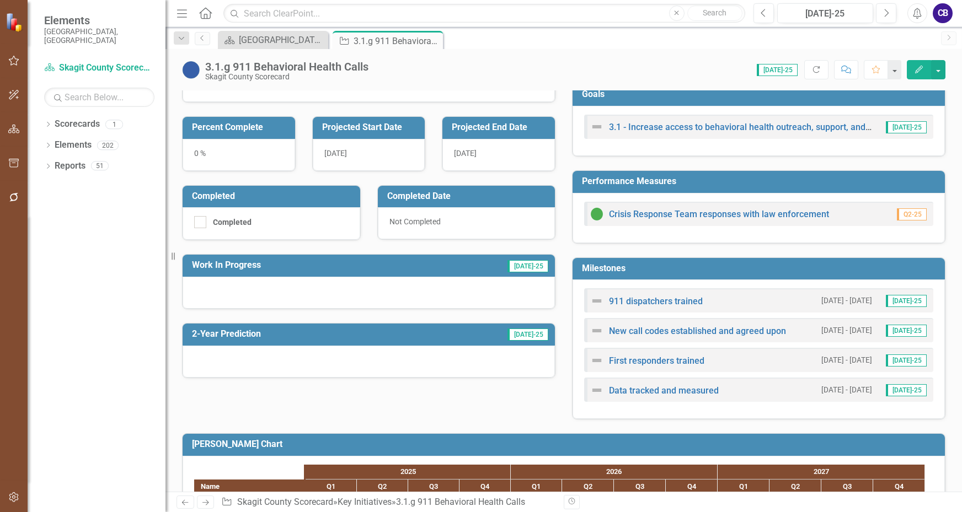
click at [263, 285] on div at bounding box center [369, 293] width 372 height 32
click at [263, 284] on div at bounding box center [369, 293] width 372 height 32
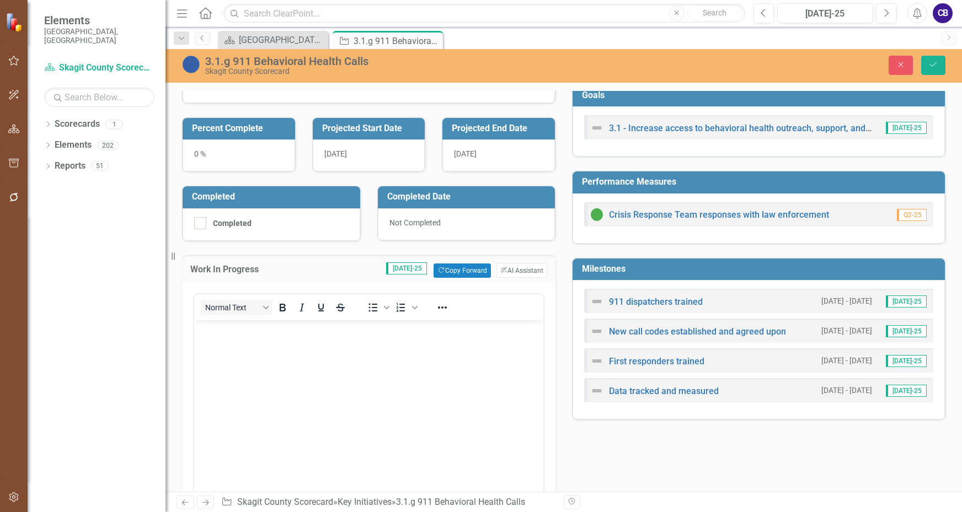
scroll to position [0, 0]
click at [244, 336] on body "Rich Text Area. Press ALT-0 for help." at bounding box center [368, 402] width 349 height 165
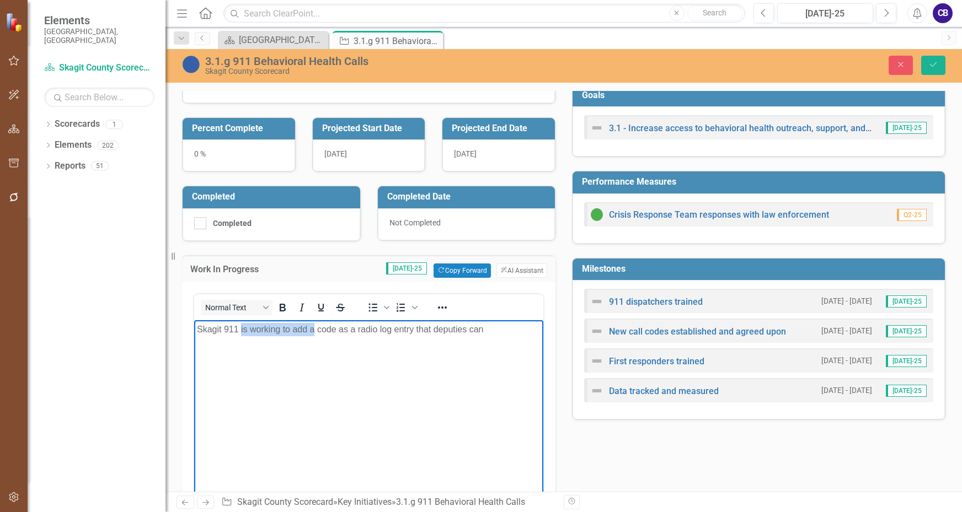
drag, startPoint x: 239, startPoint y: 327, endPoint x: 315, endPoint y: 328, distance: 75.6
click at [315, 328] on p "Skagit 911 is working to add a code as a radio log entry that deputies can" at bounding box center [369, 329] width 344 height 13
click at [480, 329] on p "Skagit 911 implemented a code as a radio log entry that deputies can" at bounding box center [369, 329] width 344 height 13
drag, startPoint x: 361, startPoint y: 337, endPoint x: 366, endPoint y: 332, distance: 7.8
click at [364, 335] on p "Skagit 911 implemented a code as a radio log entry that deputies can say on the…" at bounding box center [369, 336] width 344 height 26
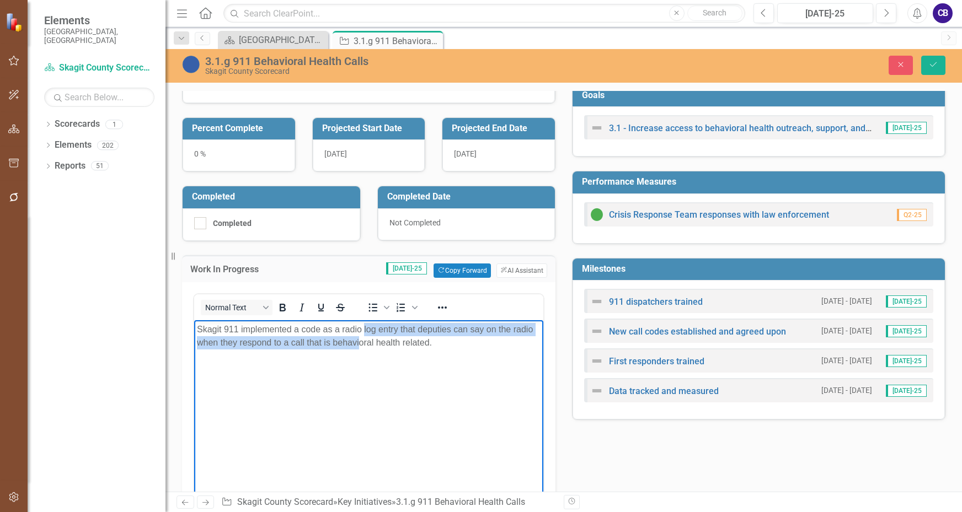
click at [364, 330] on p "Skagit 911 implemented a code as a radio log entry that deputies can say on the…" at bounding box center [369, 336] width 344 height 26
click at [419, 328] on p "Skagit 911 implemented a code as a radio log entry that deputies can say on the…" at bounding box center [369, 336] width 344 height 26
drag, startPoint x: 399, startPoint y: 330, endPoint x: 418, endPoint y: 328, distance: 18.8
click at [418, 328] on p "Skagit 911 implemented a code as a radio log entry that deputies can say on the…" at bounding box center [369, 336] width 344 height 26
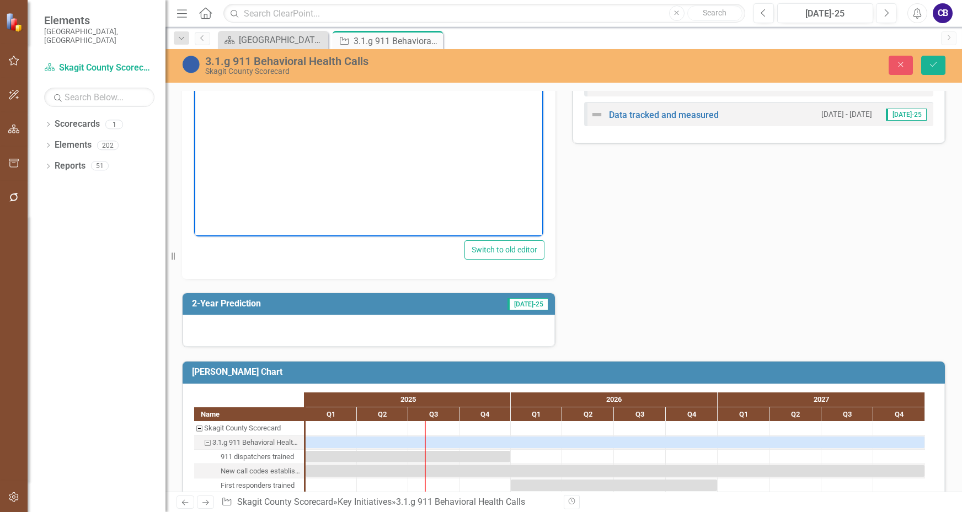
scroll to position [480, 0]
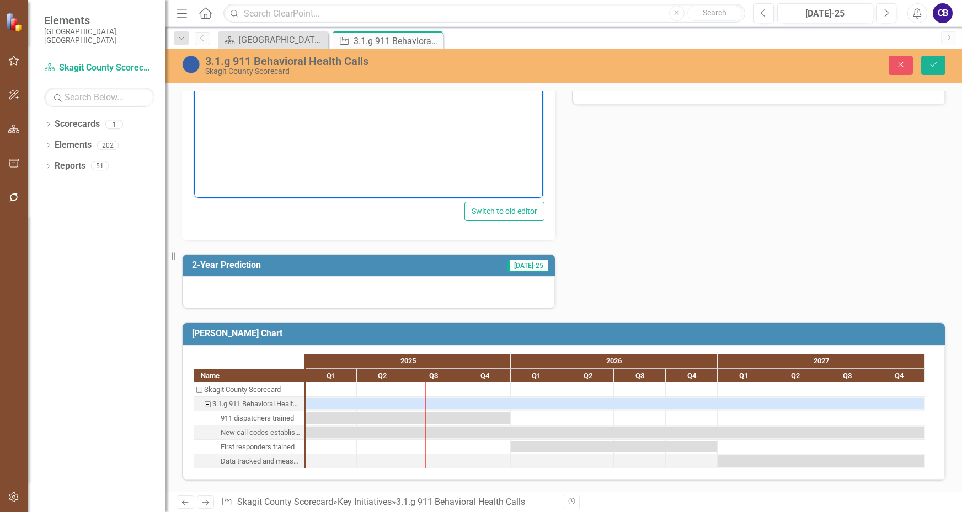
click at [325, 291] on div at bounding box center [369, 292] width 372 height 32
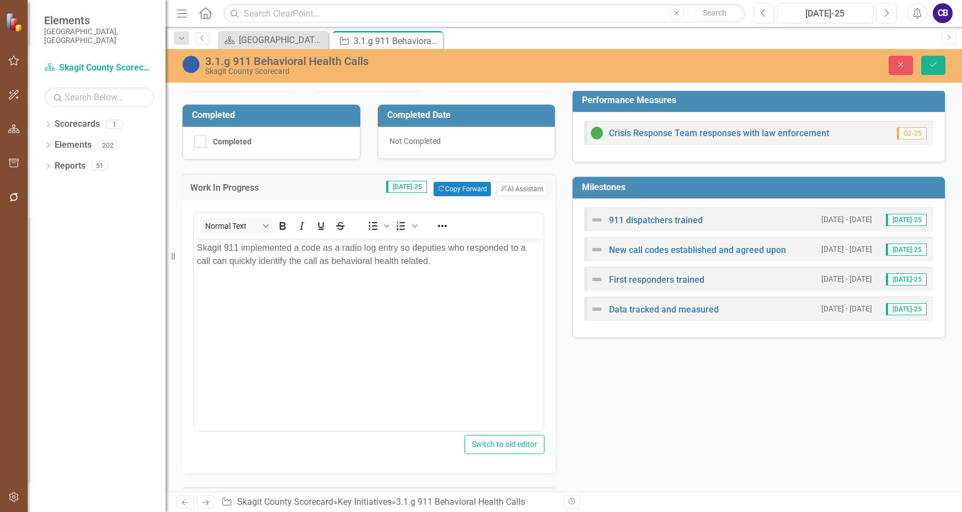
scroll to position [370, 0]
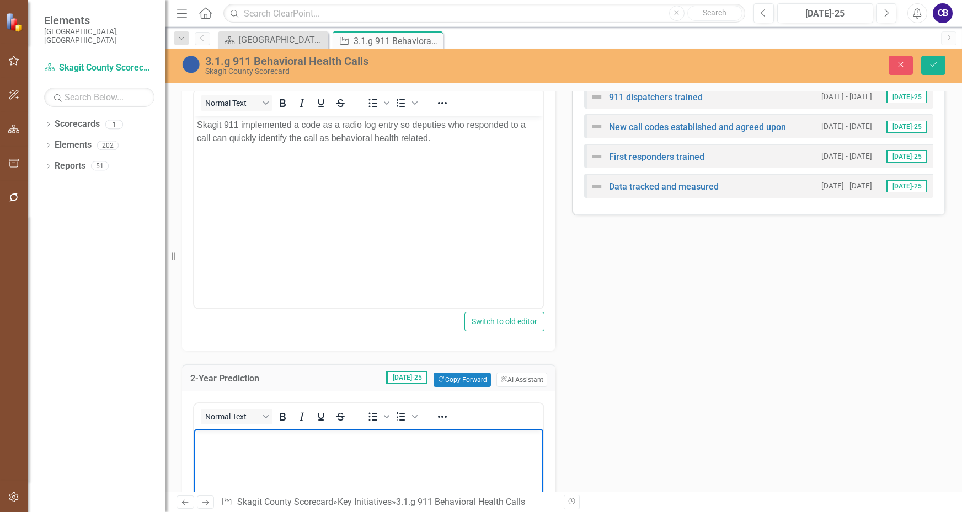
click at [298, 447] on body "Rich Text Area. Press ALT-0 for help." at bounding box center [368, 511] width 349 height 165
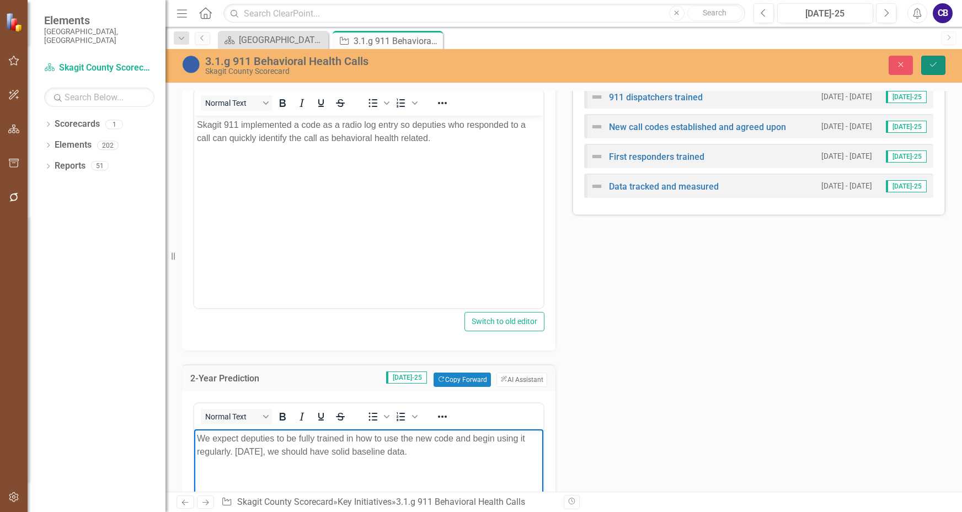
drag, startPoint x: 941, startPoint y: 67, endPoint x: 950, endPoint y: 69, distance: 9.6
click at [946, 69] on div "Close Save" at bounding box center [796, 65] width 316 height 19
